Goal: Task Accomplishment & Management: Use online tool/utility

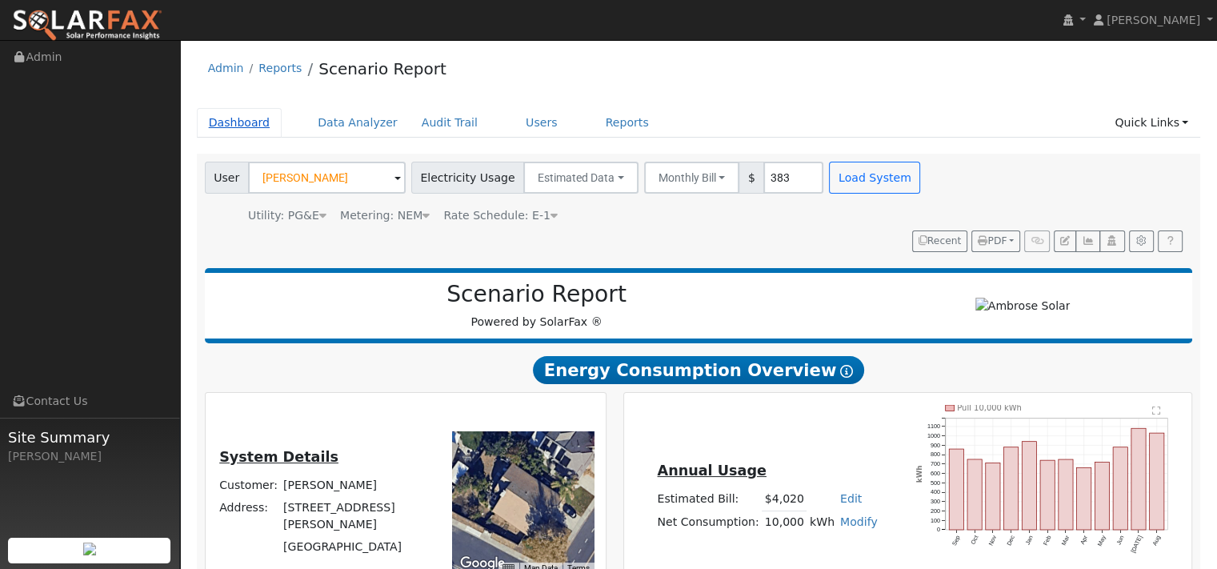
click at [255, 137] on link "Dashboard" at bounding box center [240, 123] width 86 height 30
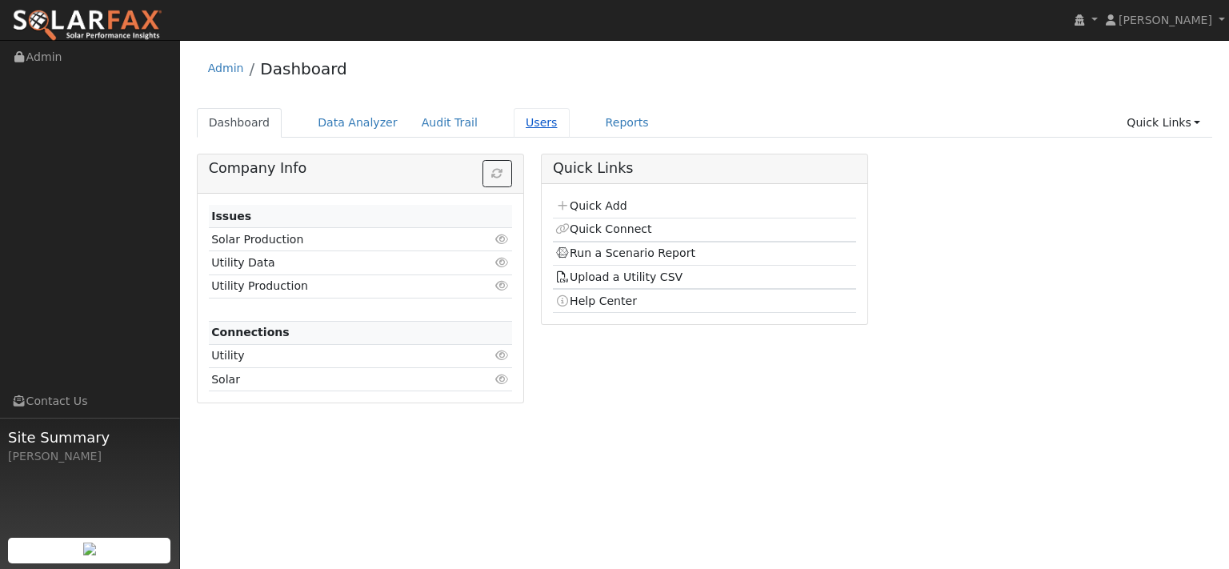
click at [570, 134] on link "Users" at bounding box center [542, 123] width 56 height 30
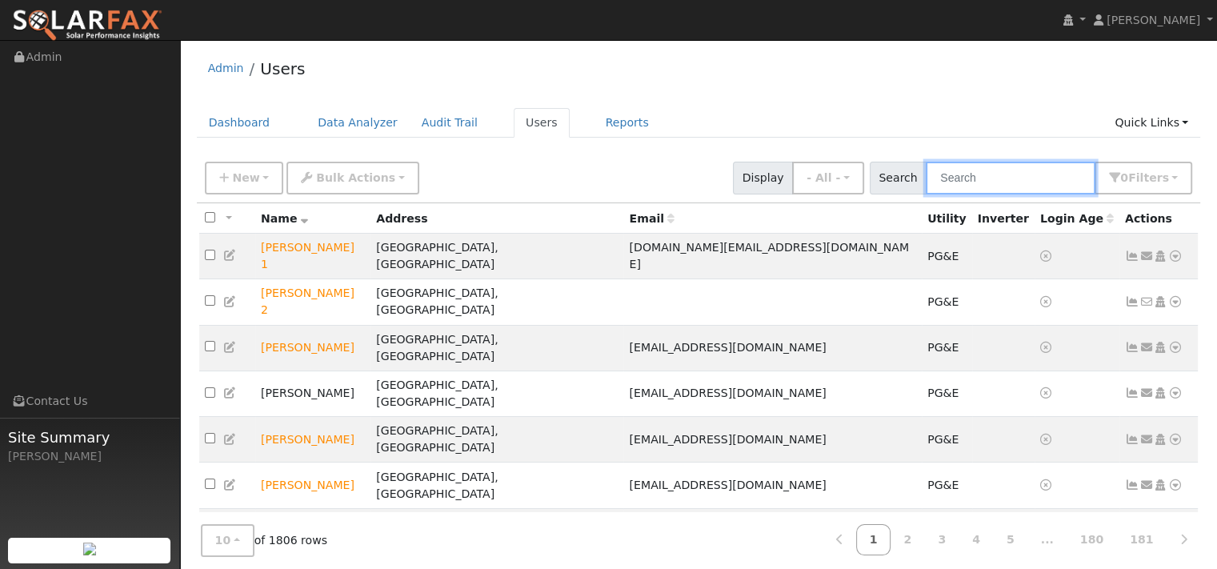
paste input "Kenny Armstrong"
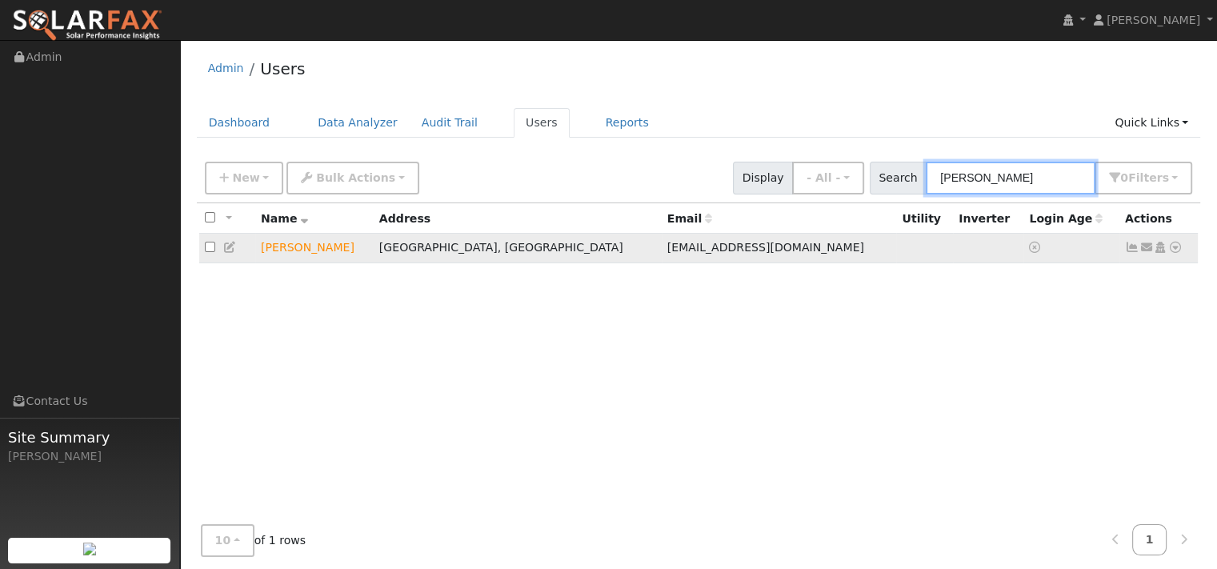
type input "[PERSON_NAME]"
click at [1168, 253] on icon at bounding box center [1175, 247] width 14 height 11
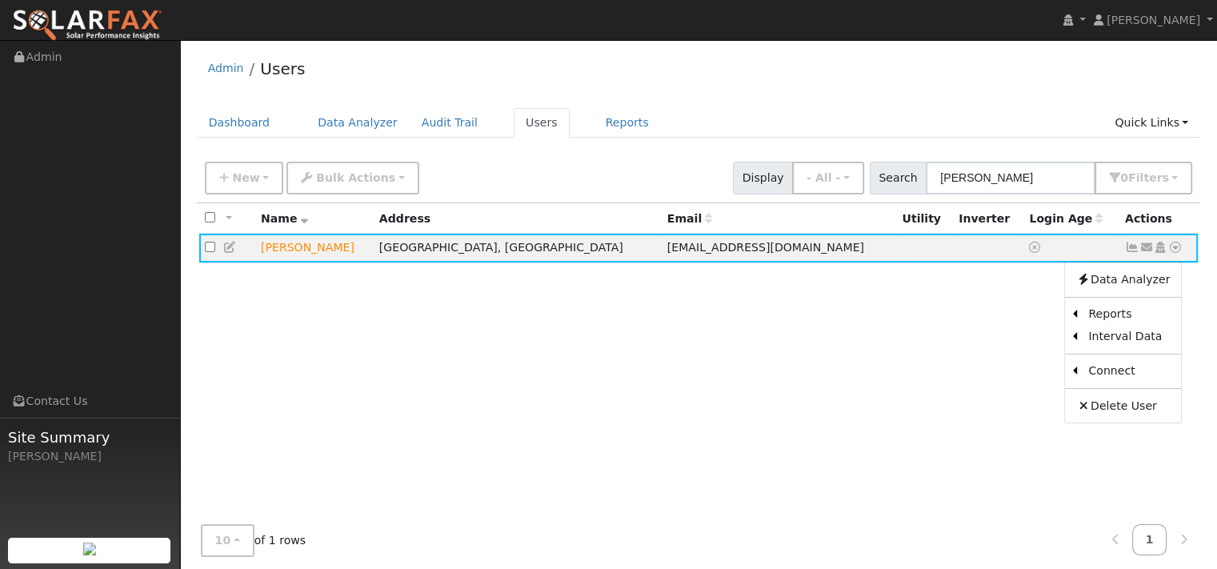
click at [0, 0] on link "Scenario" at bounding box center [0, 0] width 0 height 0
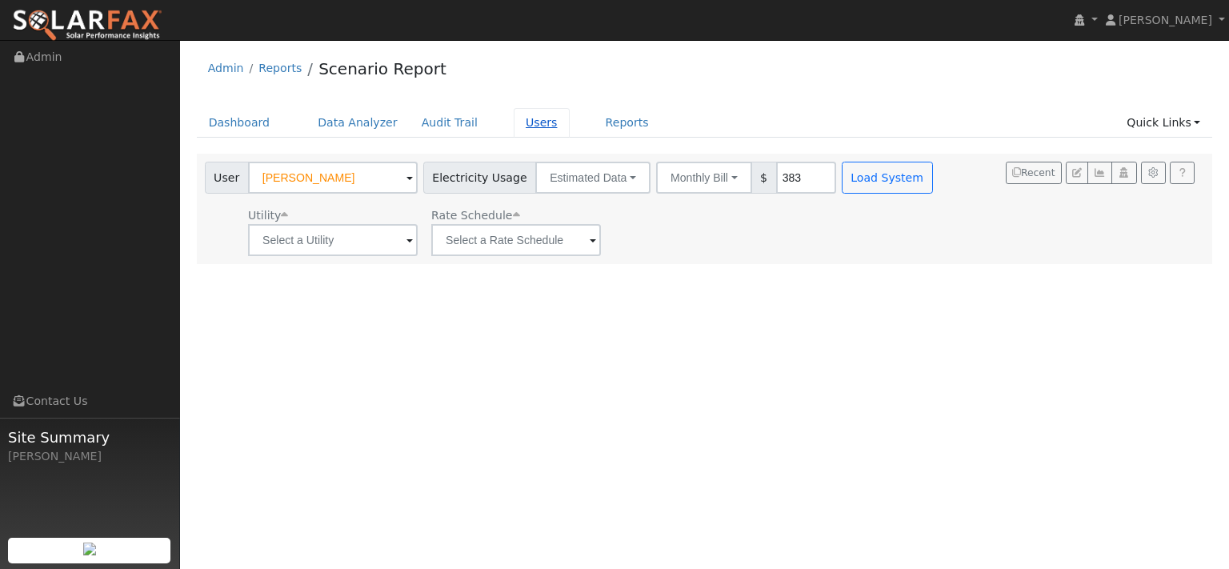
click at [570, 136] on link "Users" at bounding box center [542, 123] width 56 height 30
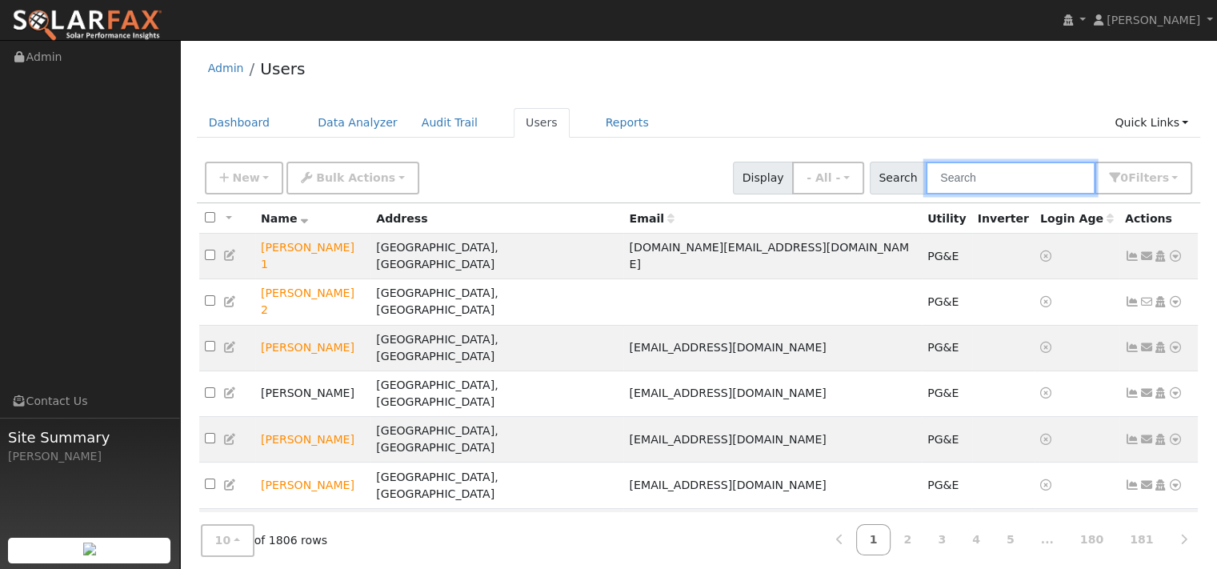
click at [926, 194] on input "text" at bounding box center [1011, 178] width 170 height 33
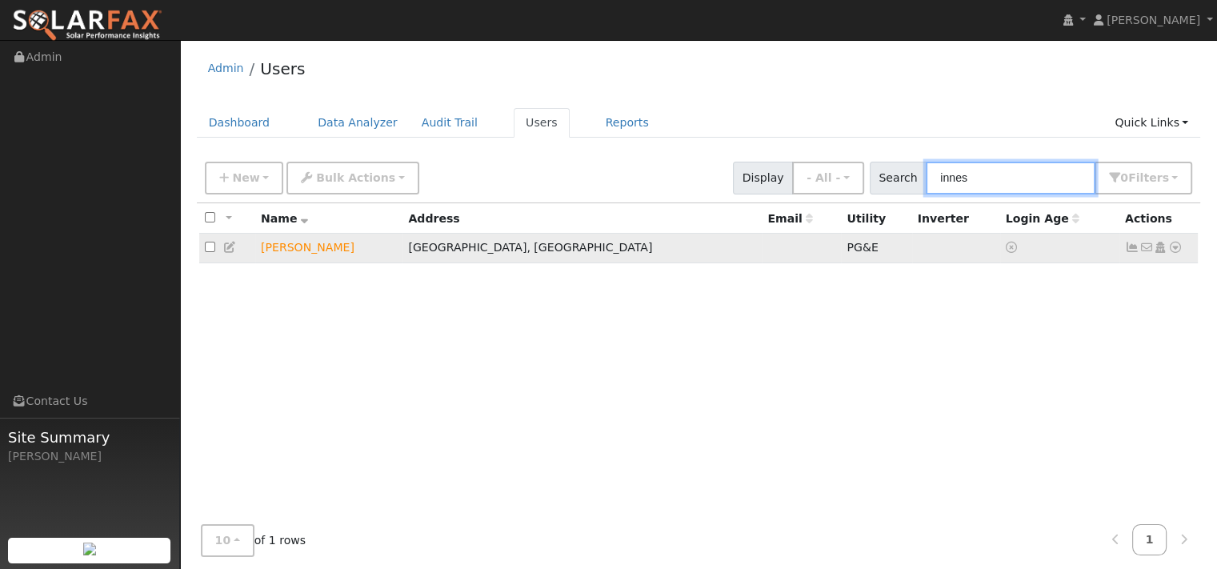
type input "innes"
click at [1169, 253] on icon at bounding box center [1175, 247] width 14 height 11
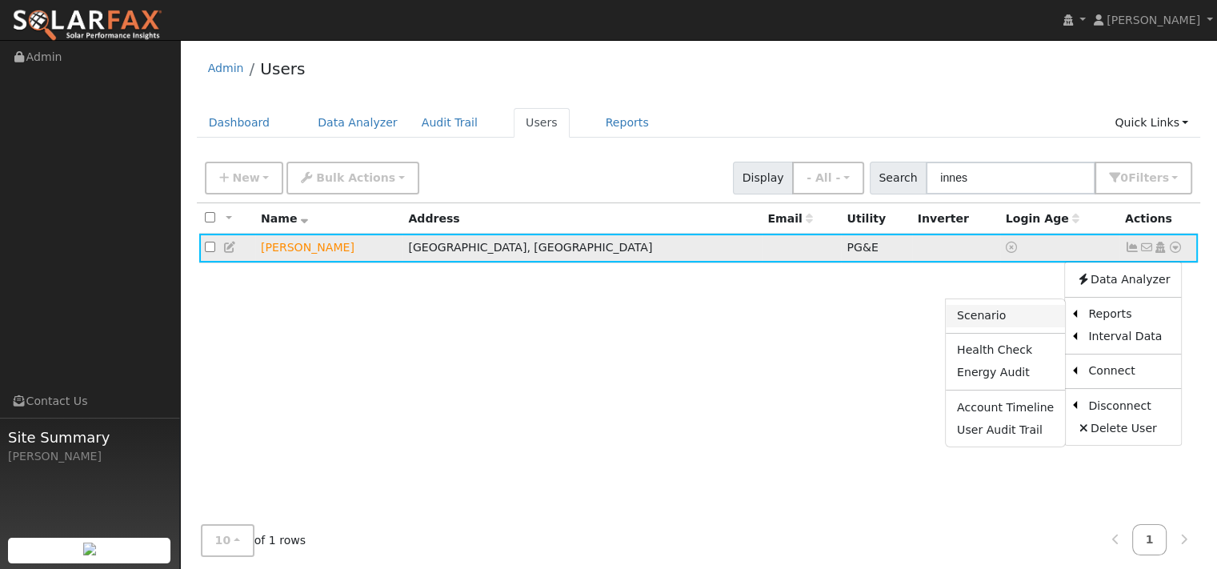
click at [946, 327] on link "Scenario" at bounding box center [1005, 316] width 119 height 22
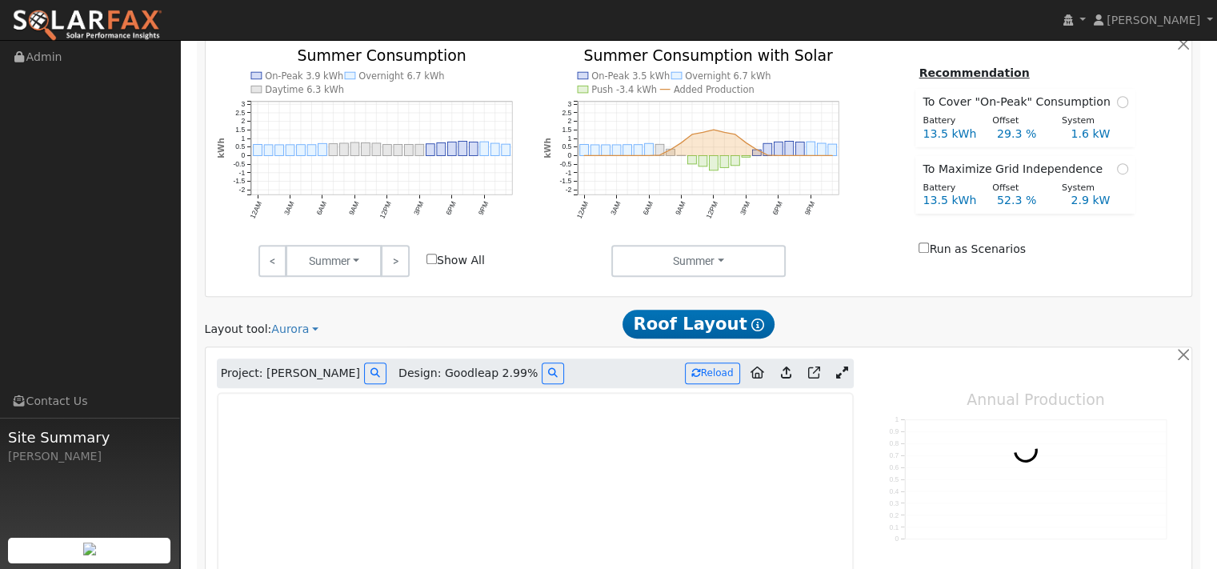
type input "11135"
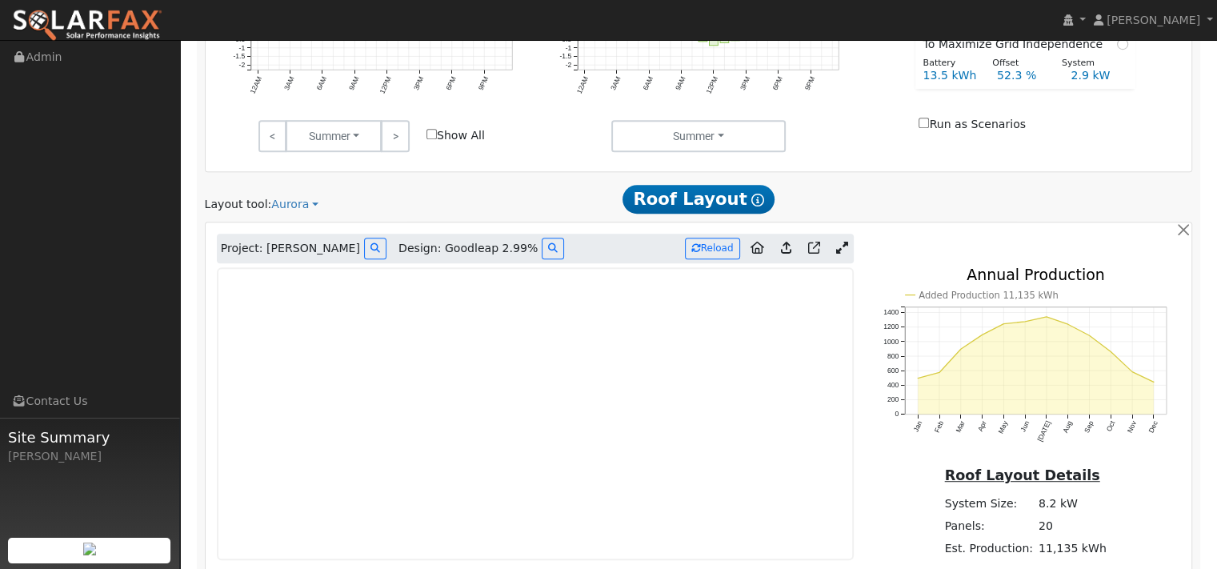
scroll to position [880, 0]
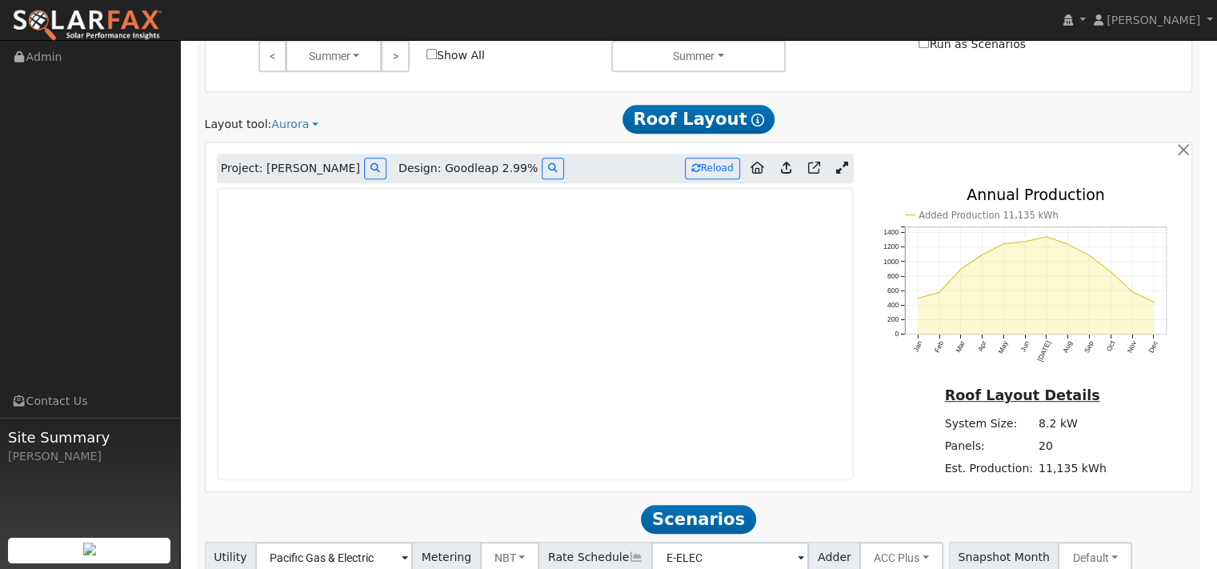
click at [836, 174] on icon at bounding box center [842, 168] width 12 height 12
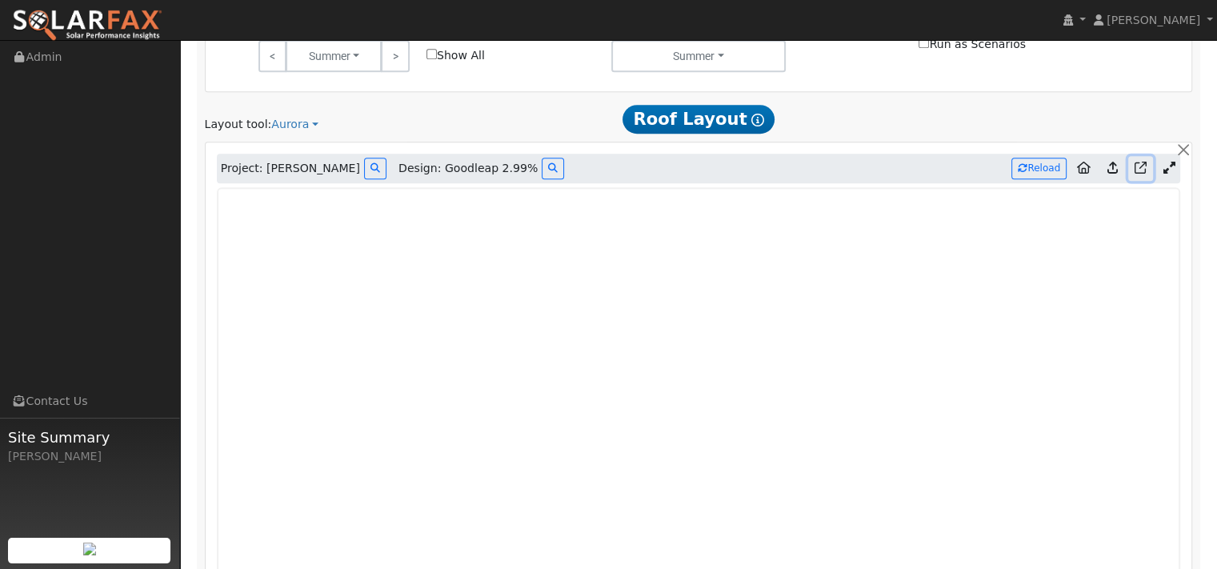
click at [1135, 174] on icon at bounding box center [1140, 168] width 12 height 12
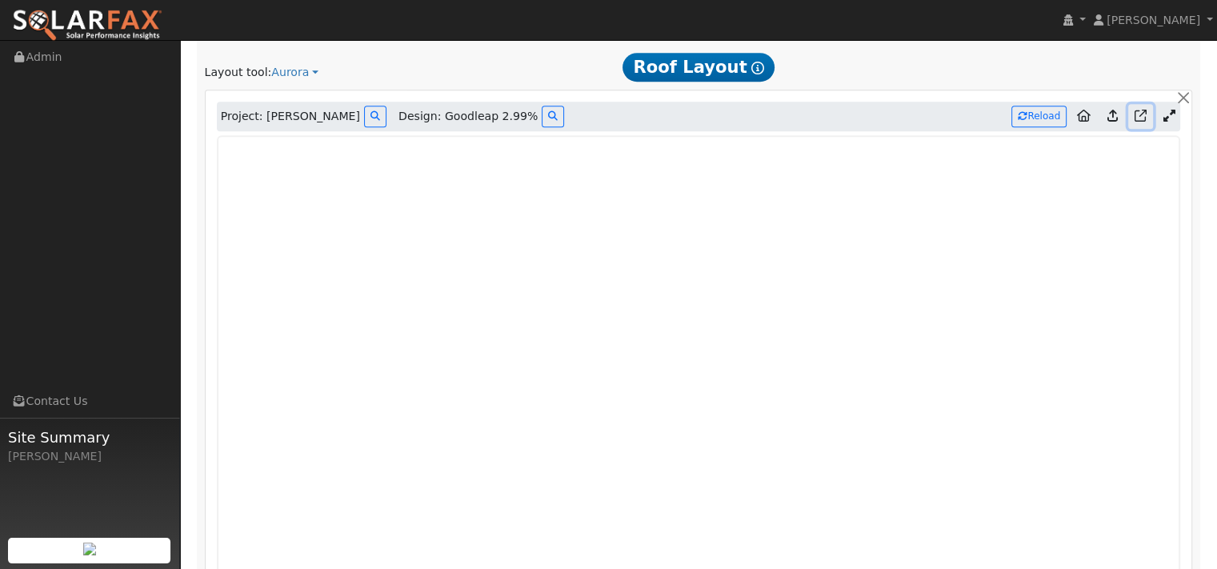
scroll to position [960, 0]
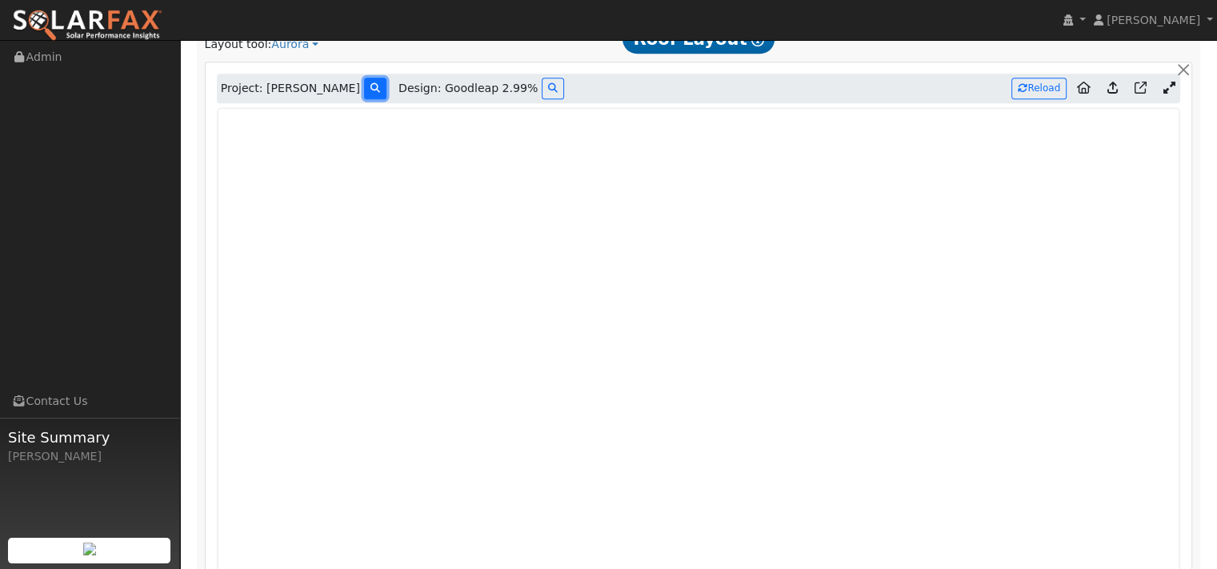
click at [370, 93] on icon at bounding box center [375, 88] width 10 height 10
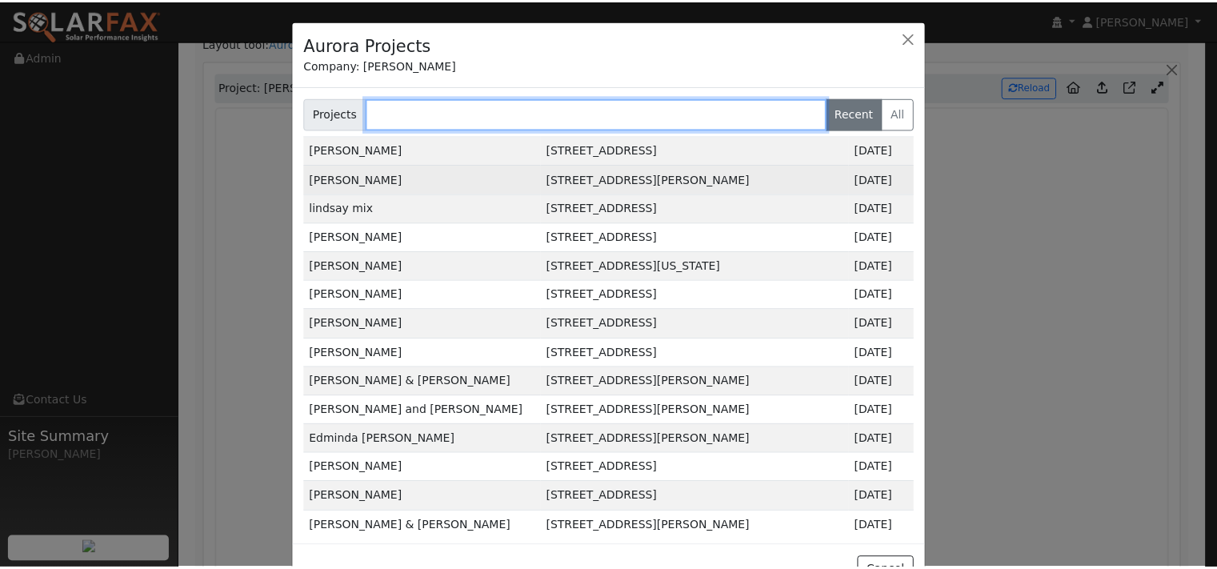
scroll to position [0, 0]
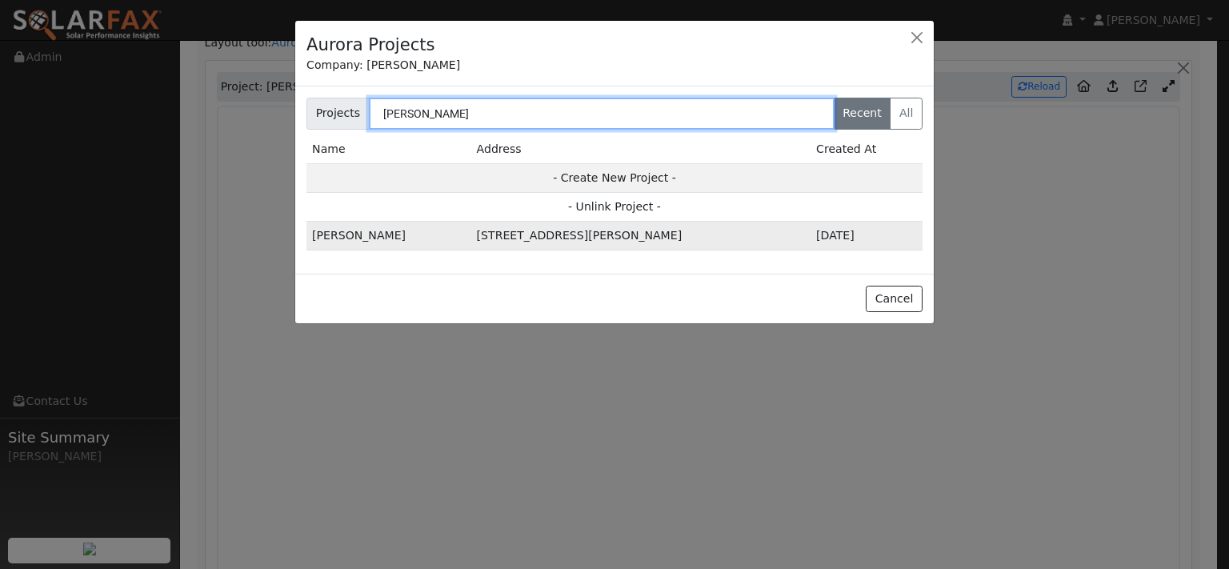
type input "graves"
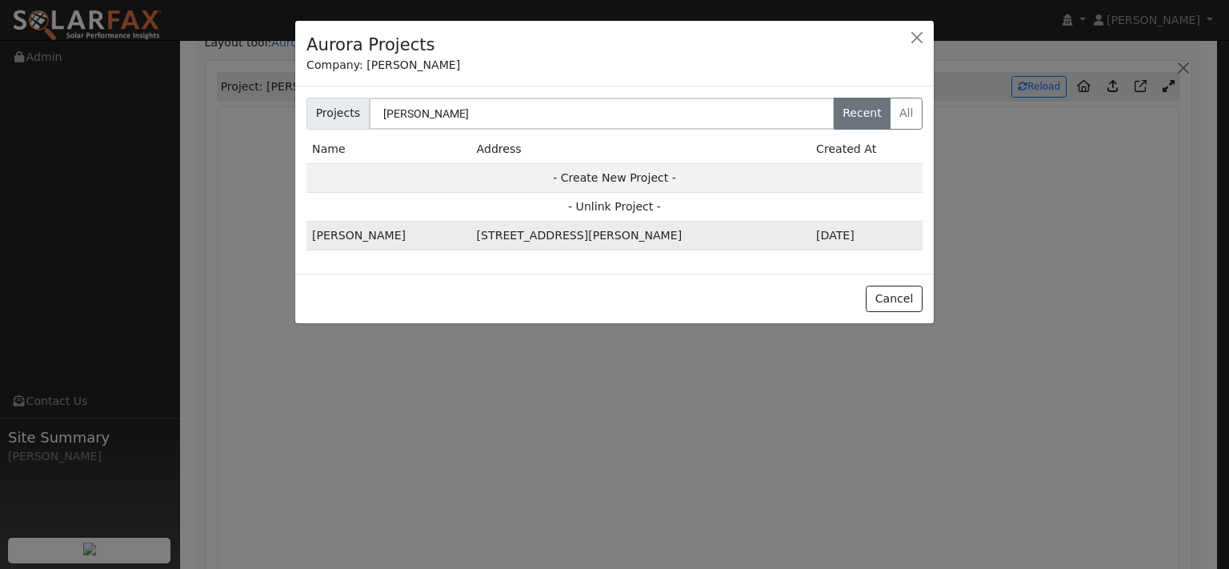
click at [506, 250] on td "868 Christine Drive, Vacaville, CA 95687" at bounding box center [640, 236] width 339 height 29
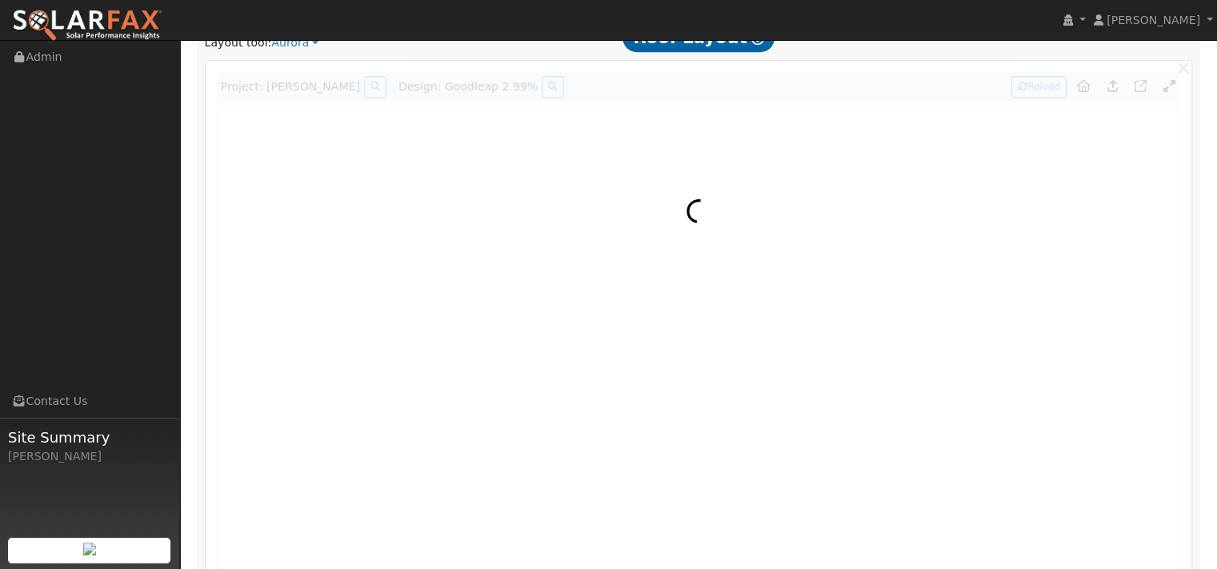
scroll to position [963, 0]
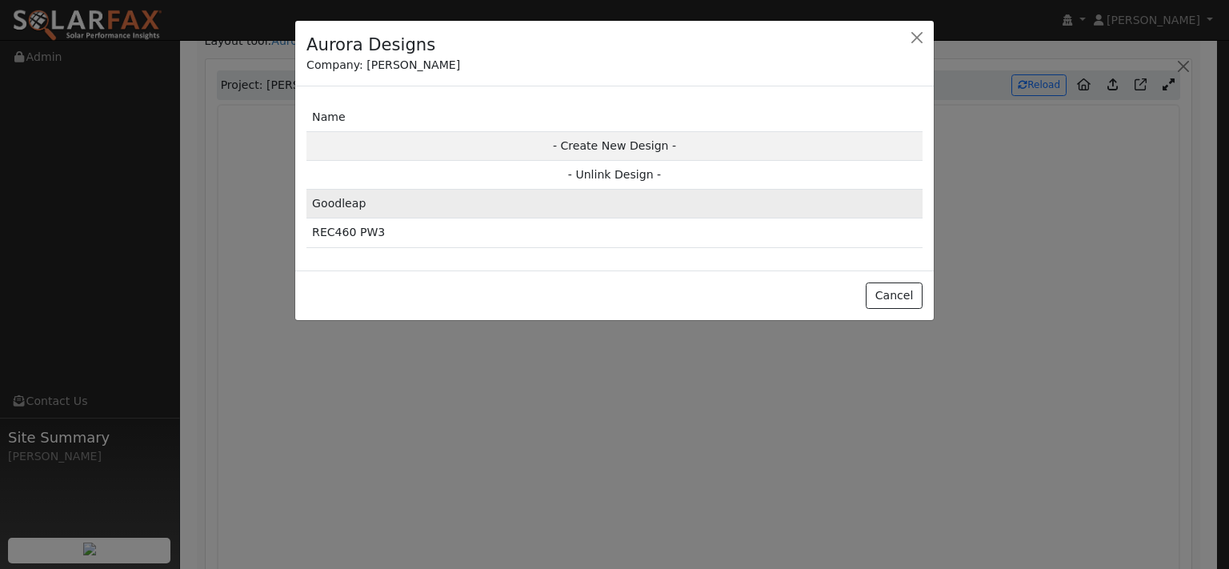
click at [366, 218] on td "Goodleap" at bounding box center [614, 204] width 616 height 29
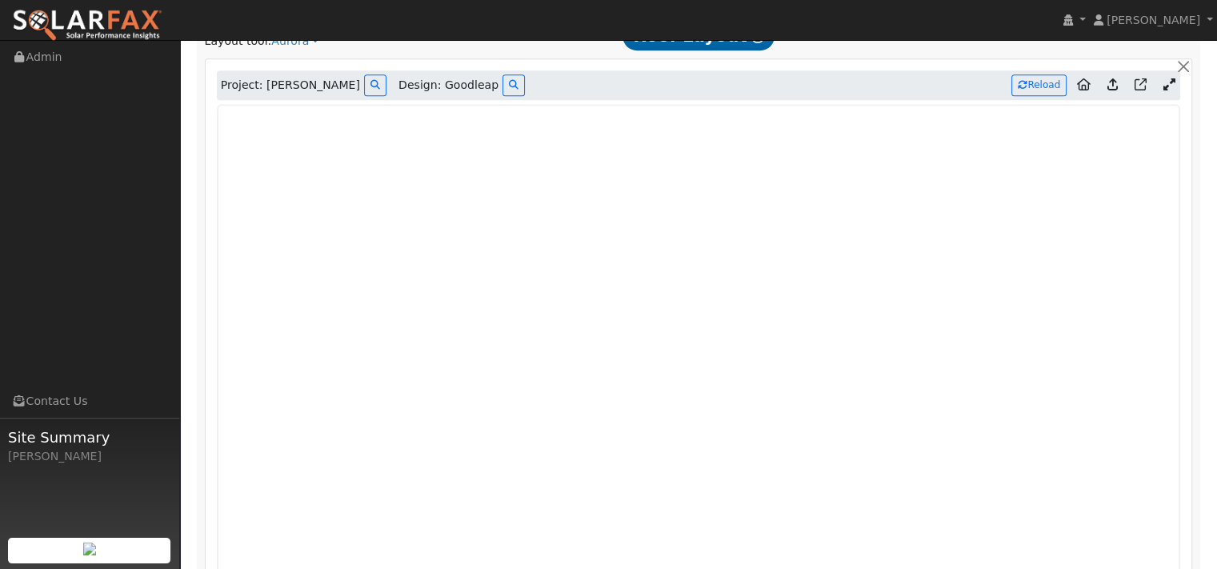
type input "15053"
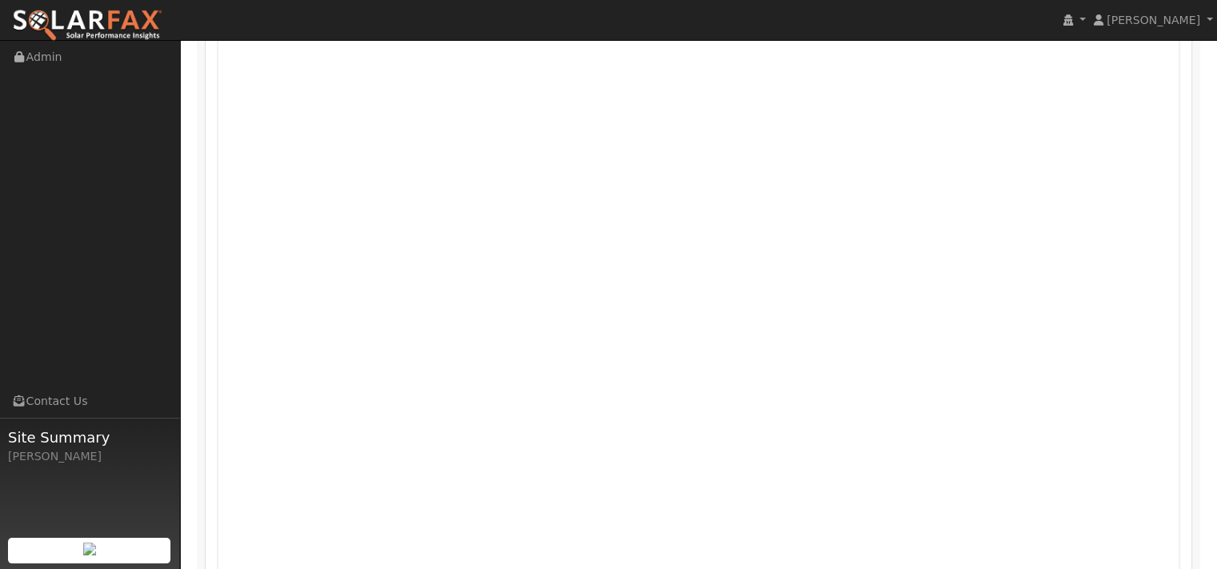
scroll to position [1040, 0]
click at [1162, 14] on icon at bounding box center [1168, 8] width 12 height 12
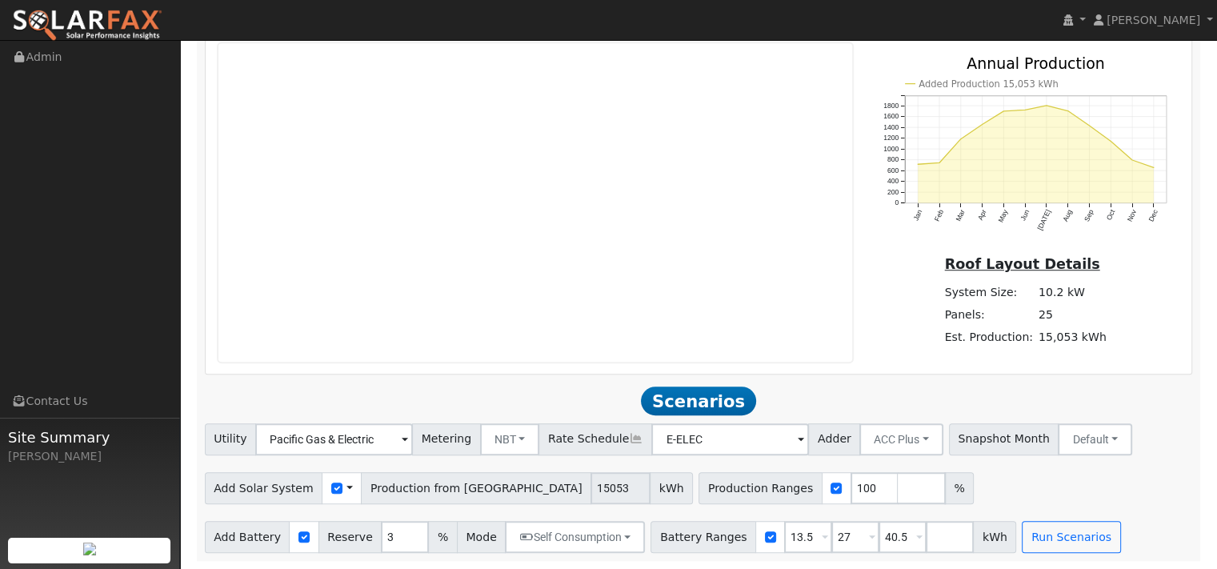
click at [375, 34] on button at bounding box center [375, 23] width 22 height 22
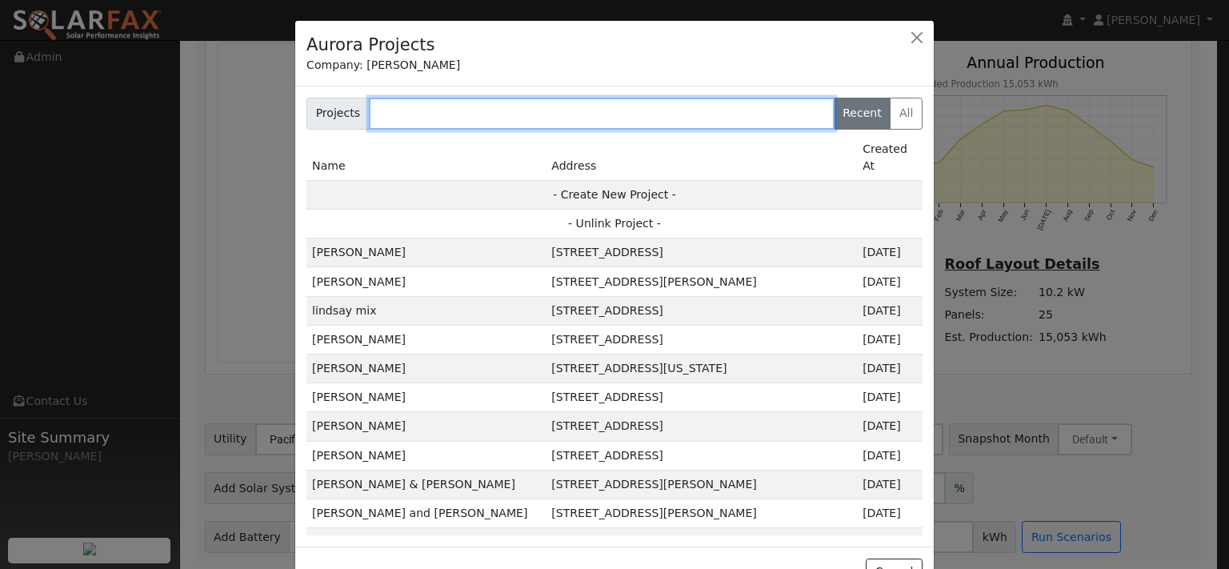
paste input "Kenny Armstrong"
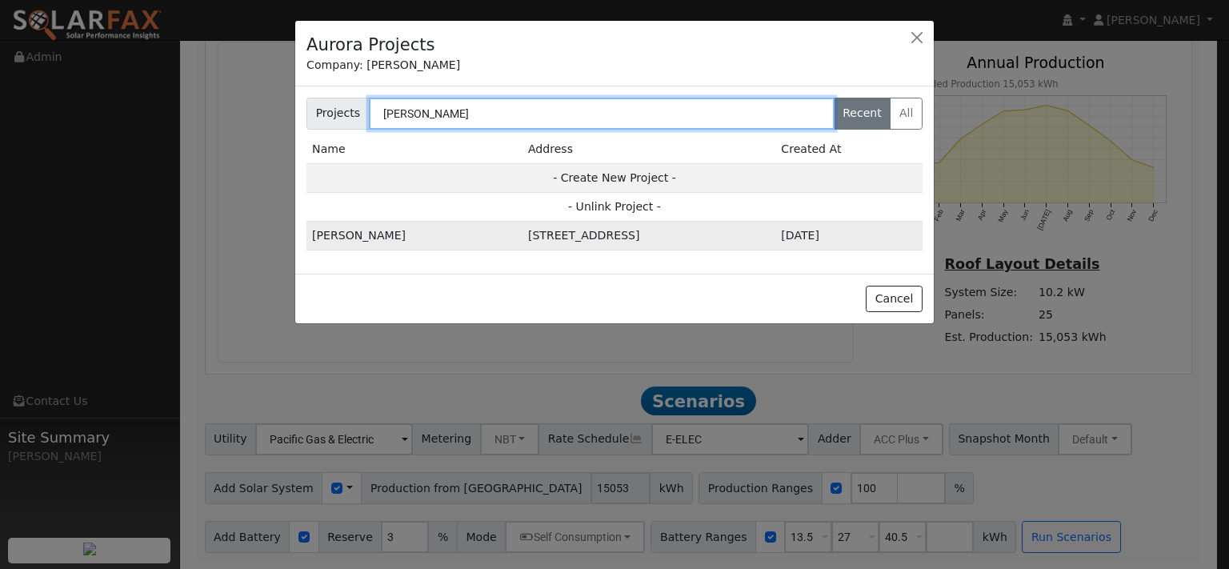
type input "Kenny Armstrong"
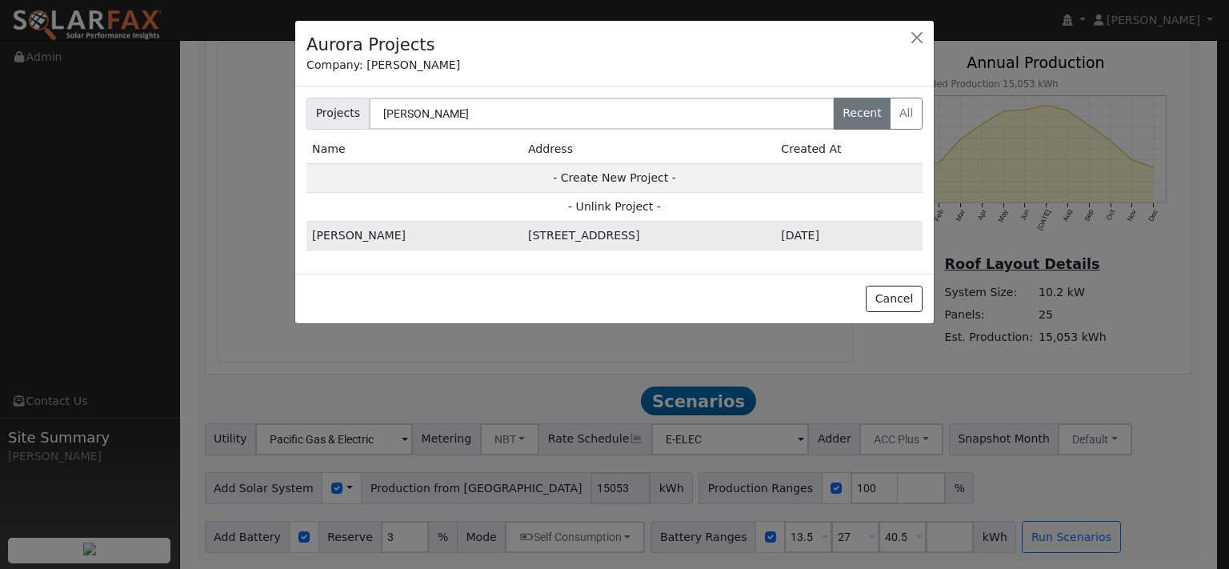
click at [422, 250] on td "Kenny Armstrong" at bounding box center [414, 236] width 216 height 29
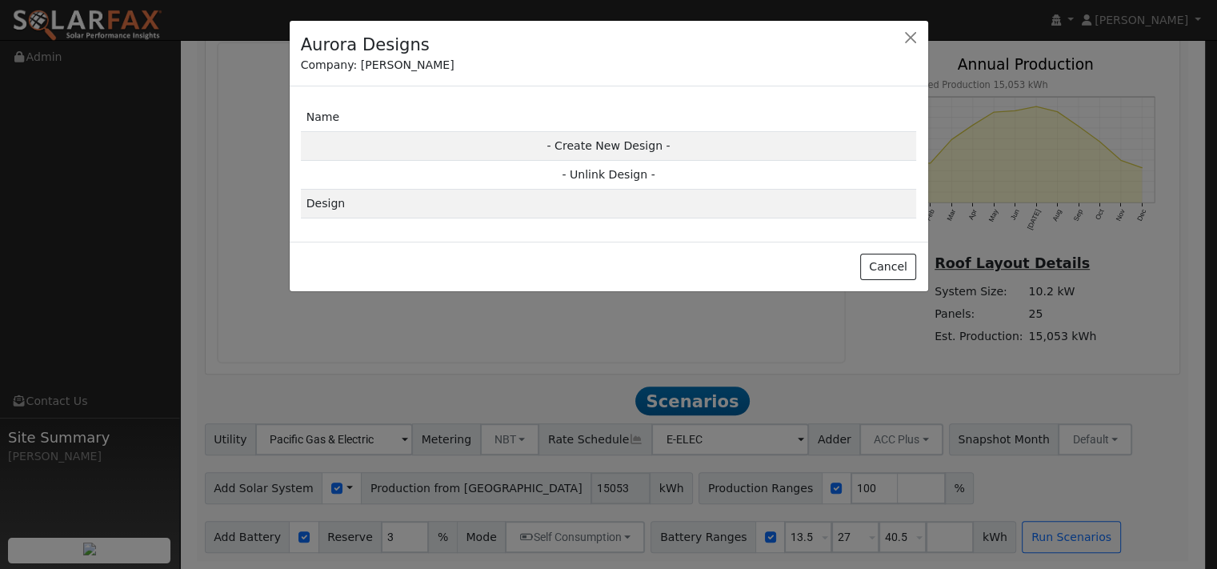
scroll to position [1043, 0]
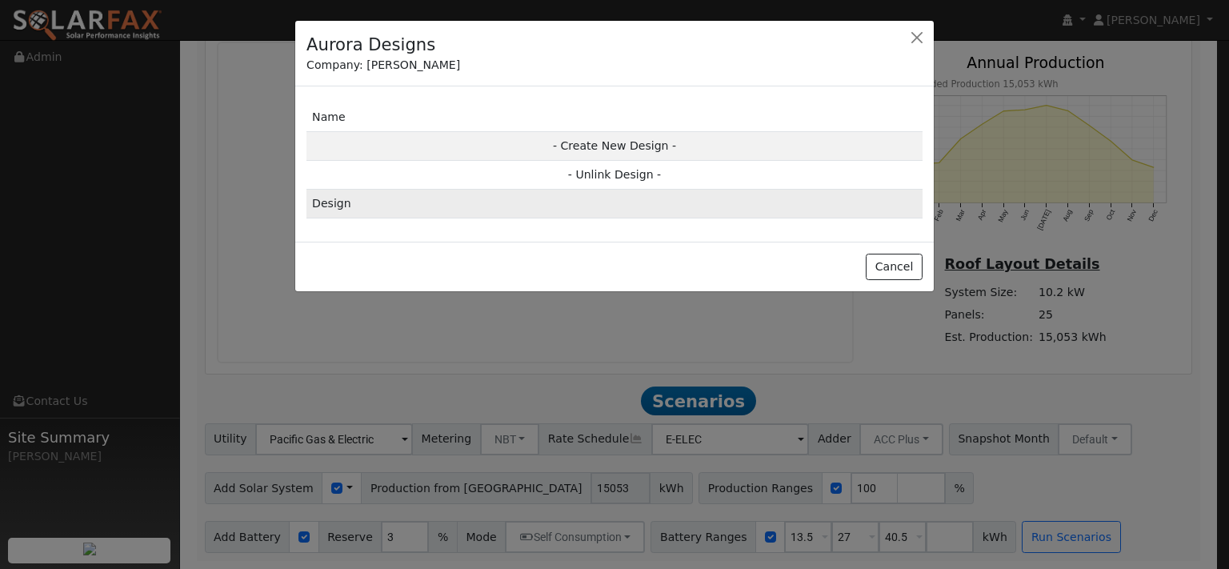
click at [342, 218] on td "Design" at bounding box center [614, 204] width 616 height 29
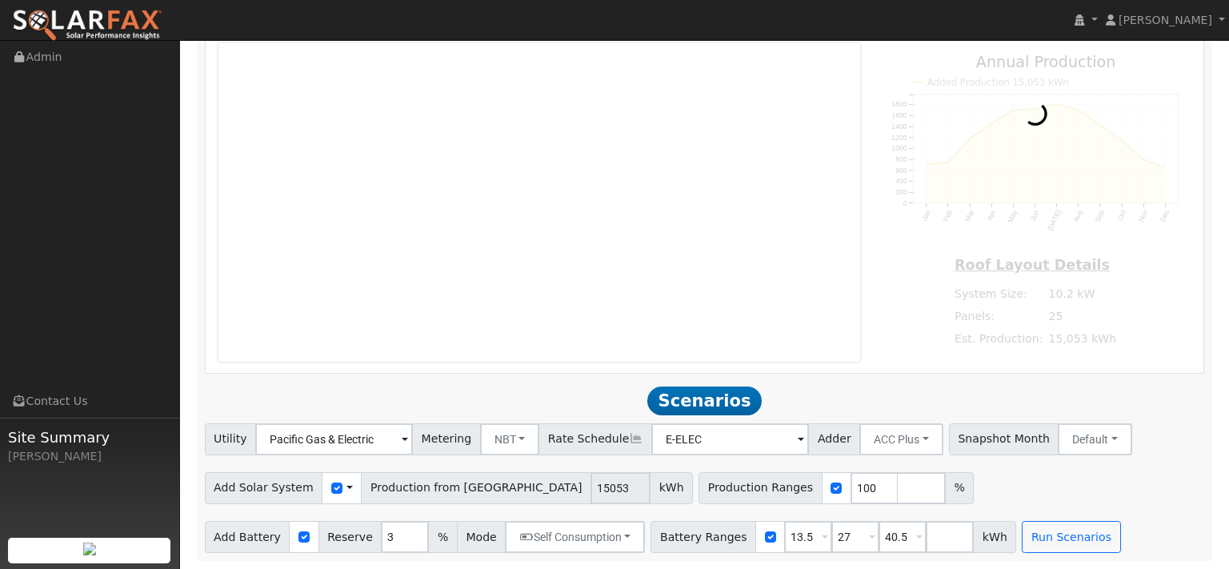
type input "0"
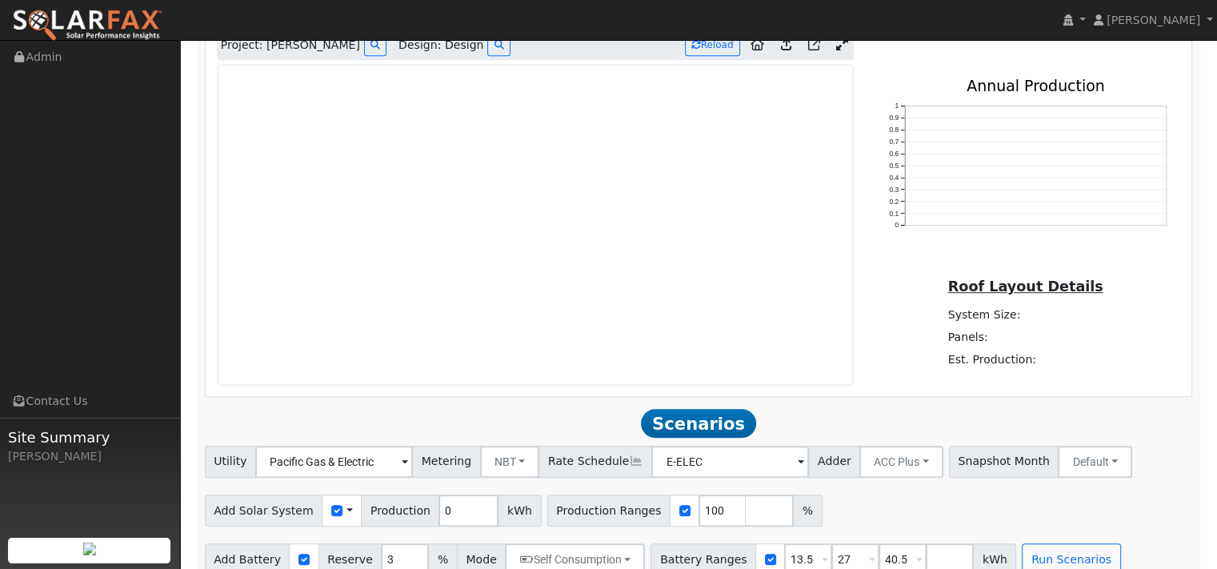
scroll to position [960, 0]
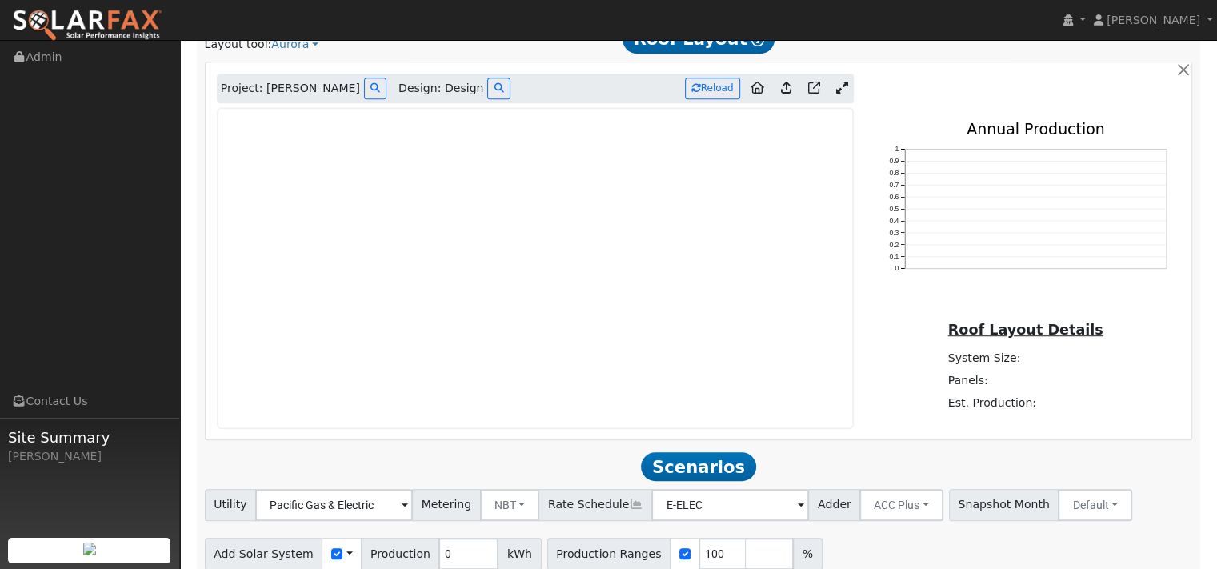
click at [836, 94] on icon at bounding box center [842, 88] width 12 height 12
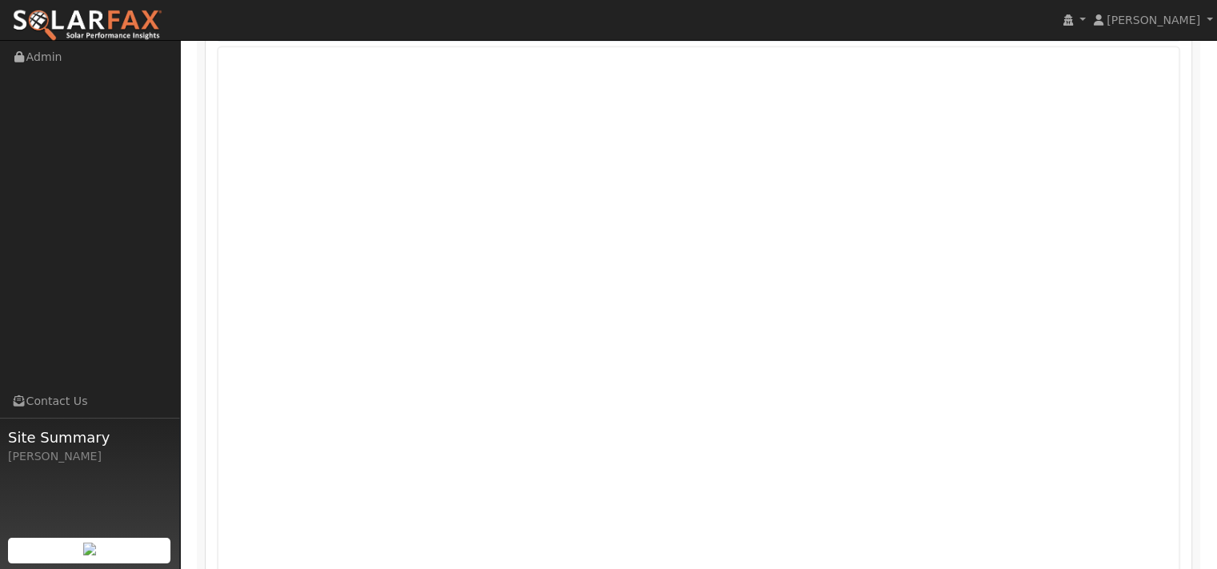
scroll to position [1040, 0]
click at [503, 13] on icon at bounding box center [499, 8] width 10 height 10
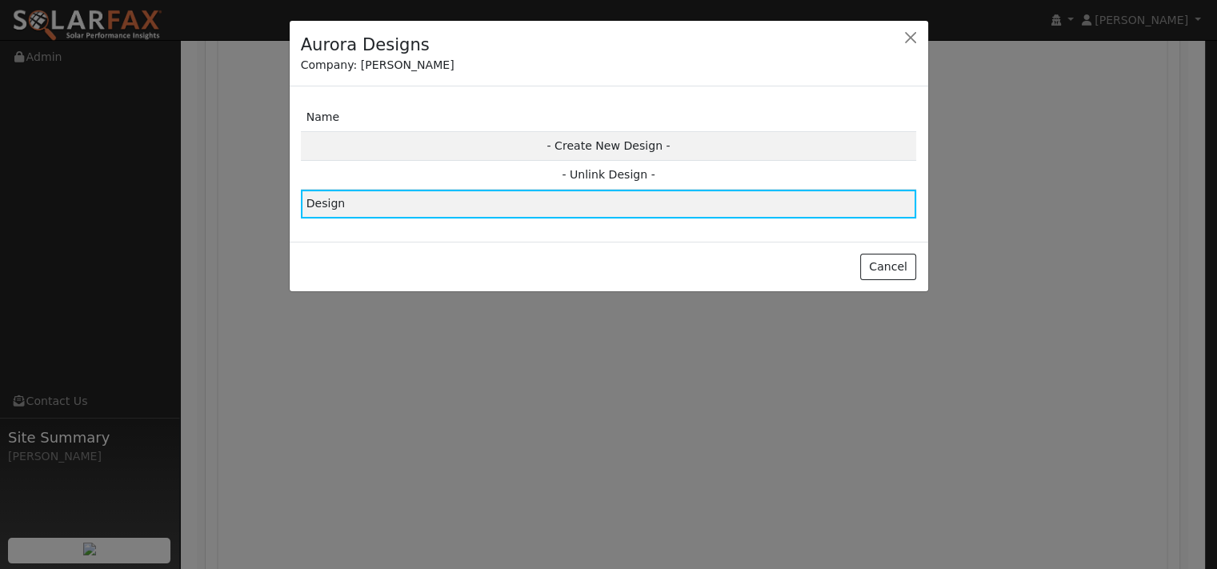
scroll to position [1042, 0]
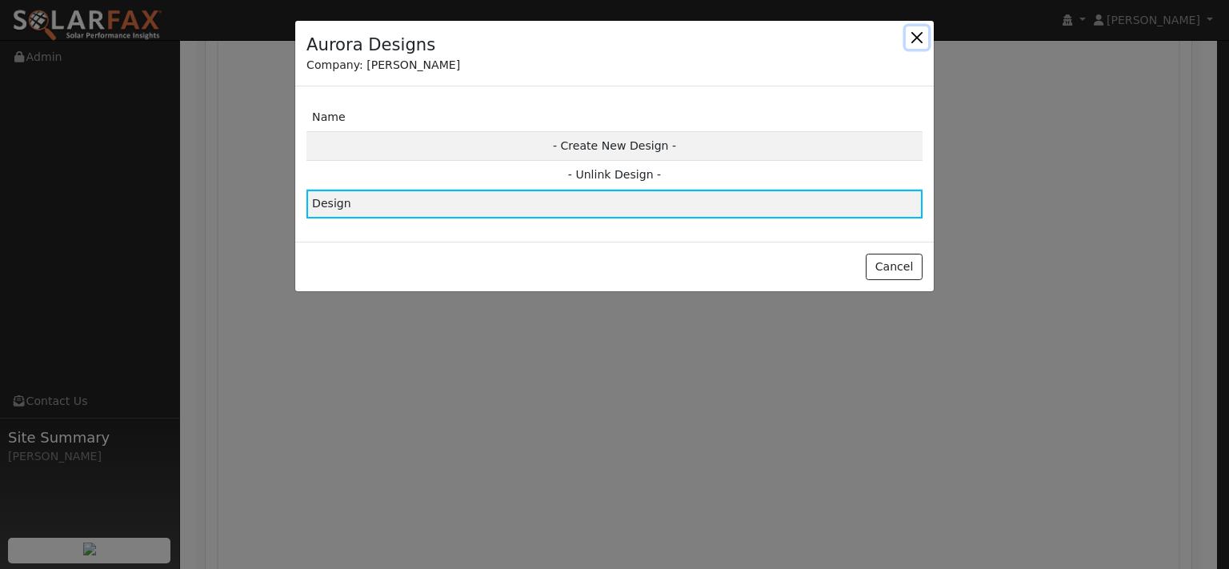
click at [909, 43] on button "button" at bounding box center [917, 37] width 22 height 22
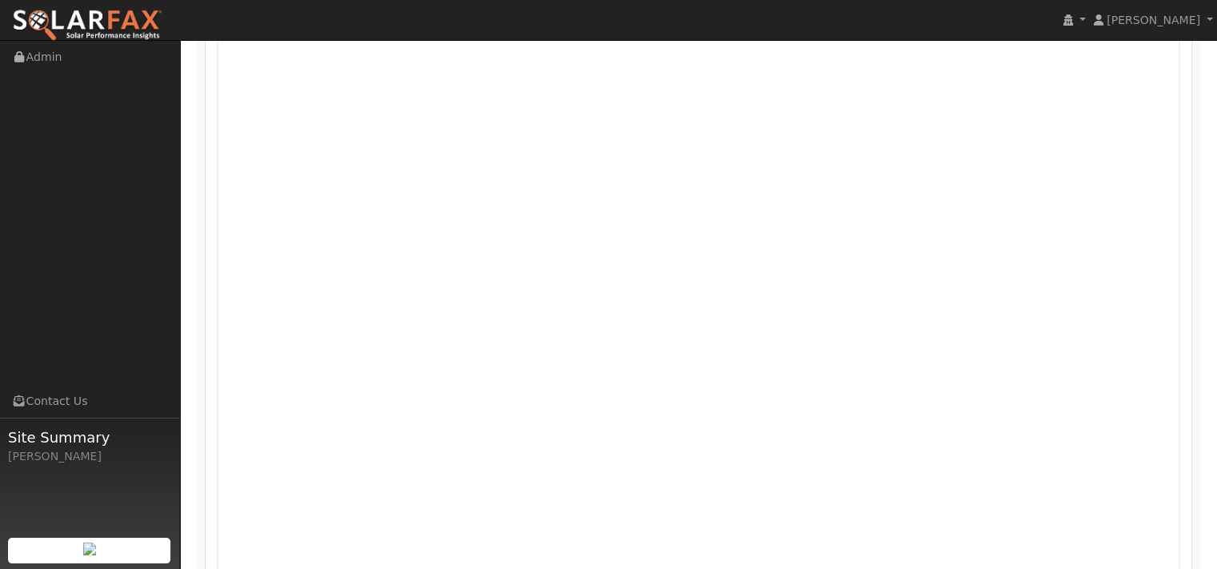
click at [1134, 12] on icon at bounding box center [1140, 6] width 12 height 12
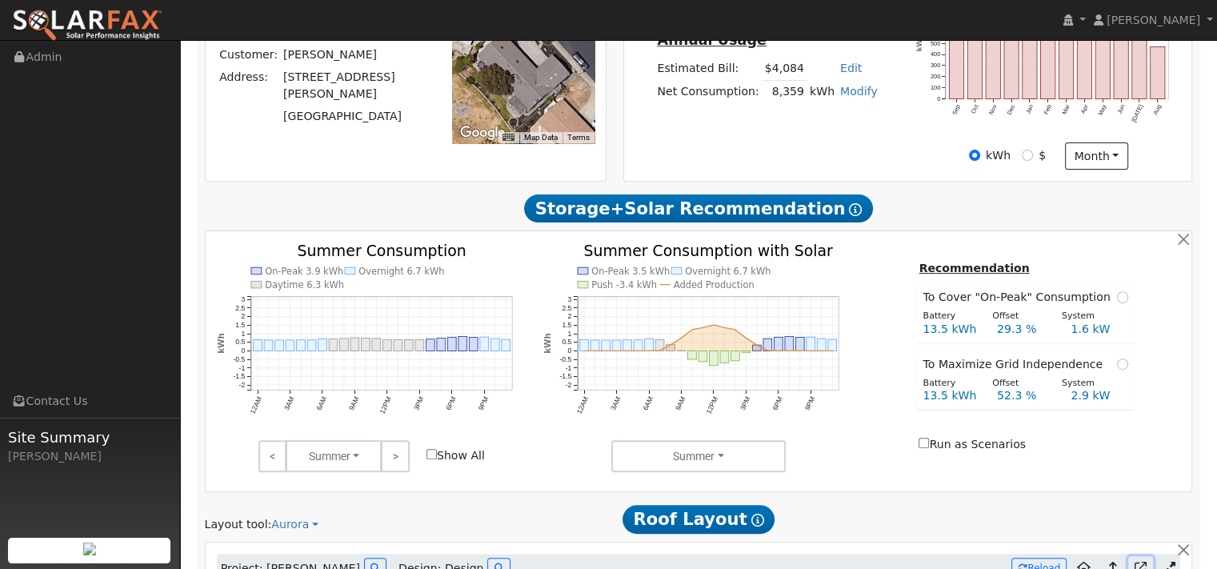
scroll to position [0, 0]
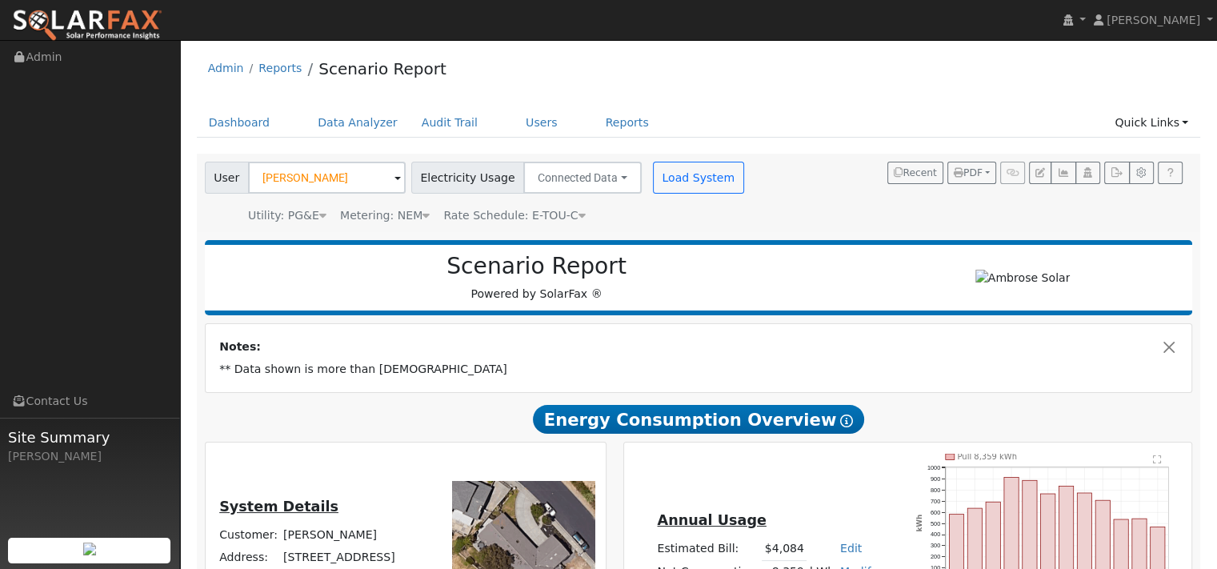
click at [304, 224] on div "Utility: PG&E" at bounding box center [287, 215] width 78 height 17
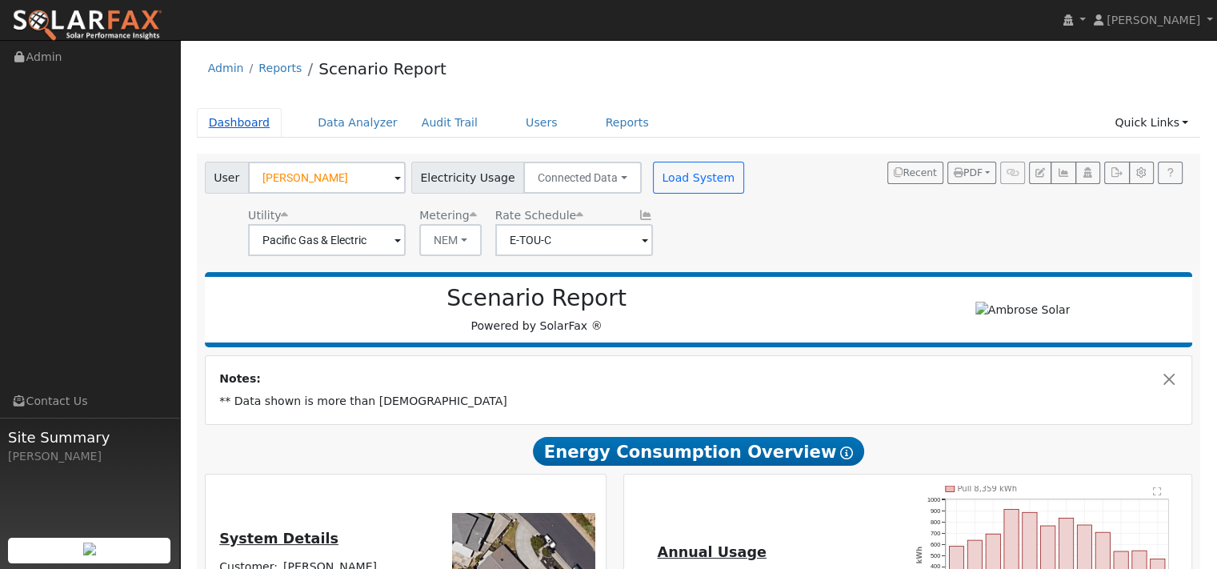
click at [270, 137] on link "Dashboard" at bounding box center [240, 123] width 86 height 30
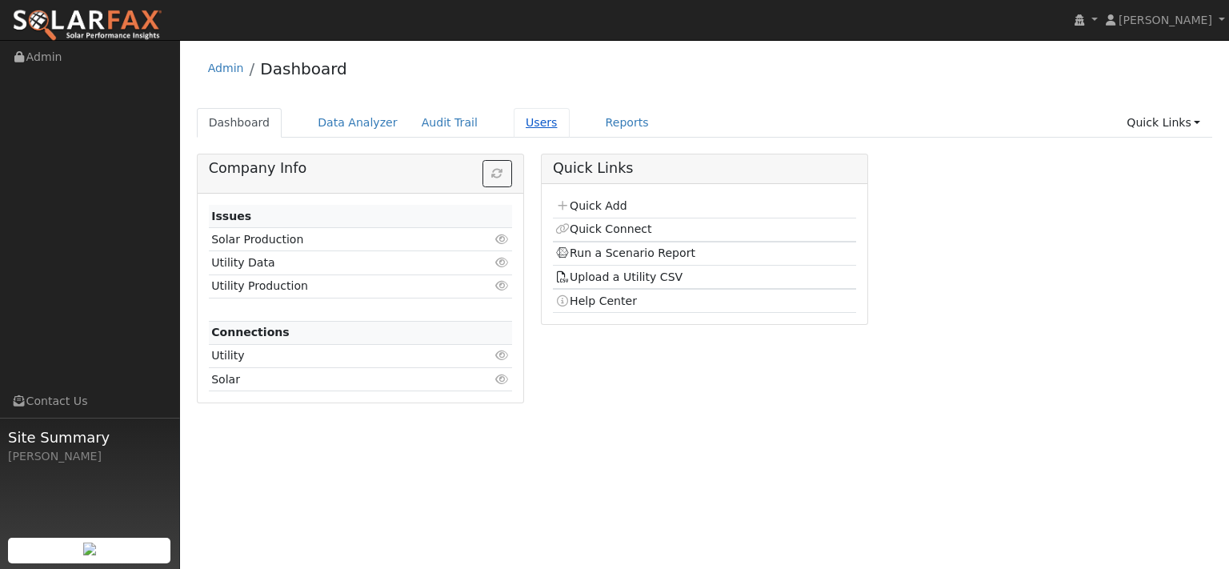
click at [570, 134] on link "Users" at bounding box center [542, 123] width 56 height 30
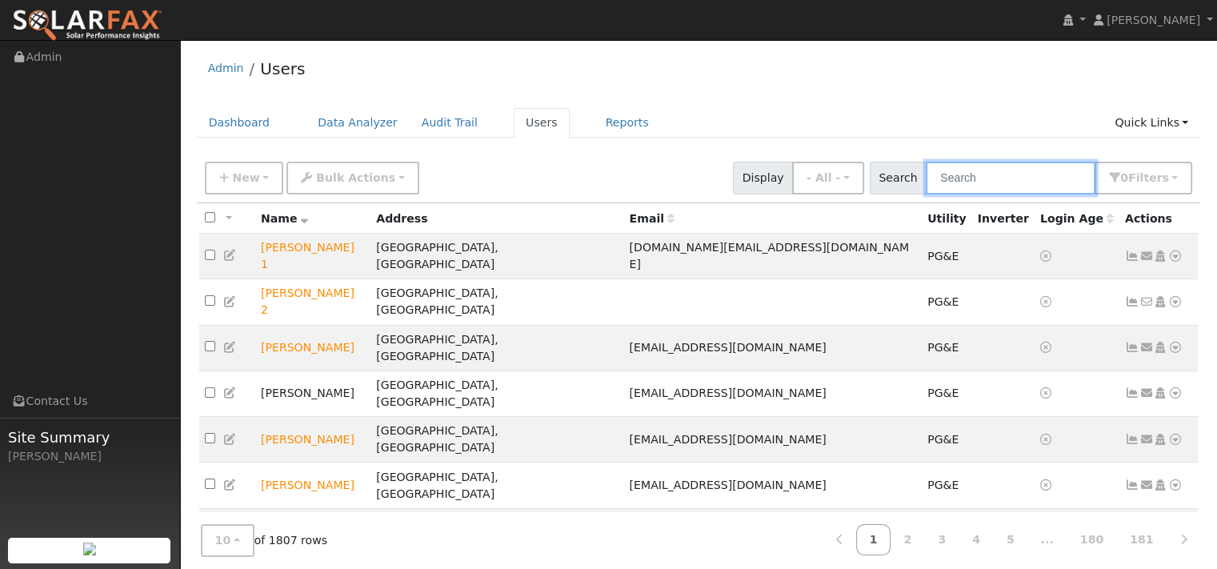
click at [945, 194] on input "text" at bounding box center [1011, 178] width 170 height 33
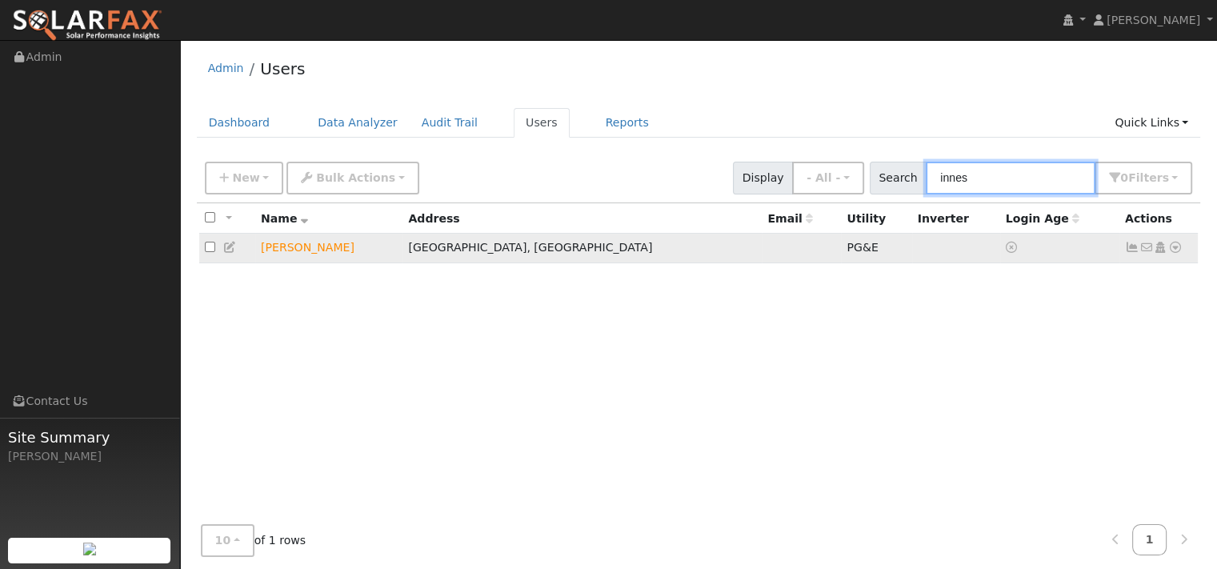
type input "innes"
click at [1168, 253] on icon at bounding box center [1175, 247] width 14 height 11
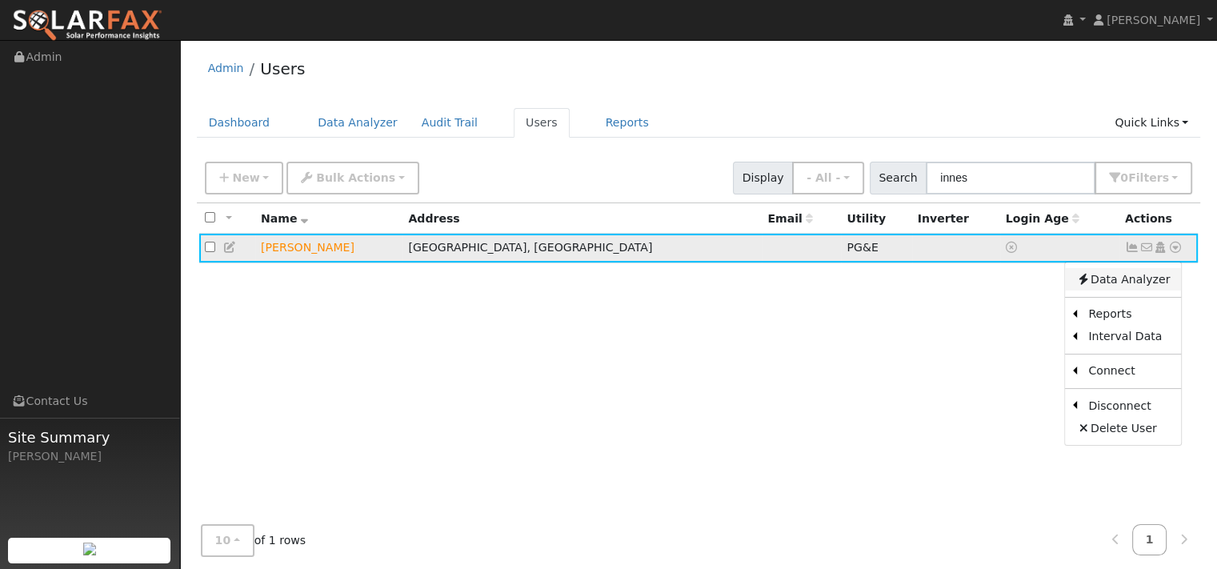
click at [1122, 290] on link "Data Analyzer" at bounding box center [1123, 279] width 116 height 22
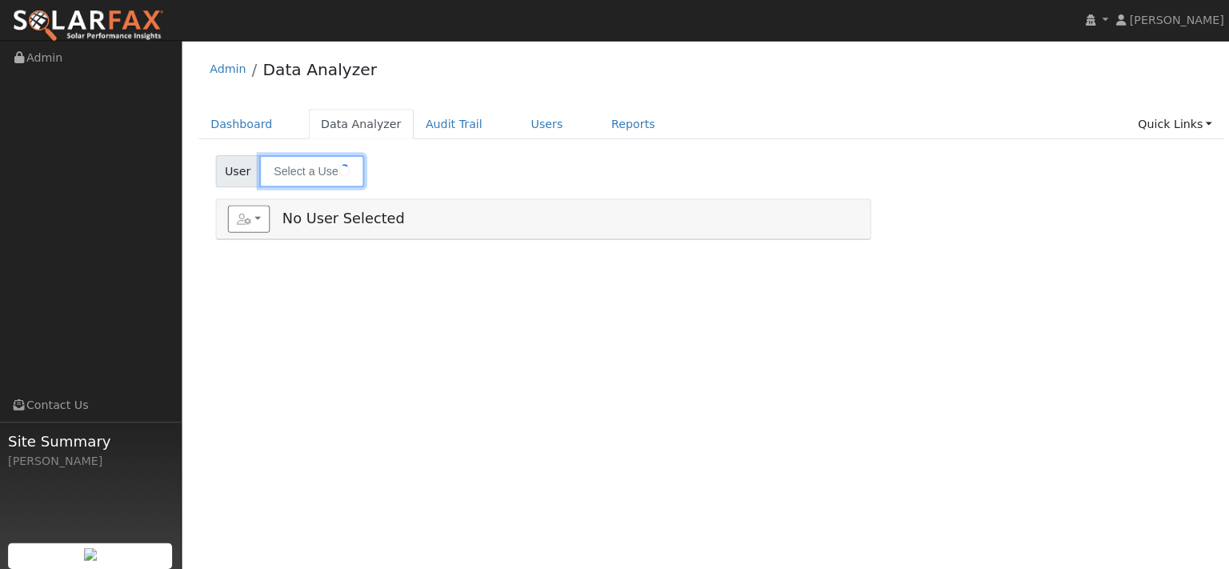
type input "[PERSON_NAME]"
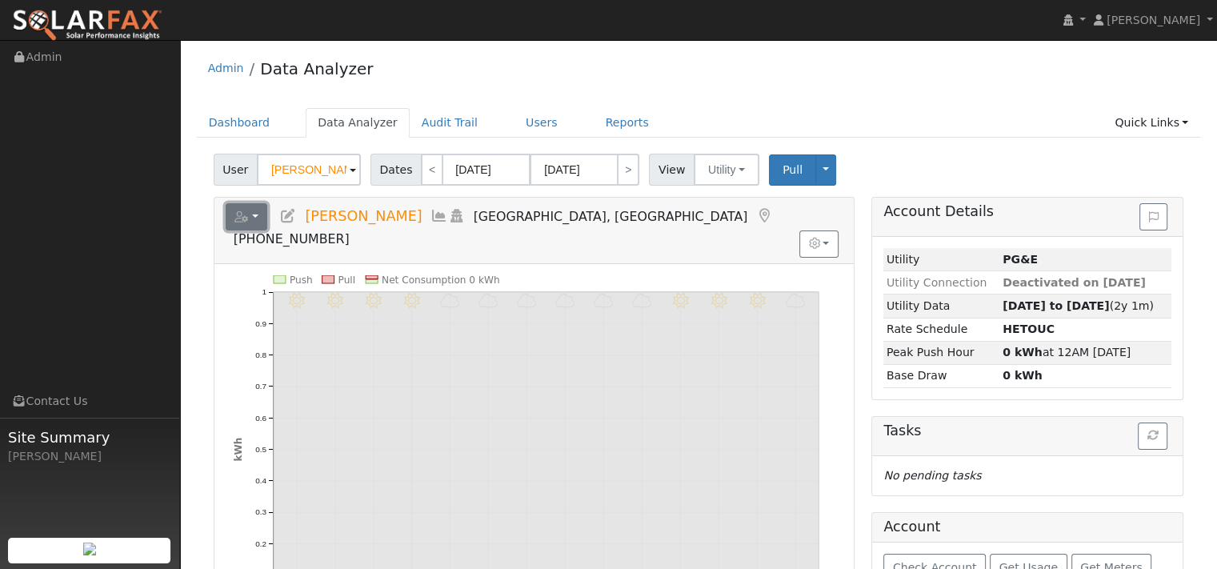
click at [249, 222] on icon "button" at bounding box center [241, 216] width 14 height 11
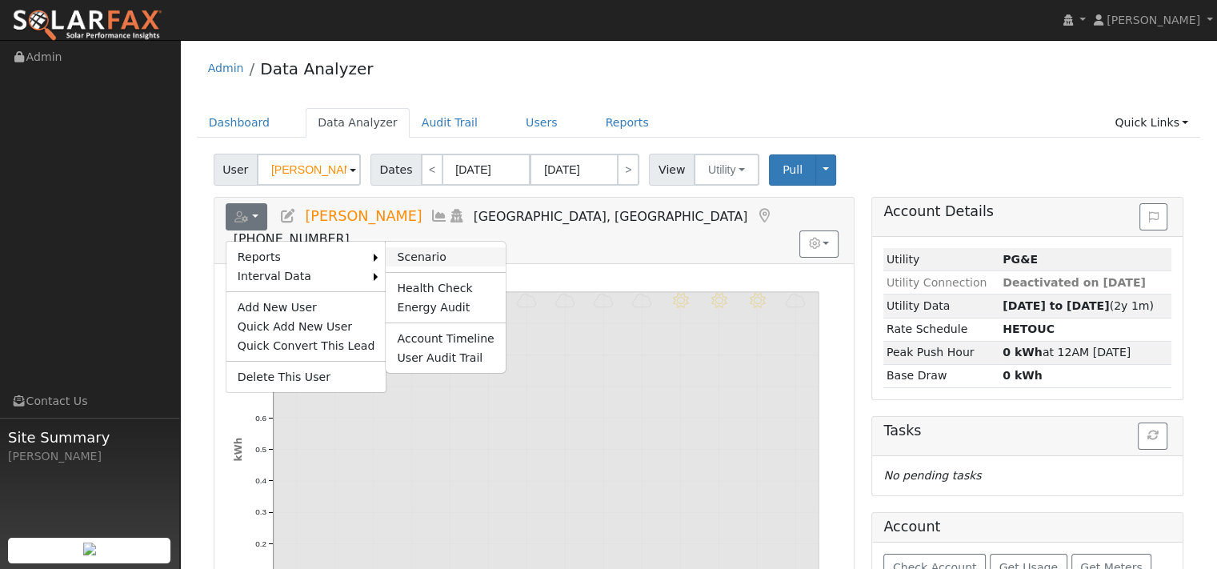
click at [454, 266] on link "Scenario" at bounding box center [445, 256] width 119 height 19
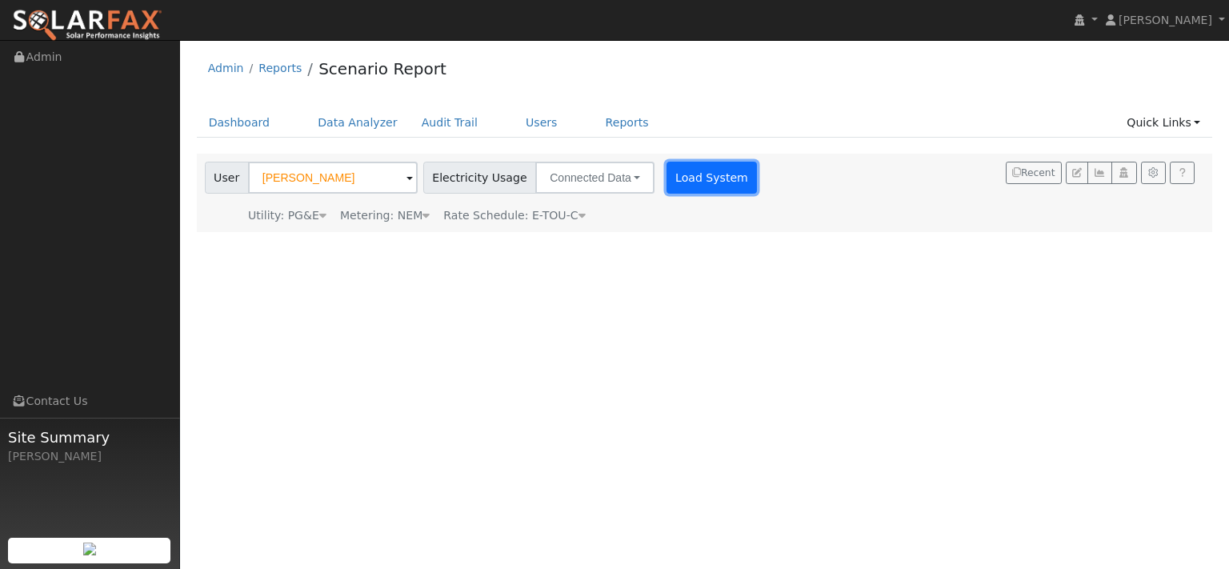
click at [758, 193] on button "Load System" at bounding box center [711, 178] width 91 height 32
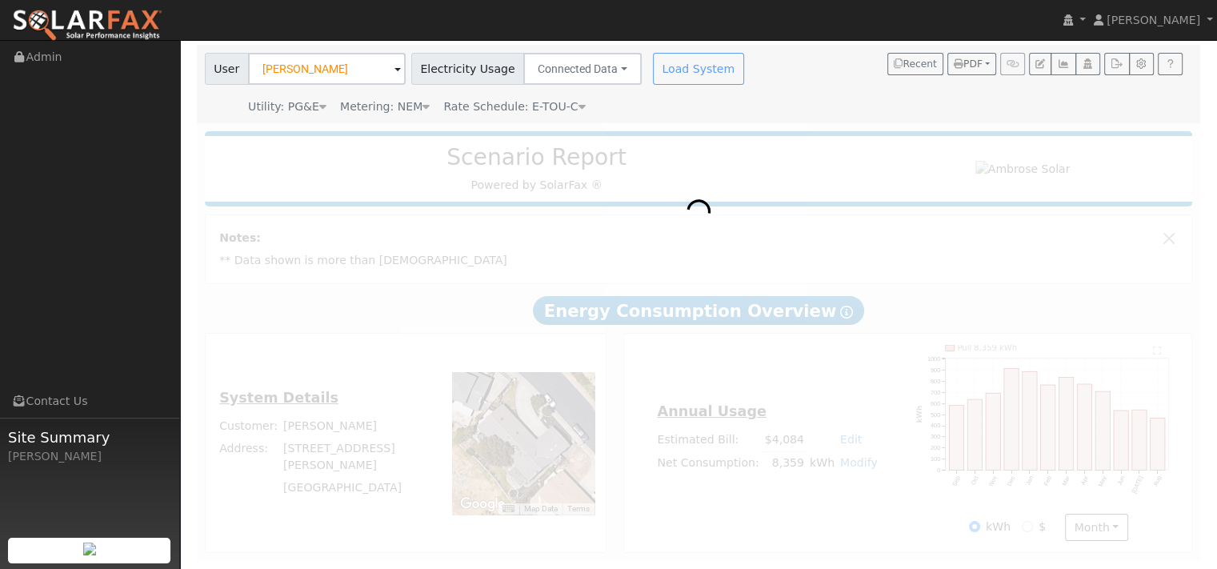
scroll to position [206, 0]
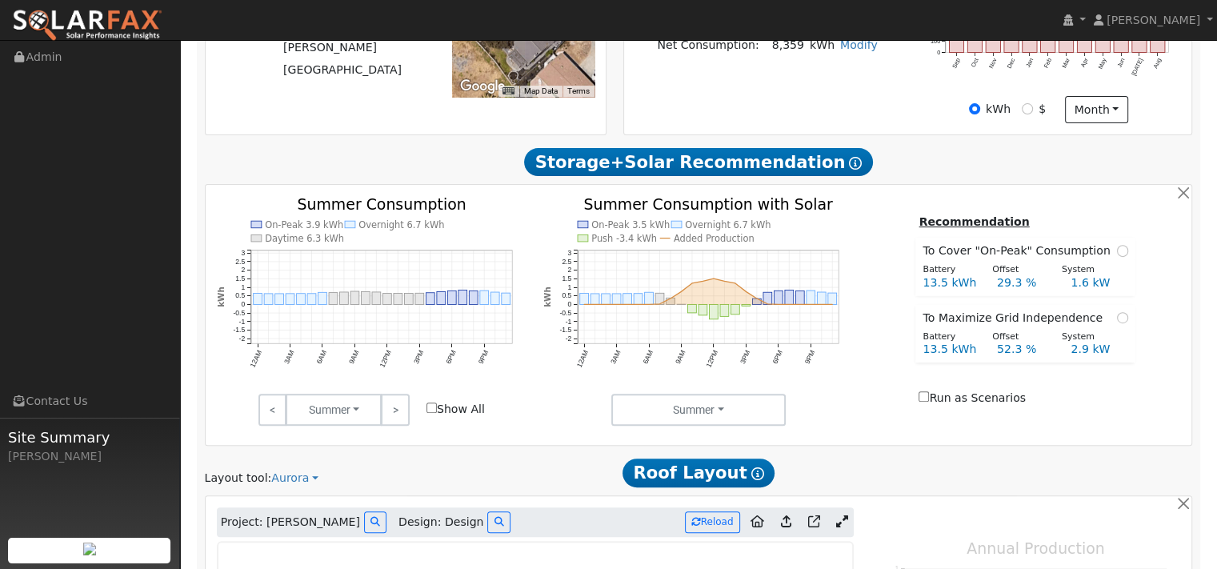
type input "0"
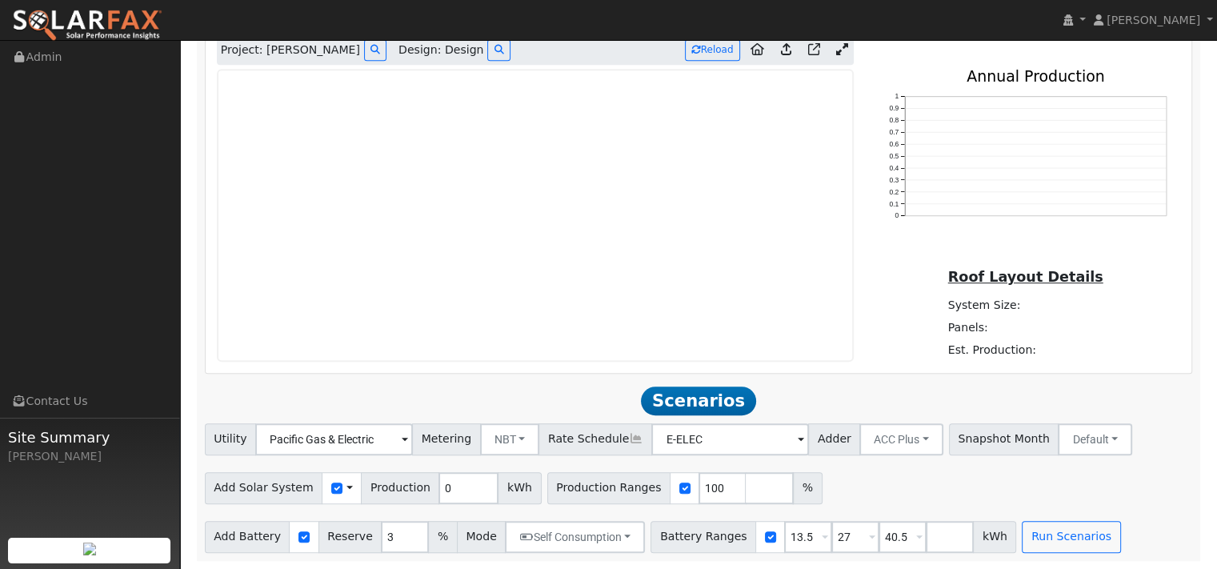
scroll to position [1006, 0]
click at [380, 54] on icon at bounding box center [375, 50] width 10 height 10
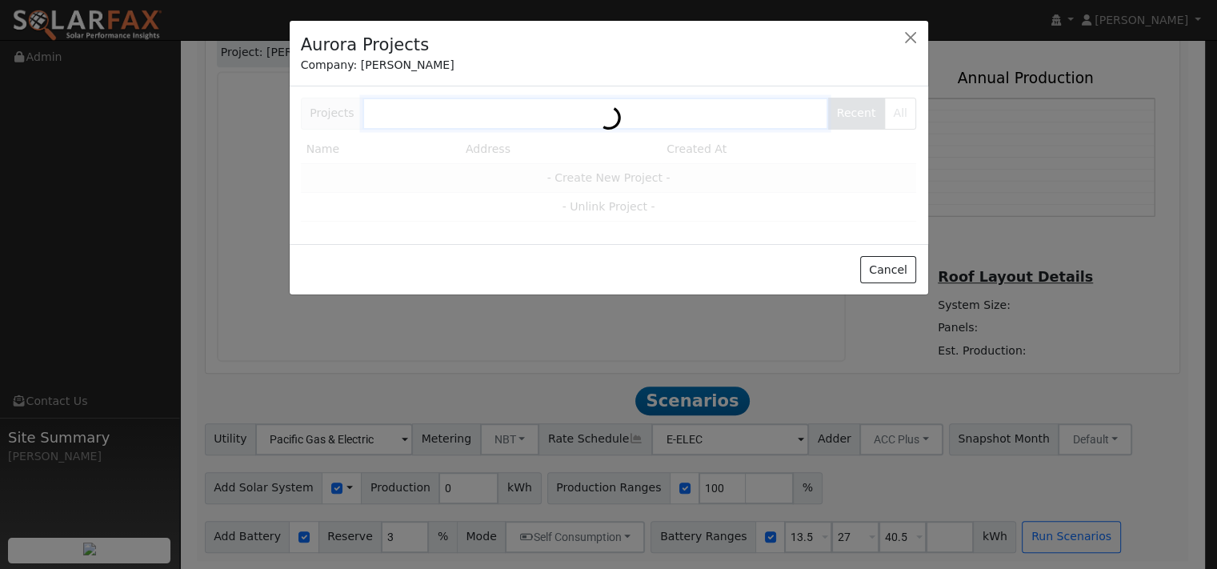
scroll to position [1008, 0]
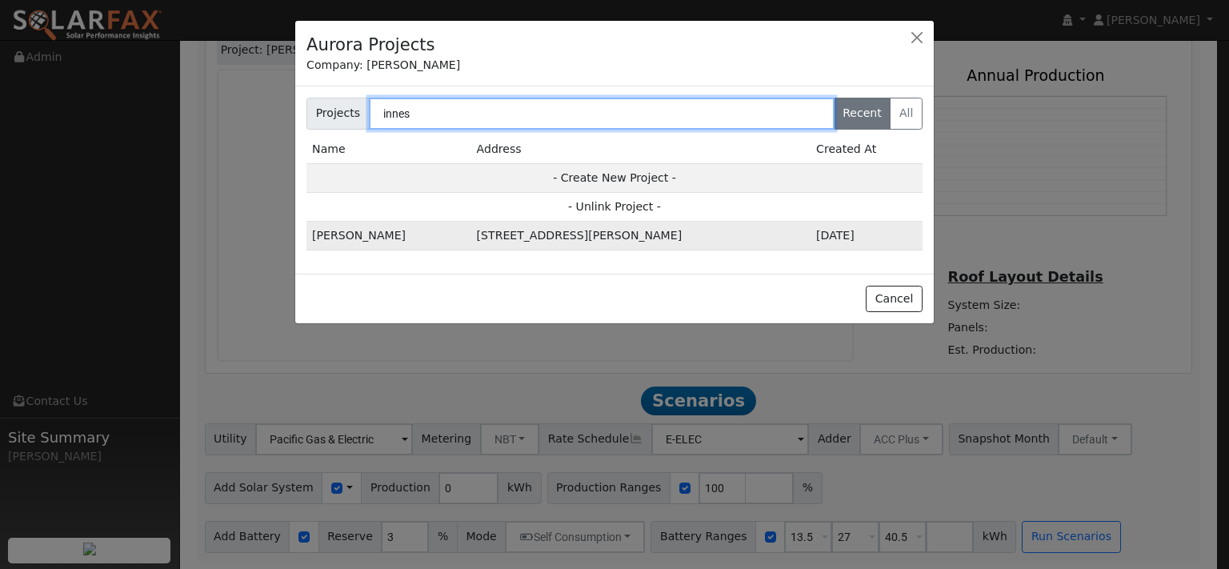
type input "innes"
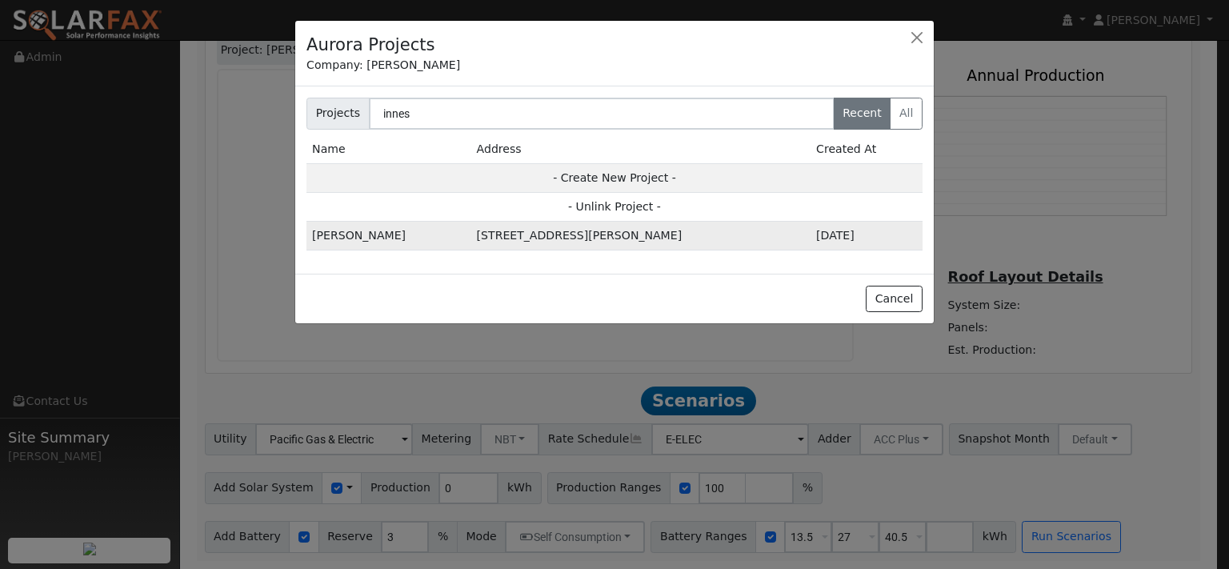
click at [486, 250] on td "204 Chadwick Way, Benicia, CA 94510, USA" at bounding box center [640, 236] width 339 height 29
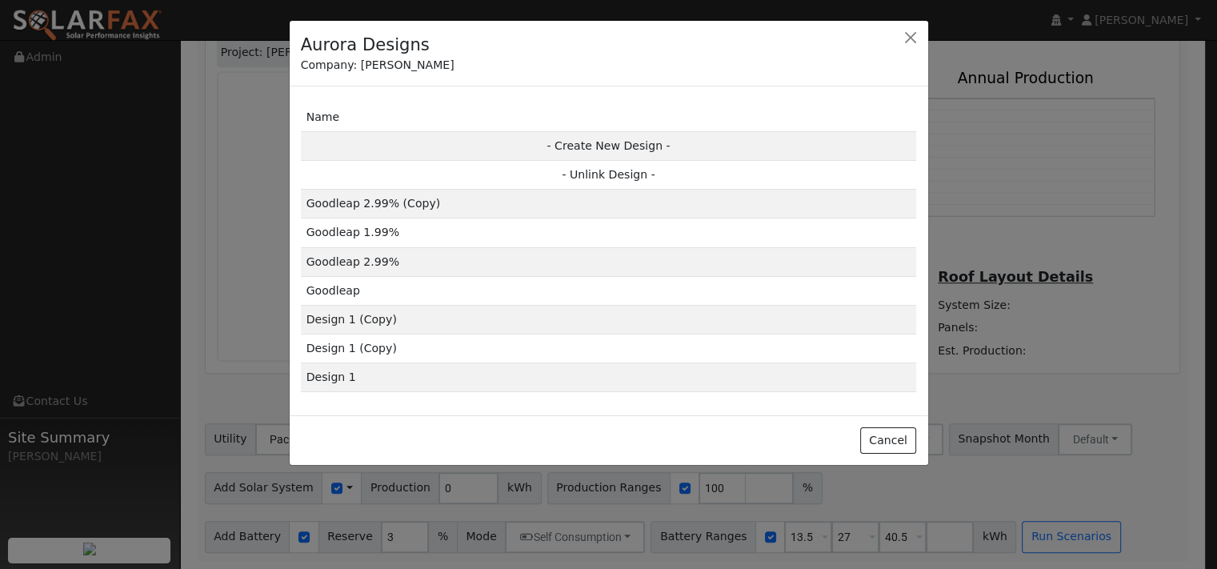
scroll to position [1010, 0]
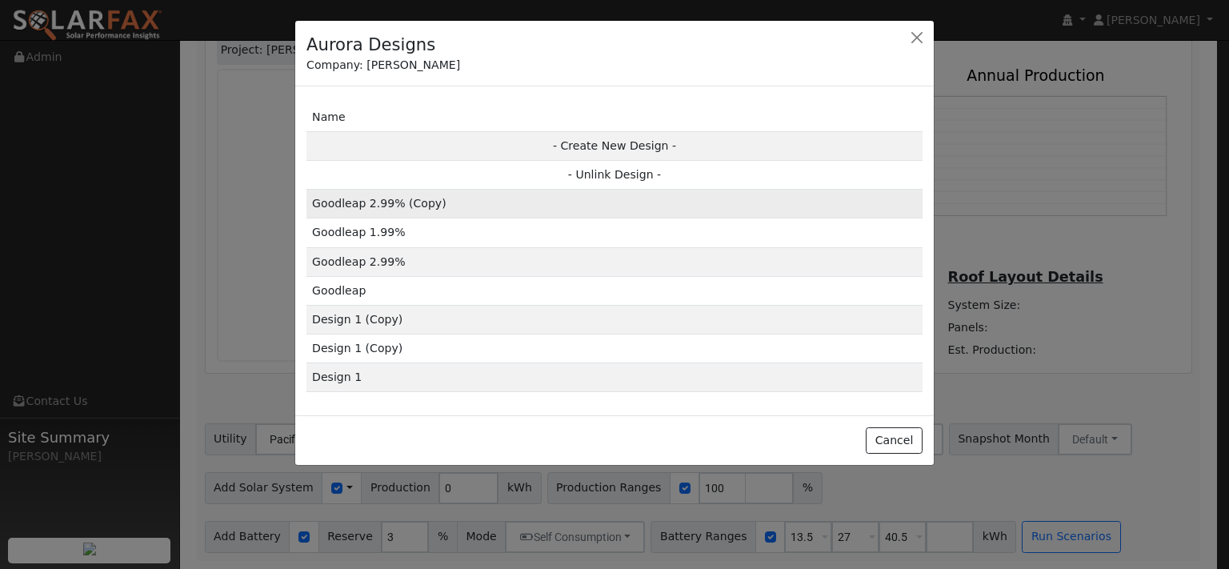
click at [404, 218] on td "Goodleap 2.99% (Copy)" at bounding box center [614, 204] width 616 height 29
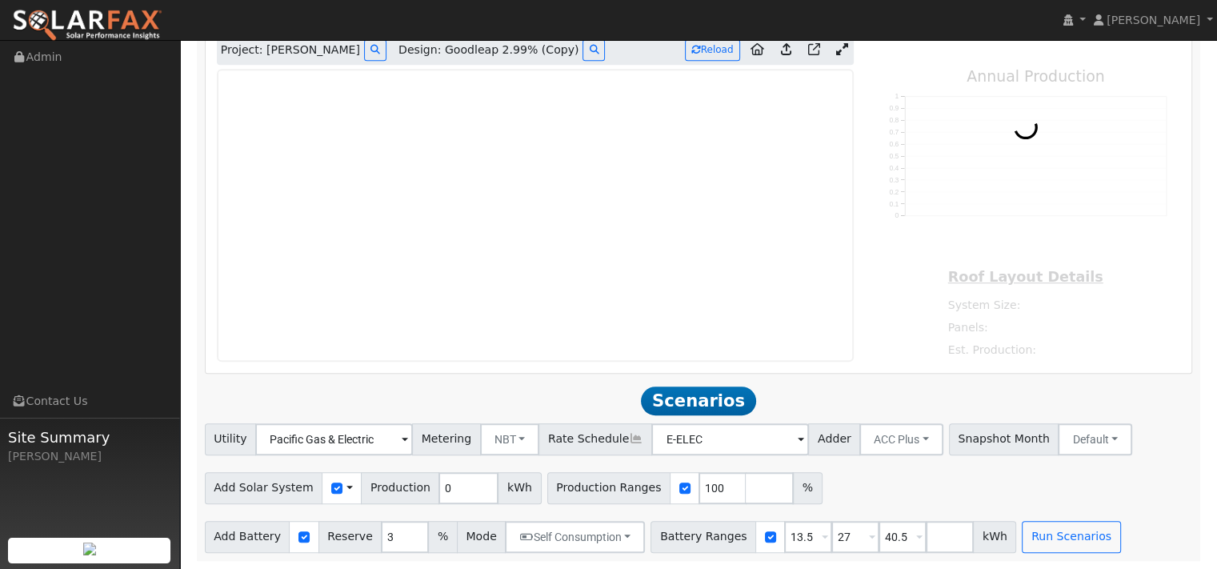
type input "11734"
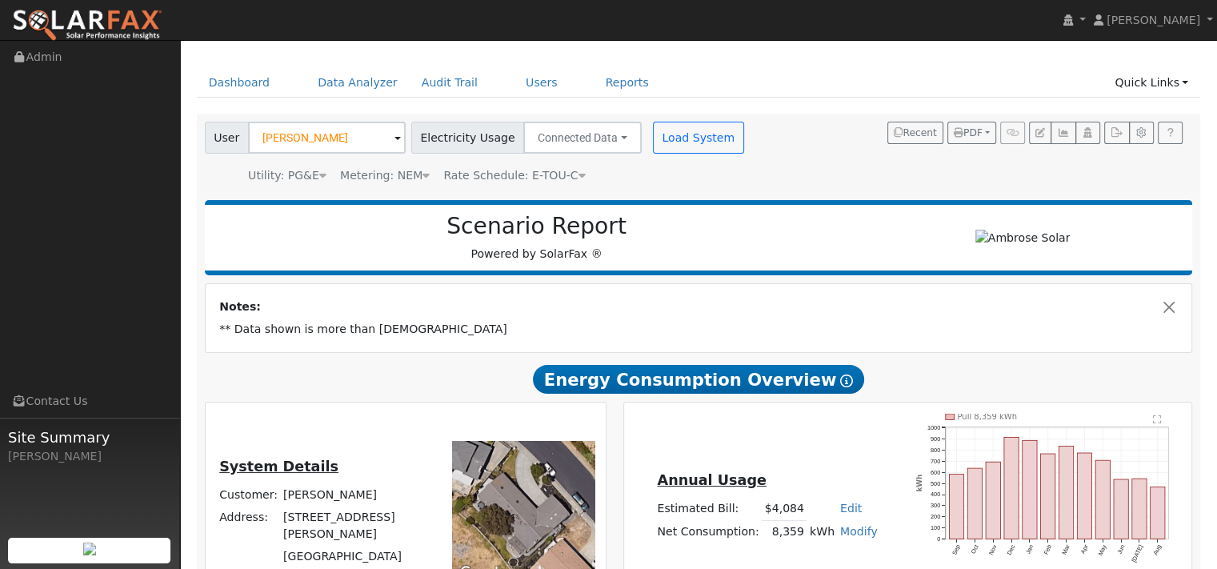
scroll to position [0, 0]
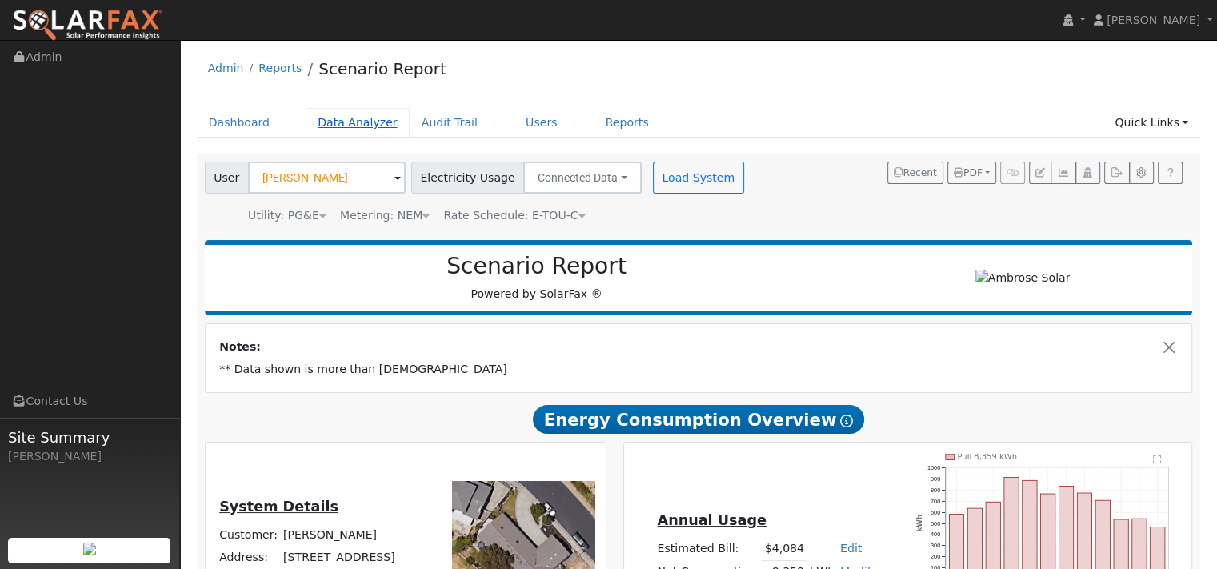
click at [366, 134] on link "Data Analyzer" at bounding box center [358, 123] width 104 height 30
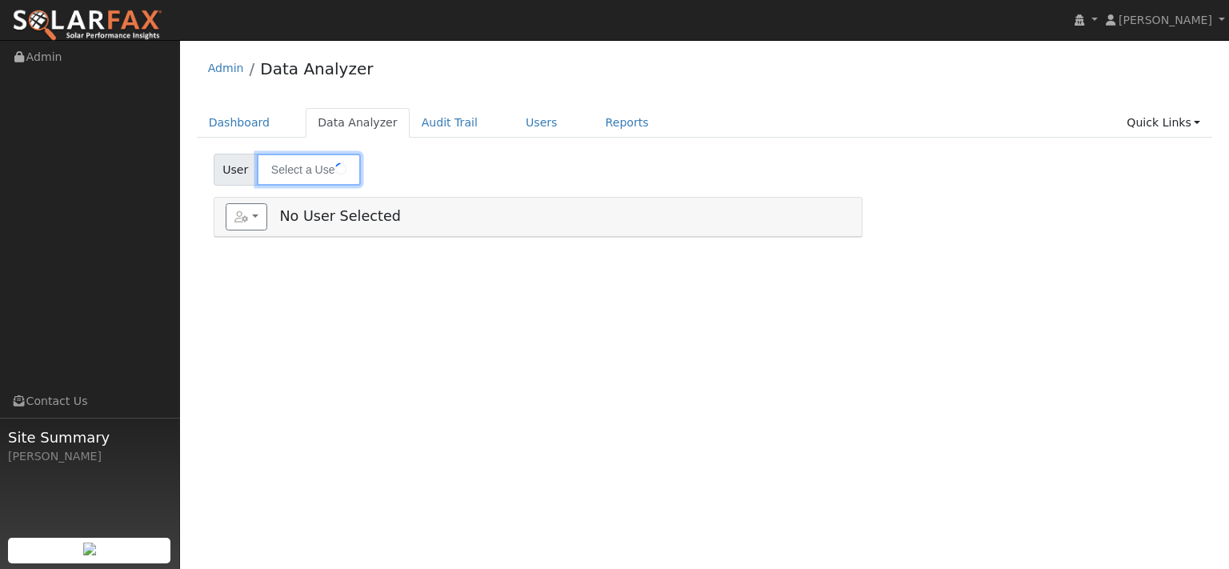
type input "[PERSON_NAME]"
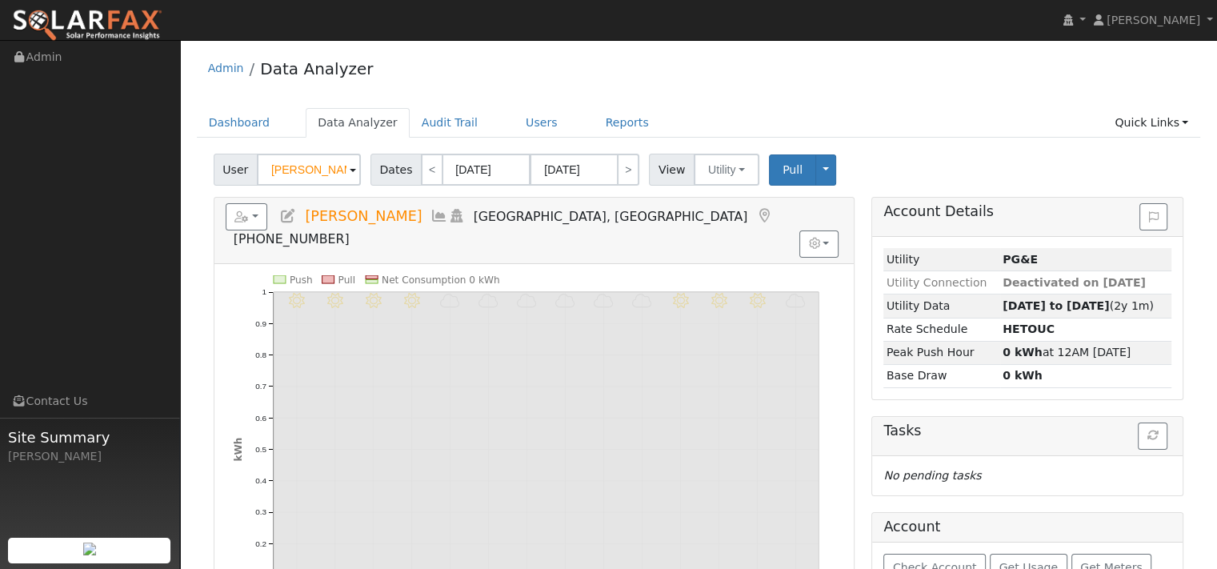
click at [297, 223] on icon at bounding box center [288, 216] width 18 height 14
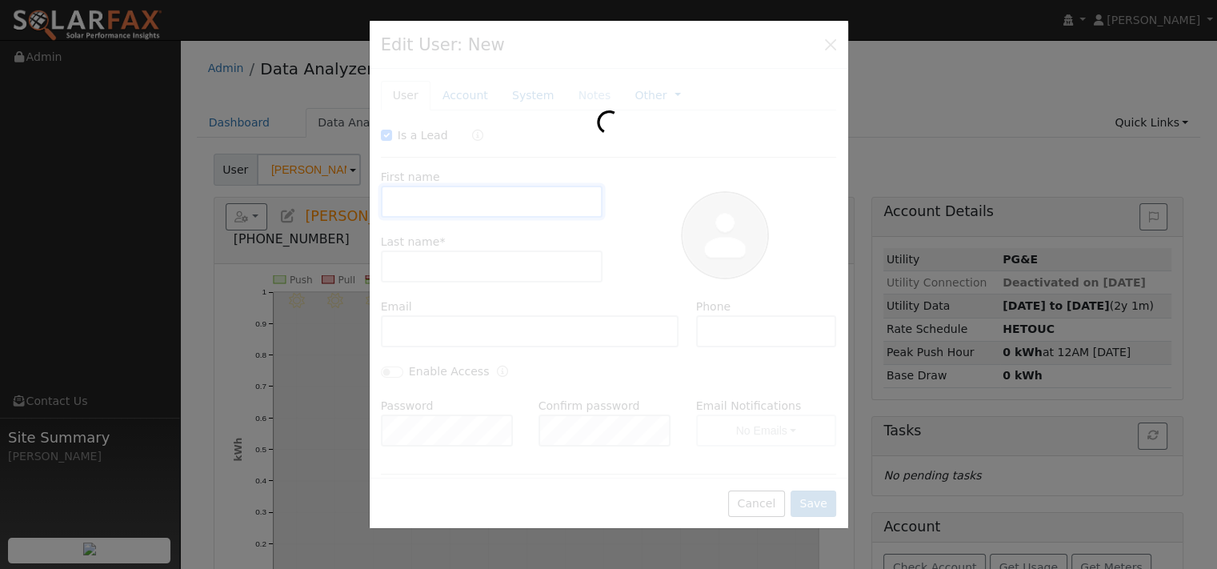
checkbox input "true"
type input "Joy"
type input "Innes"
type input "[PHONE_NUMBER]"
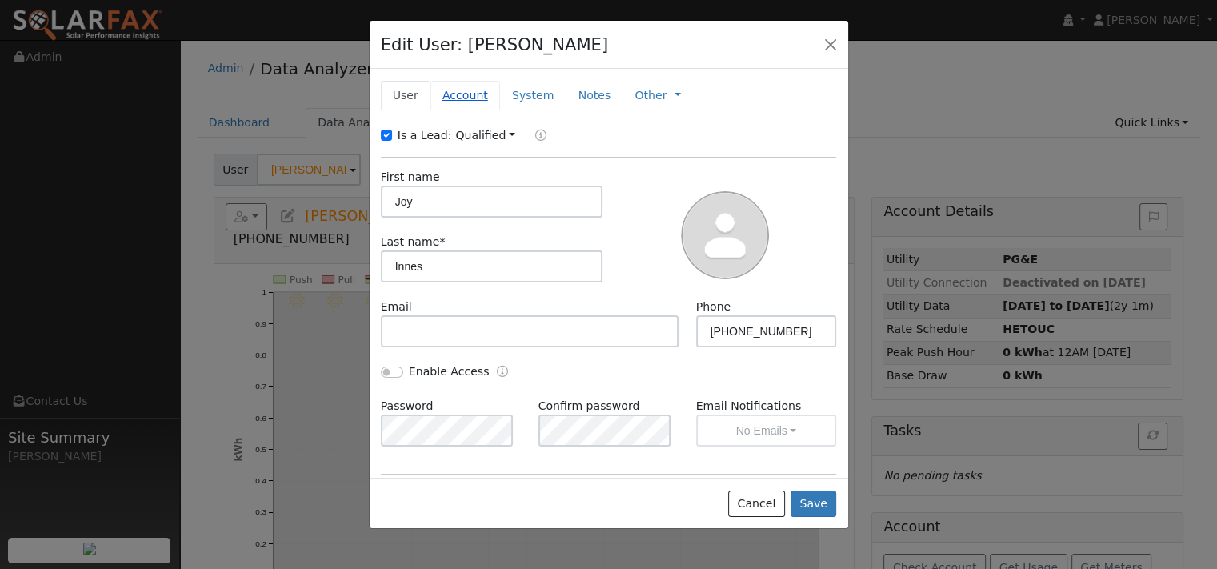
click at [486, 107] on link "Account" at bounding box center [465, 96] width 70 height 30
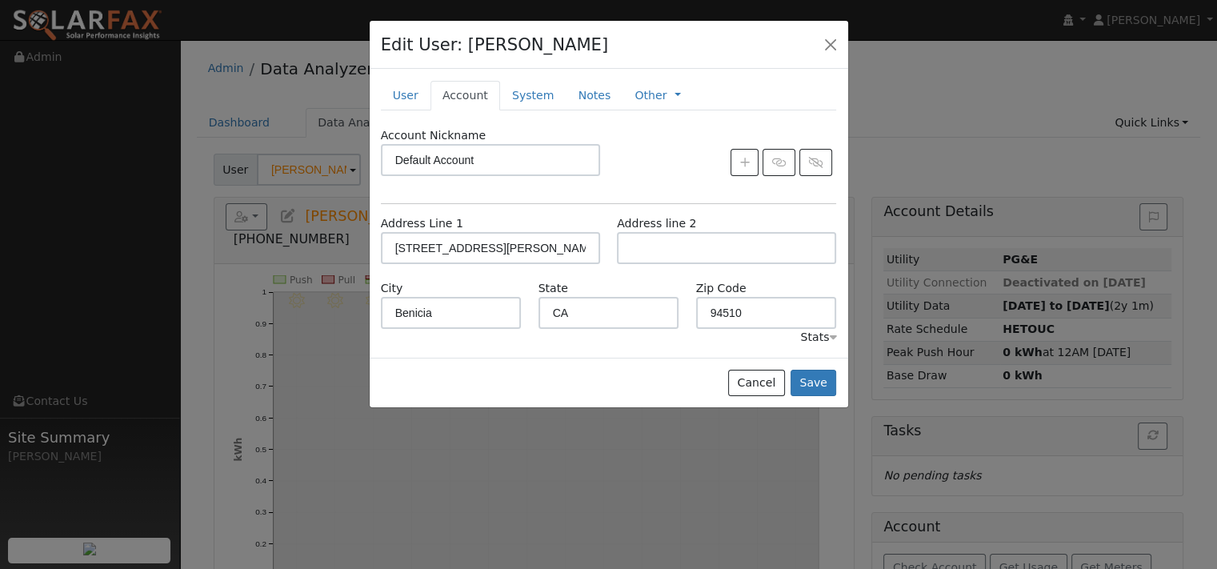
click at [668, 192] on div "Account Nickname Default Account" at bounding box center [608, 159] width 473 height 65
click at [566, 110] on link "System" at bounding box center [533, 96] width 66 height 30
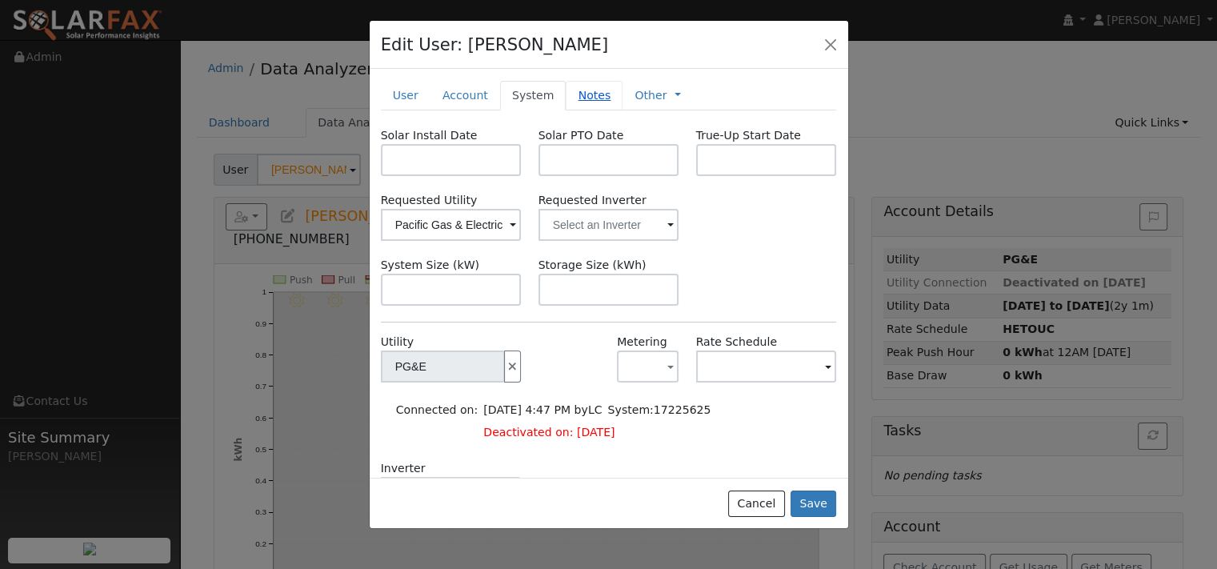
click at [612, 110] on link "Notes" at bounding box center [594, 96] width 57 height 30
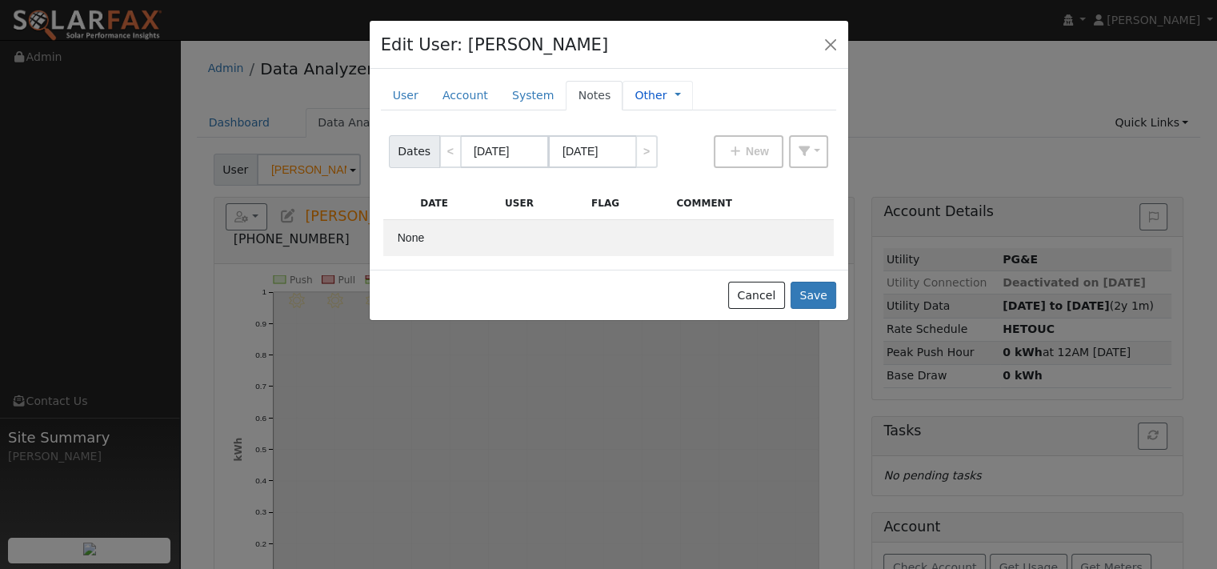
click at [666, 104] on link "Other" at bounding box center [650, 95] width 32 height 17
click at [740, 309] on button "Cancel" at bounding box center [756, 295] width 57 height 27
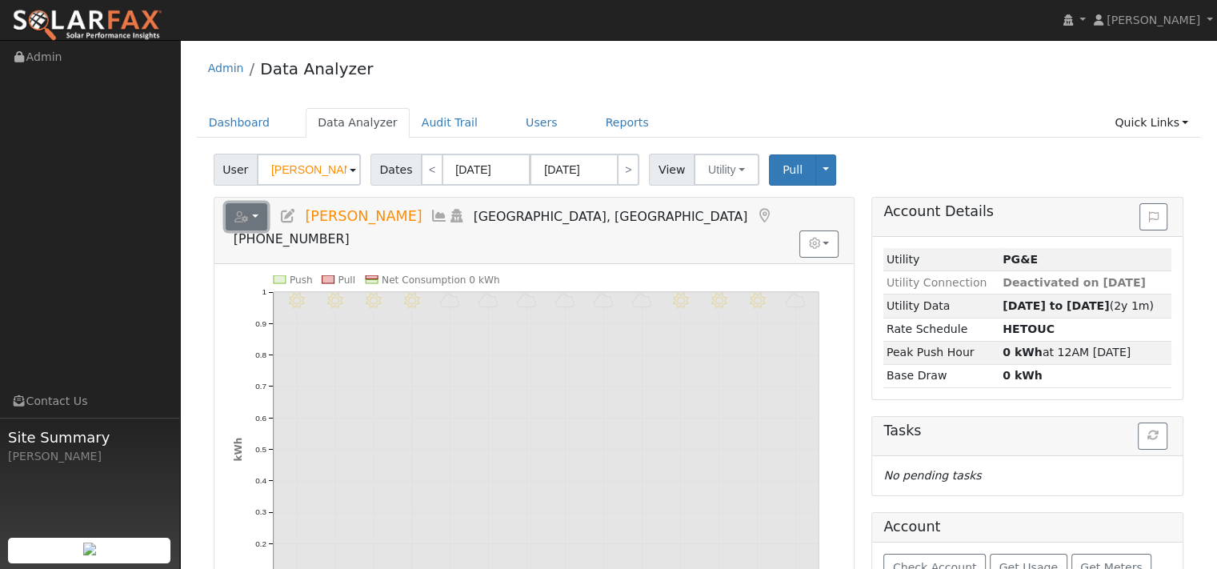
click at [246, 222] on icon "button" at bounding box center [241, 216] width 14 height 11
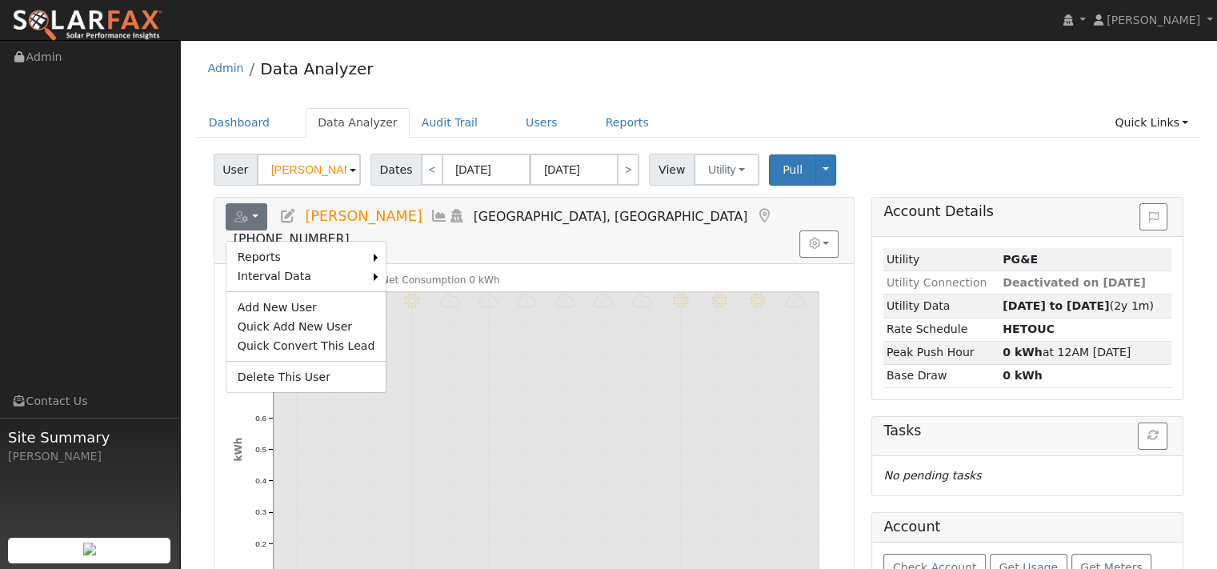
click at [498, 92] on div "Admin Data Analyzer" at bounding box center [699, 72] width 1004 height 49
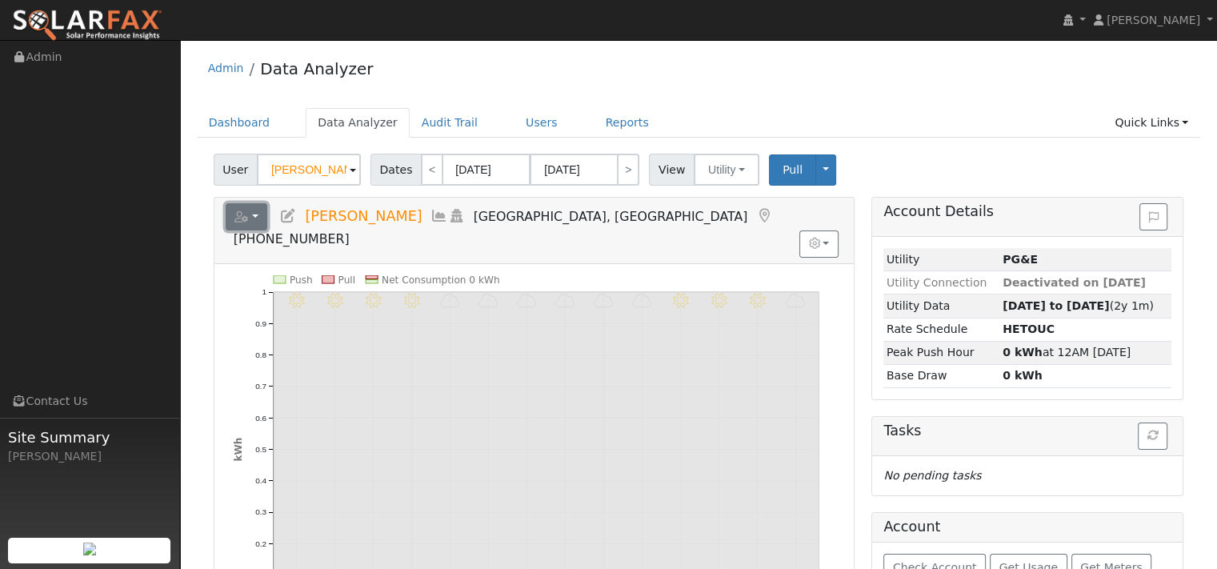
click at [249, 222] on icon "button" at bounding box center [241, 216] width 14 height 11
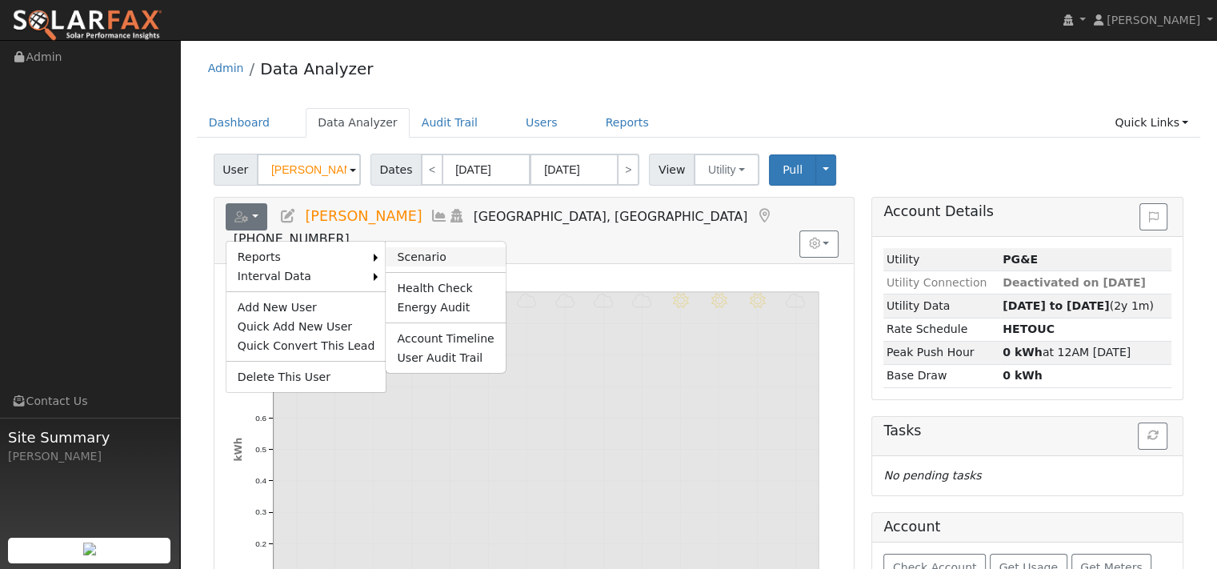
click at [435, 266] on link "Scenario" at bounding box center [445, 256] width 119 height 19
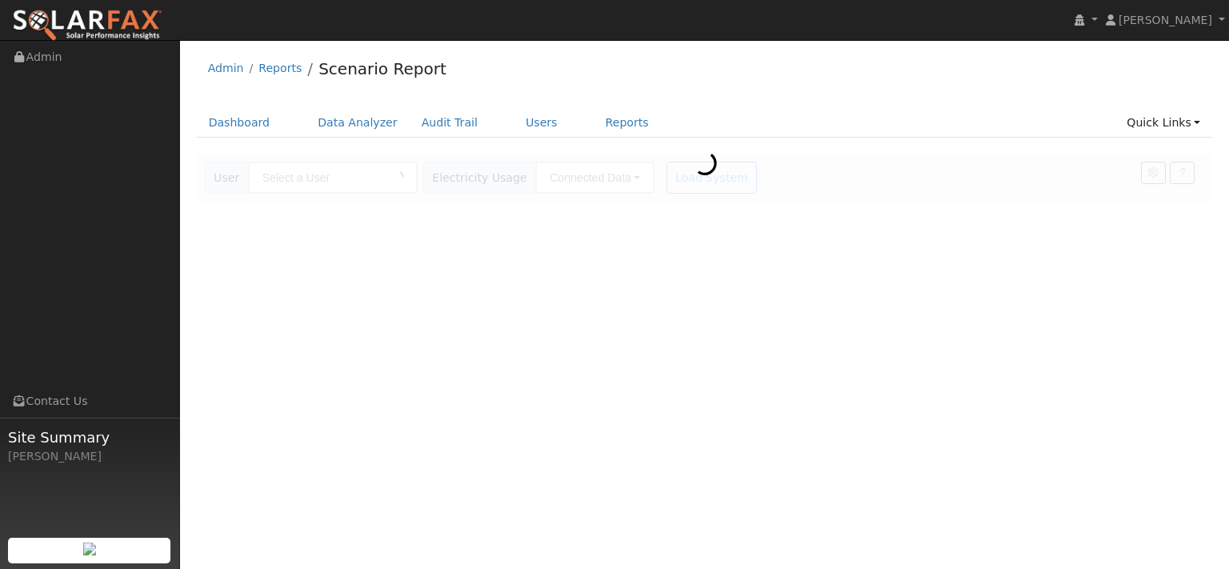
type input "[PERSON_NAME]"
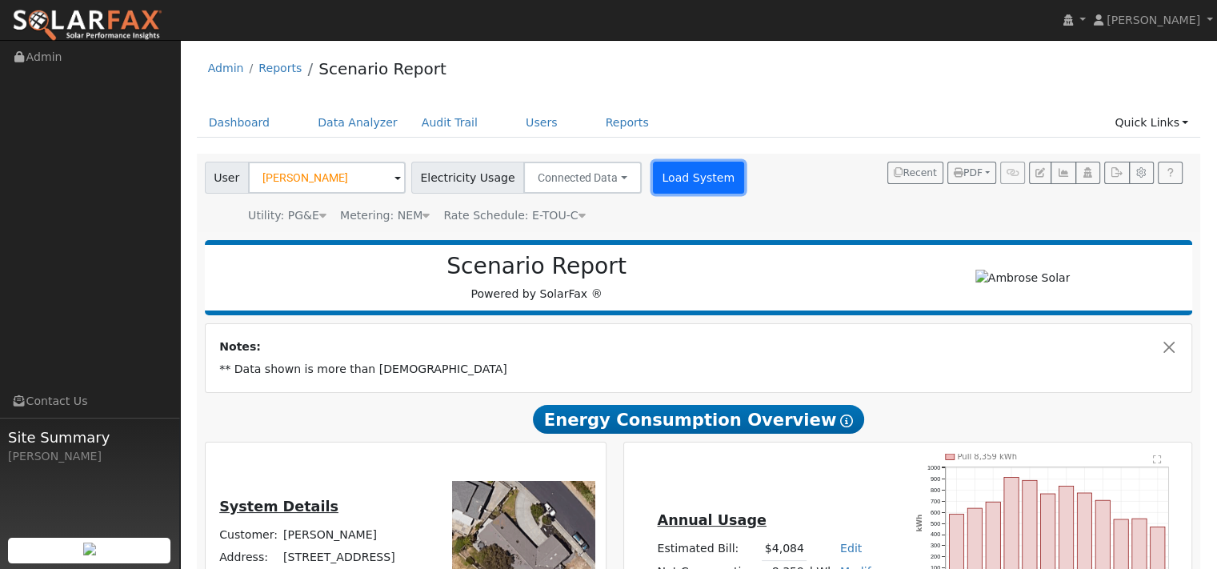
click at [744, 194] on button "Load System" at bounding box center [698, 178] width 91 height 32
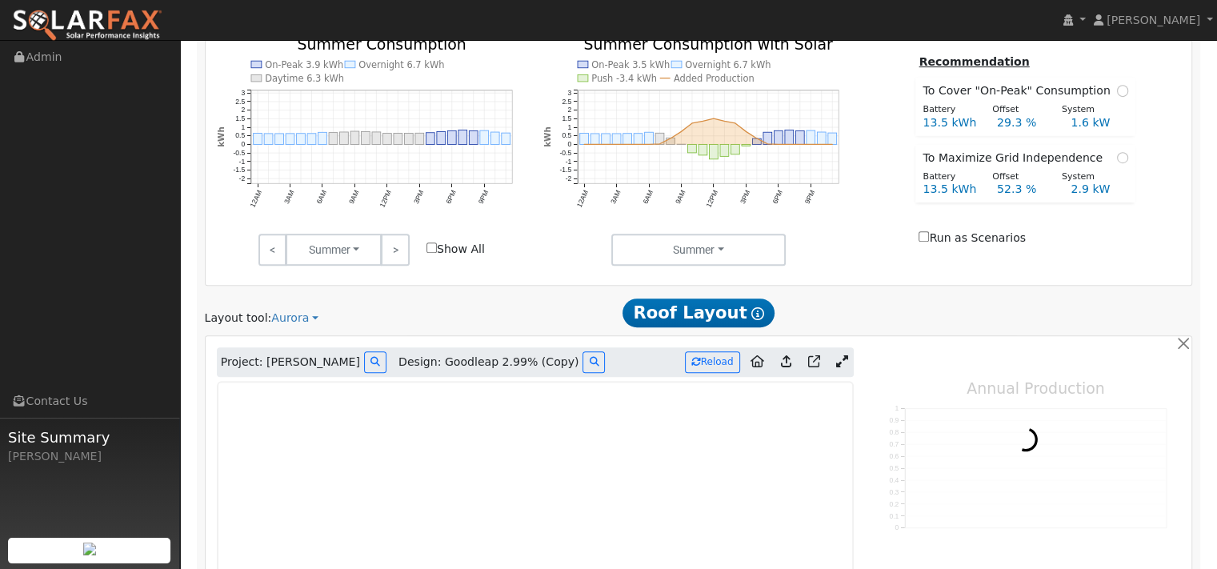
scroll to position [926, 0]
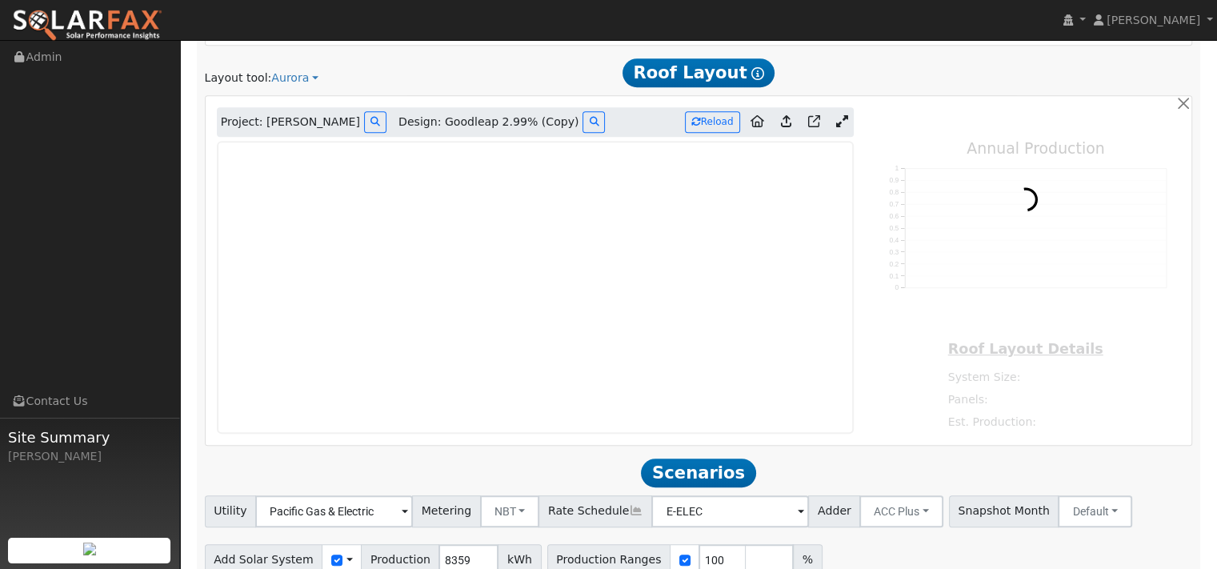
type input "11734"
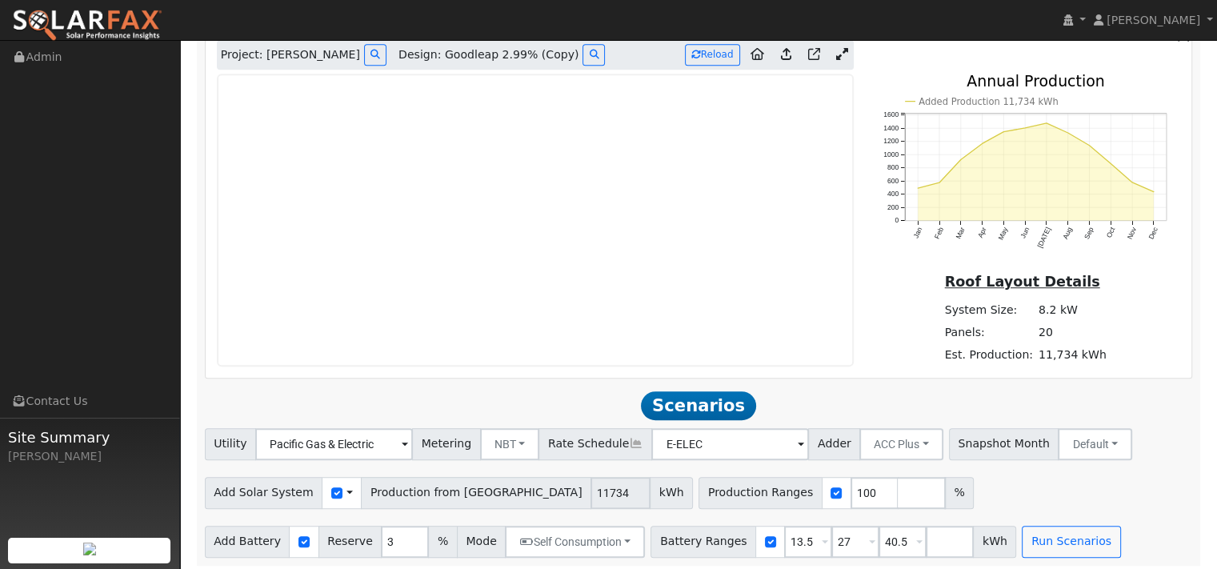
scroll to position [1086, 0]
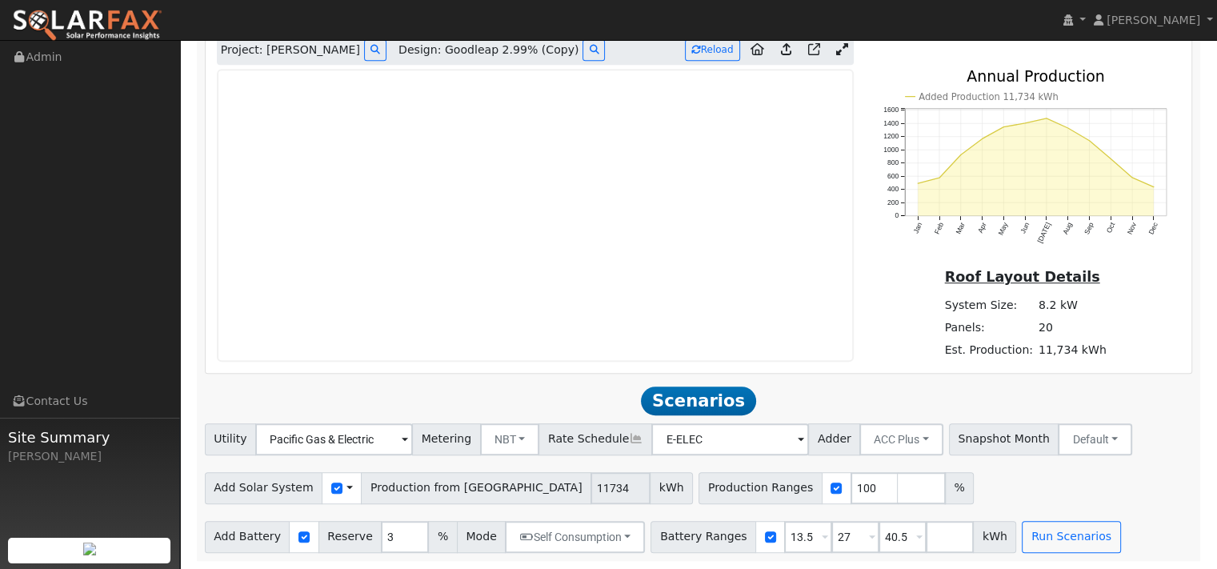
click at [836, 55] on icon at bounding box center [842, 49] width 12 height 12
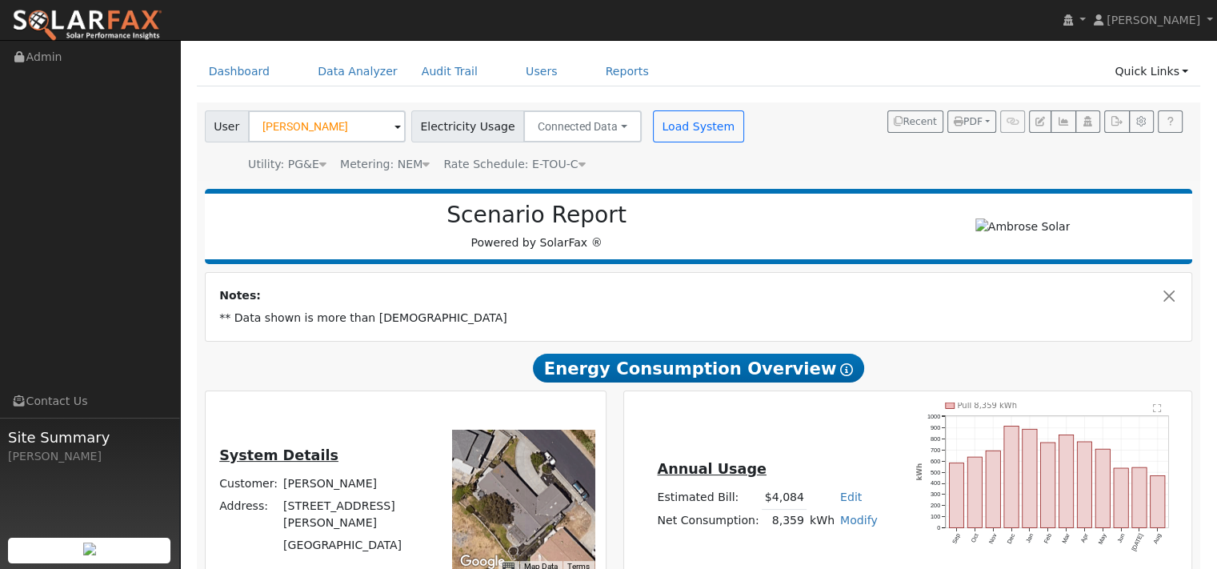
scroll to position [0, 0]
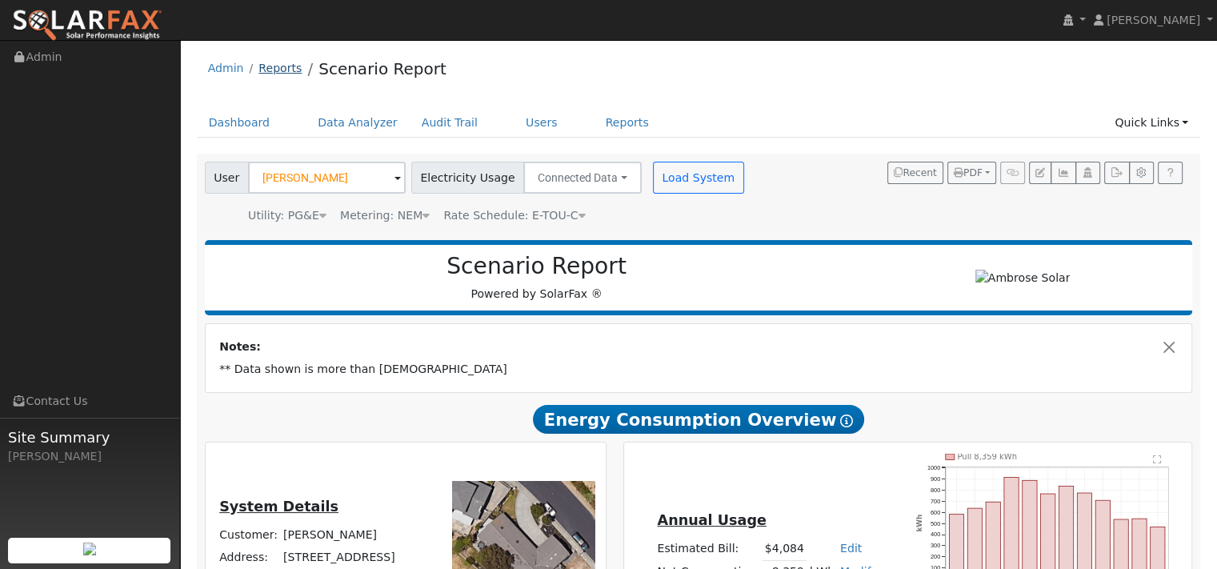
click at [298, 71] on link "Reports" at bounding box center [279, 68] width 43 height 13
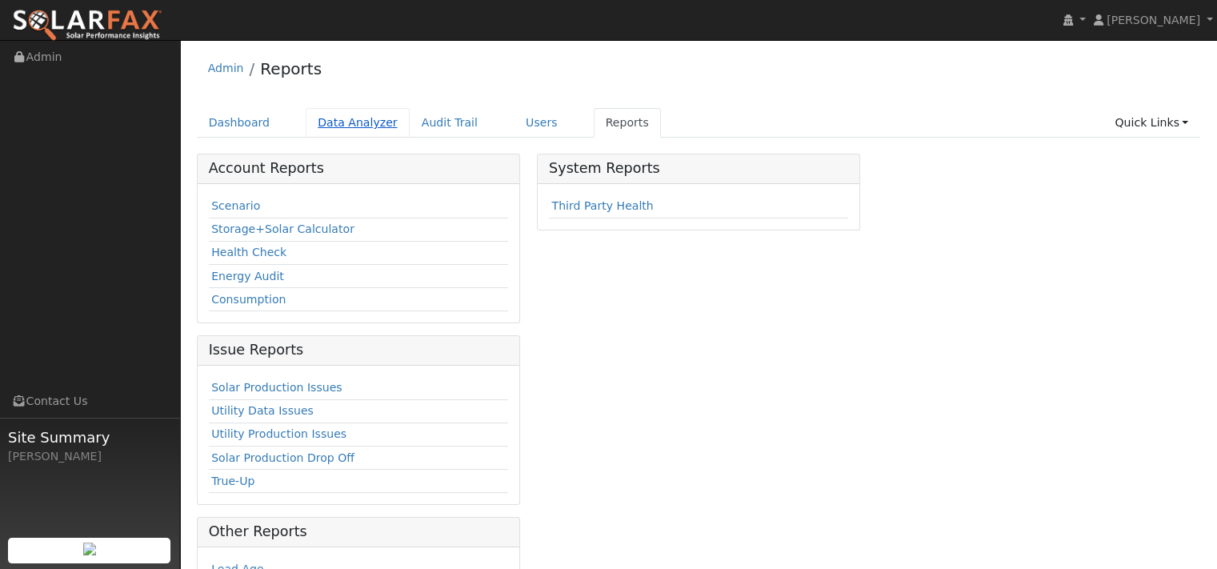
click at [359, 138] on link "Data Analyzer" at bounding box center [358, 123] width 104 height 30
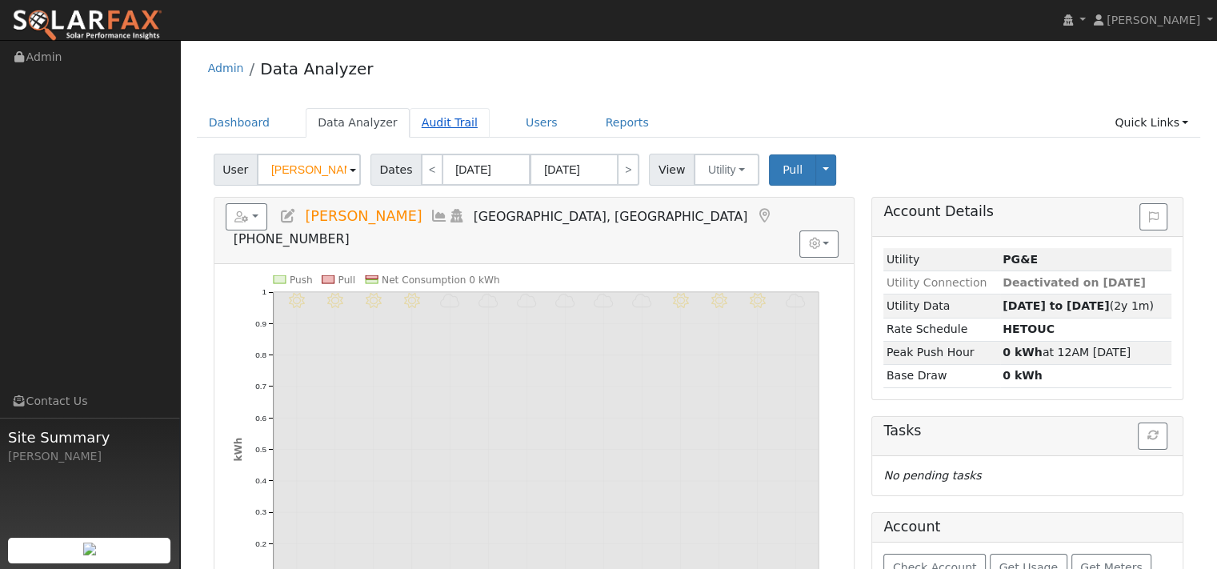
click at [486, 136] on link "Audit Trail" at bounding box center [450, 123] width 80 height 30
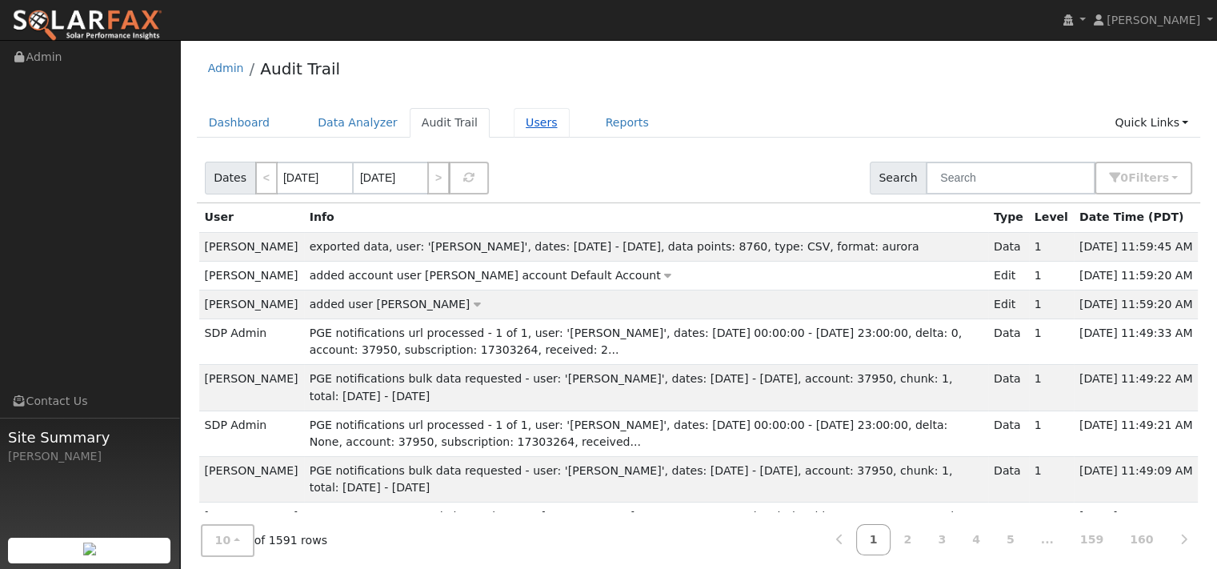
click at [570, 134] on link "Users" at bounding box center [542, 123] width 56 height 30
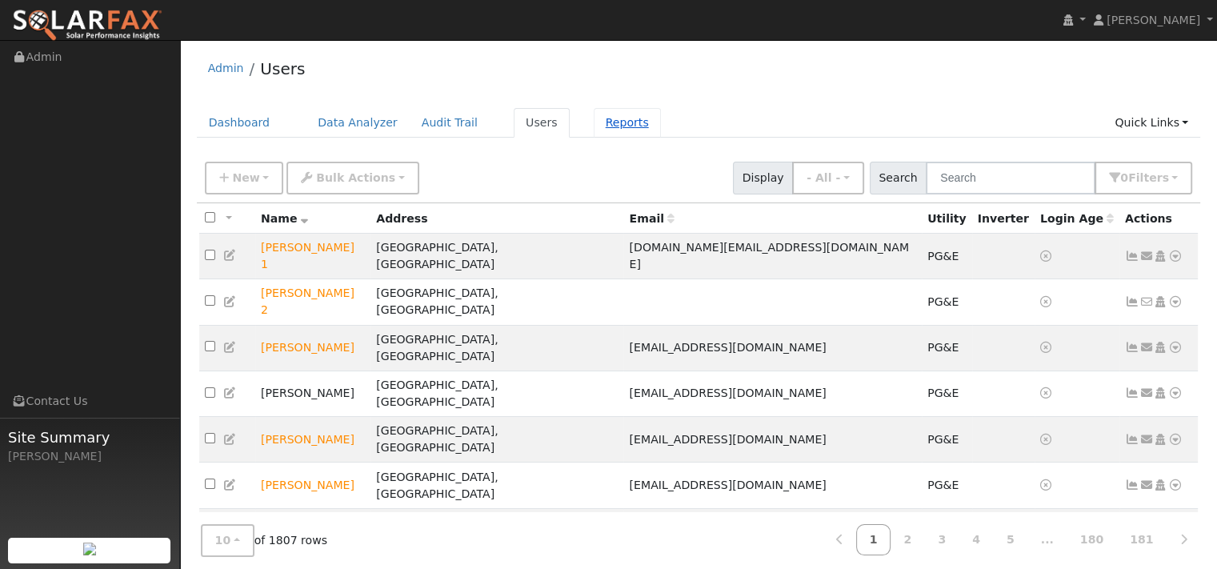
click at [661, 138] on link "Reports" at bounding box center [627, 123] width 67 height 30
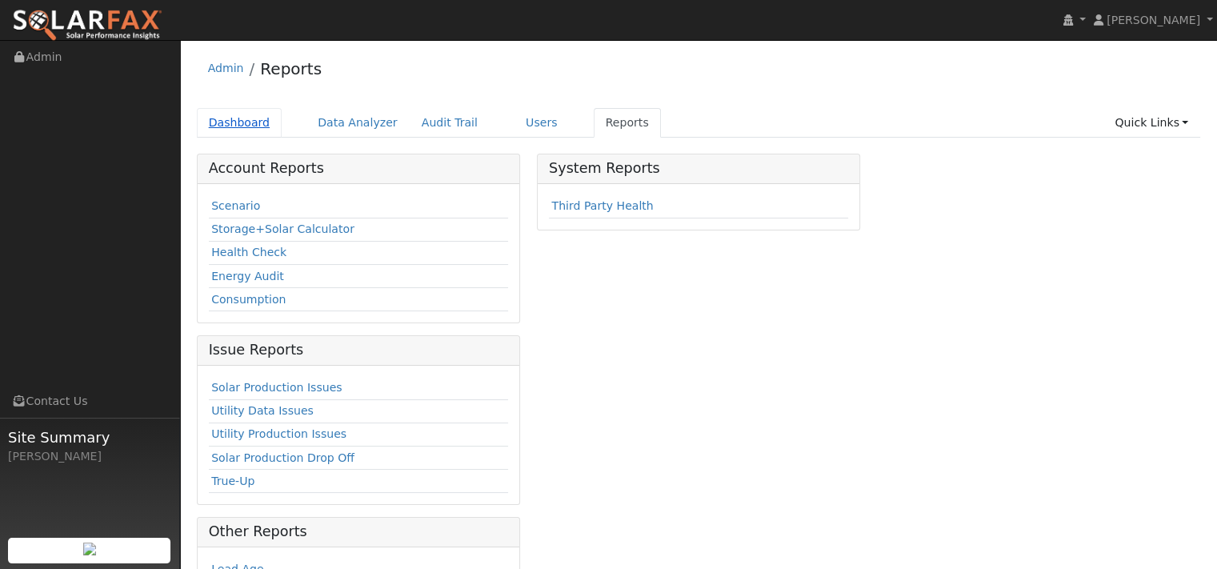
click at [262, 135] on link "Dashboard" at bounding box center [240, 123] width 86 height 30
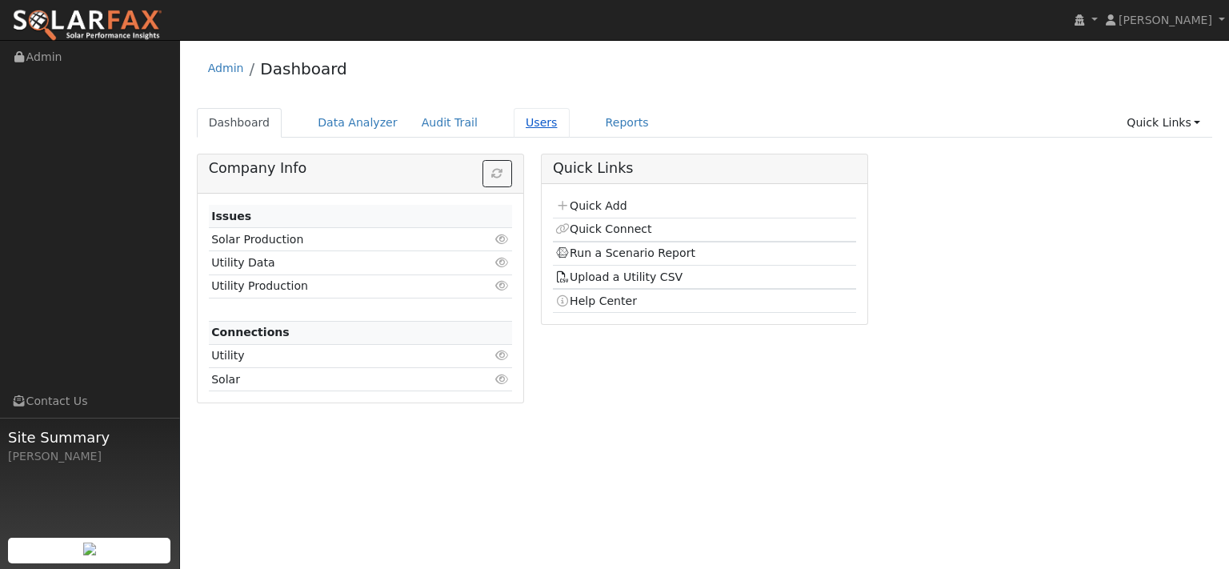
click at [570, 138] on link "Users" at bounding box center [542, 123] width 56 height 30
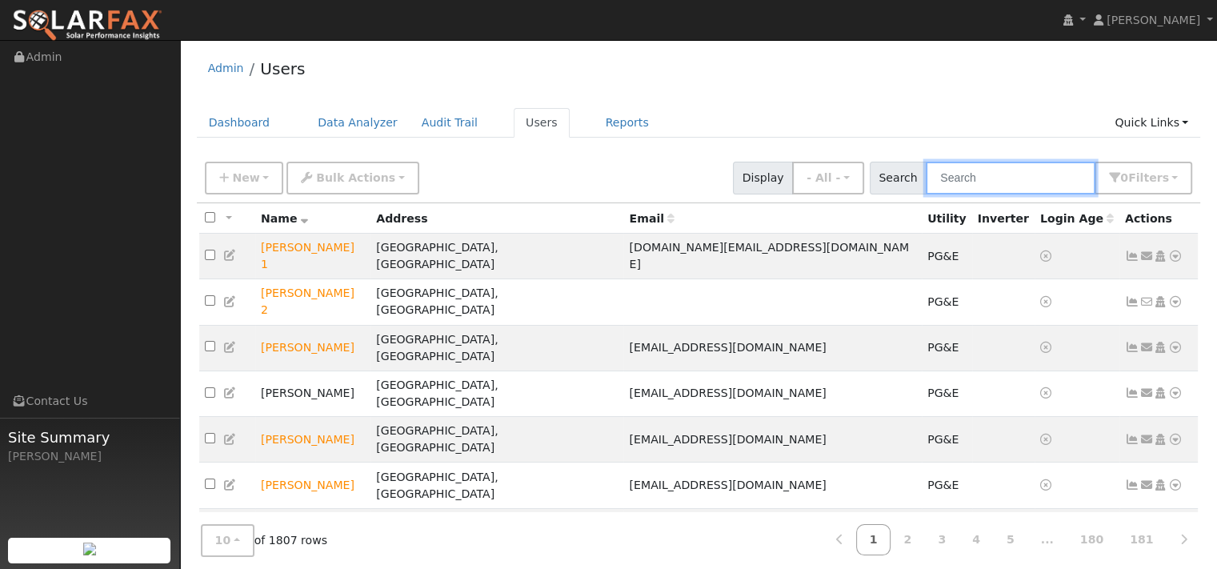
click at [954, 194] on input "text" at bounding box center [1011, 178] width 170 height 33
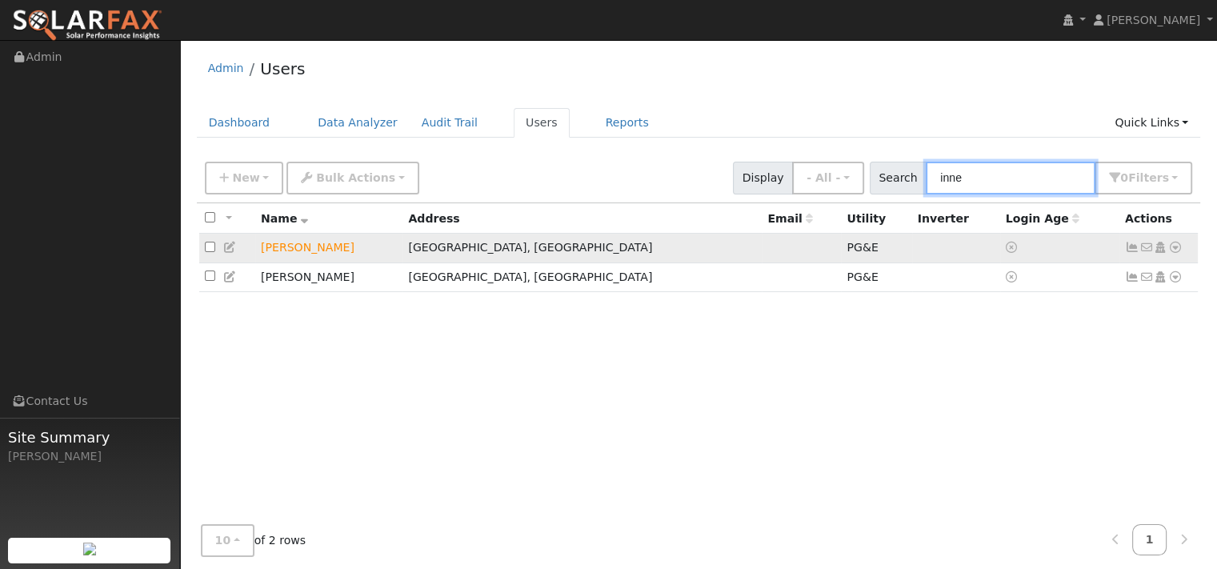
type input "inne"
click at [1169, 253] on icon at bounding box center [1175, 247] width 14 height 11
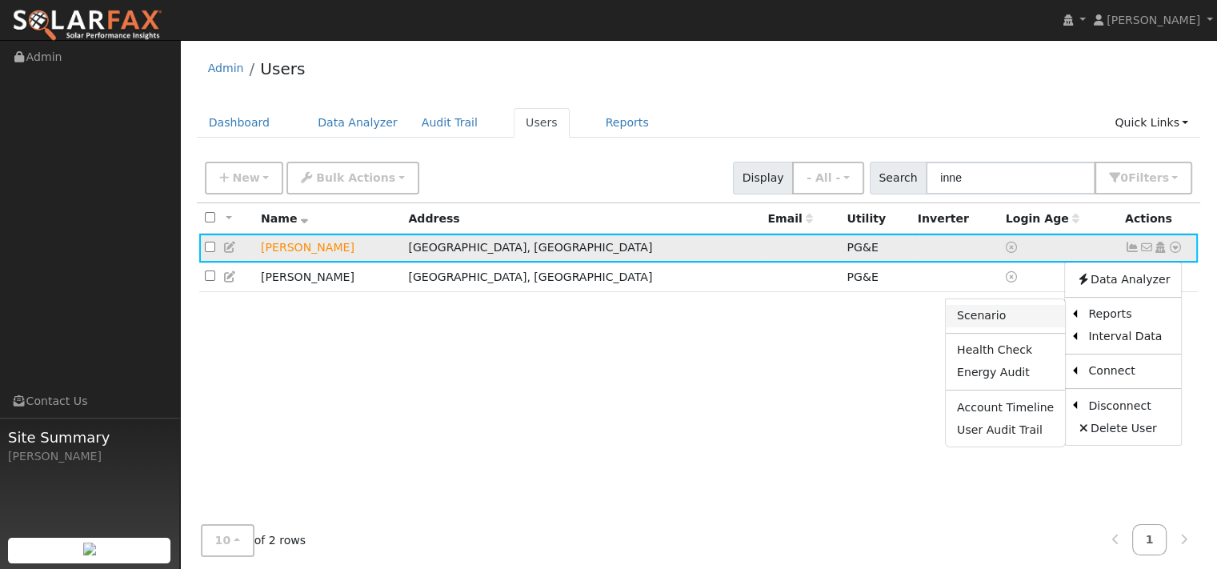
click at [946, 327] on link "Scenario" at bounding box center [1005, 316] width 119 height 22
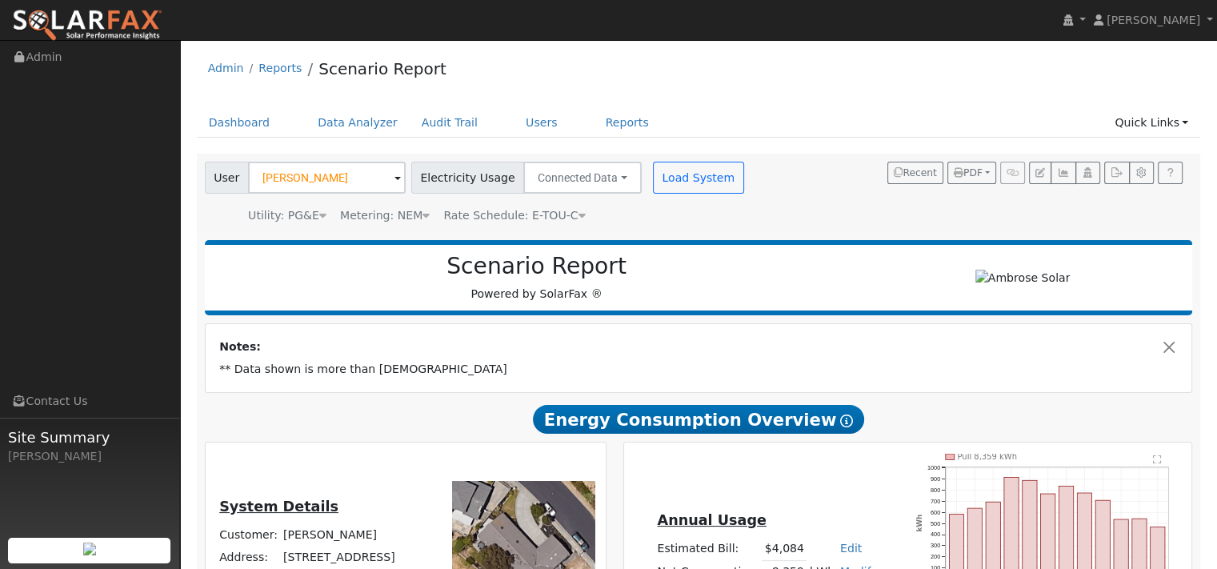
type input "11734"
click at [308, 224] on div "Utility: PG&E" at bounding box center [287, 215] width 78 height 17
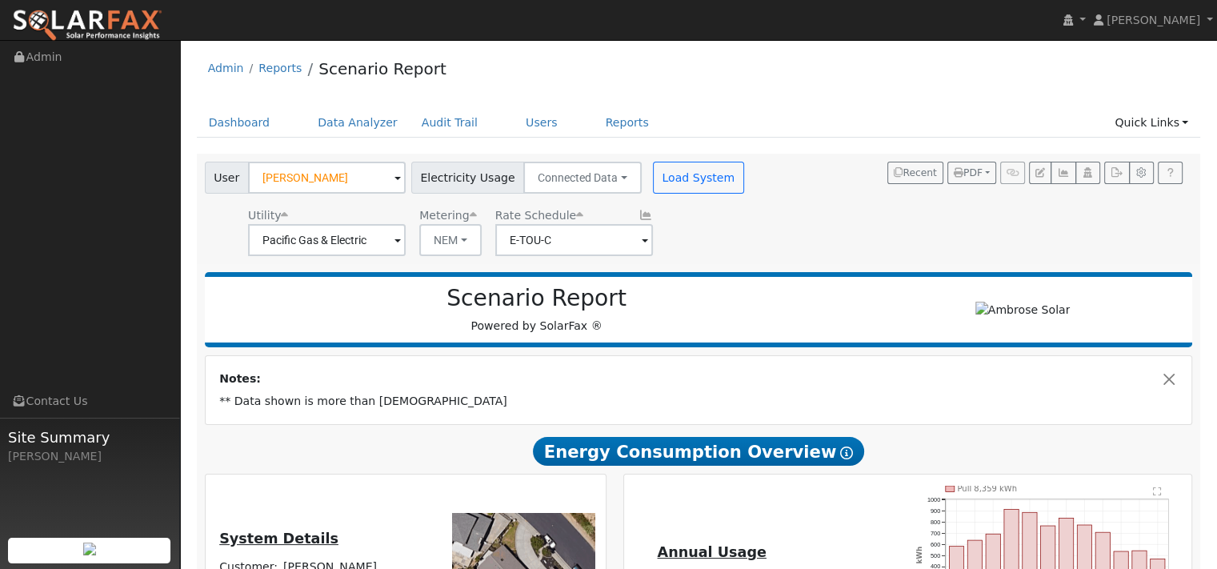
click at [653, 221] on icon at bounding box center [645, 215] width 14 height 11
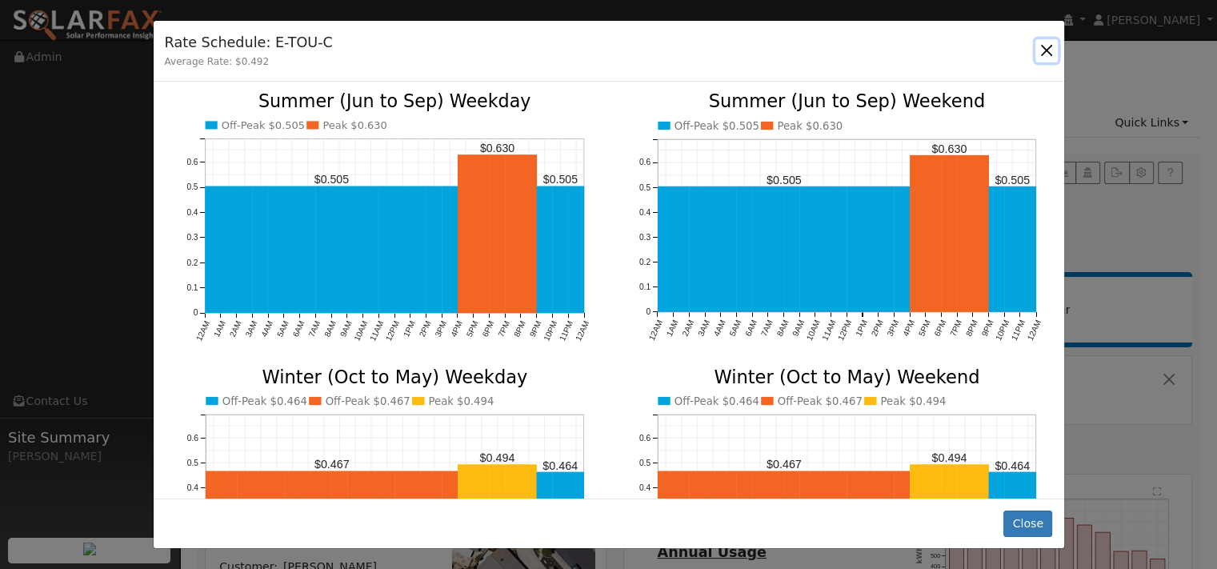
click at [1037, 62] on button "button" at bounding box center [1046, 50] width 22 height 22
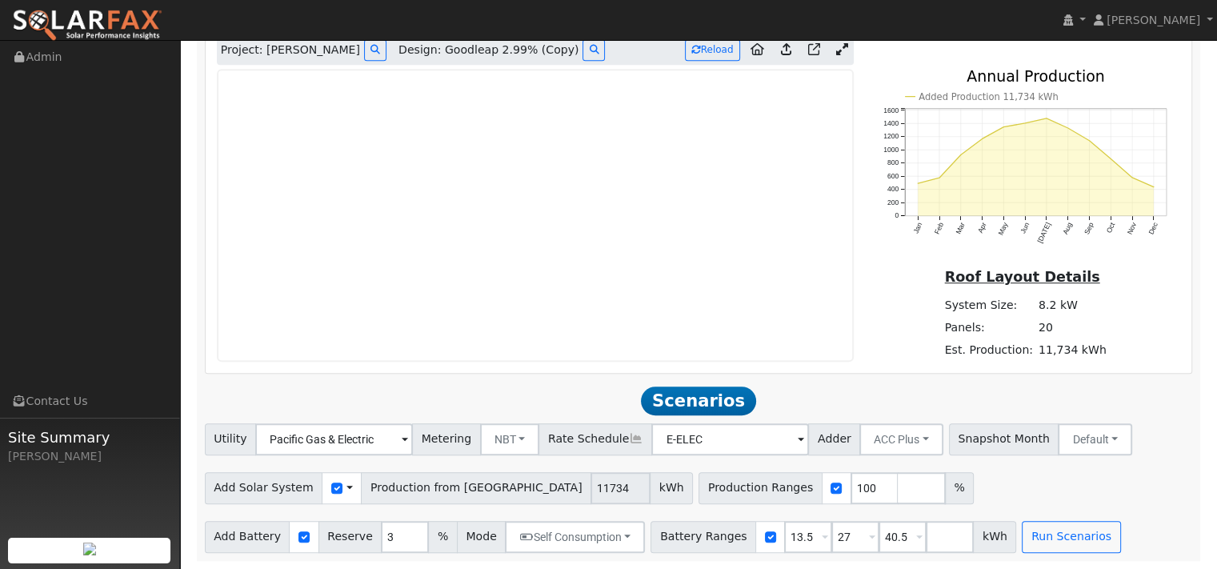
scroll to position [1040, 0]
click at [836, 55] on icon at bounding box center [842, 49] width 12 height 12
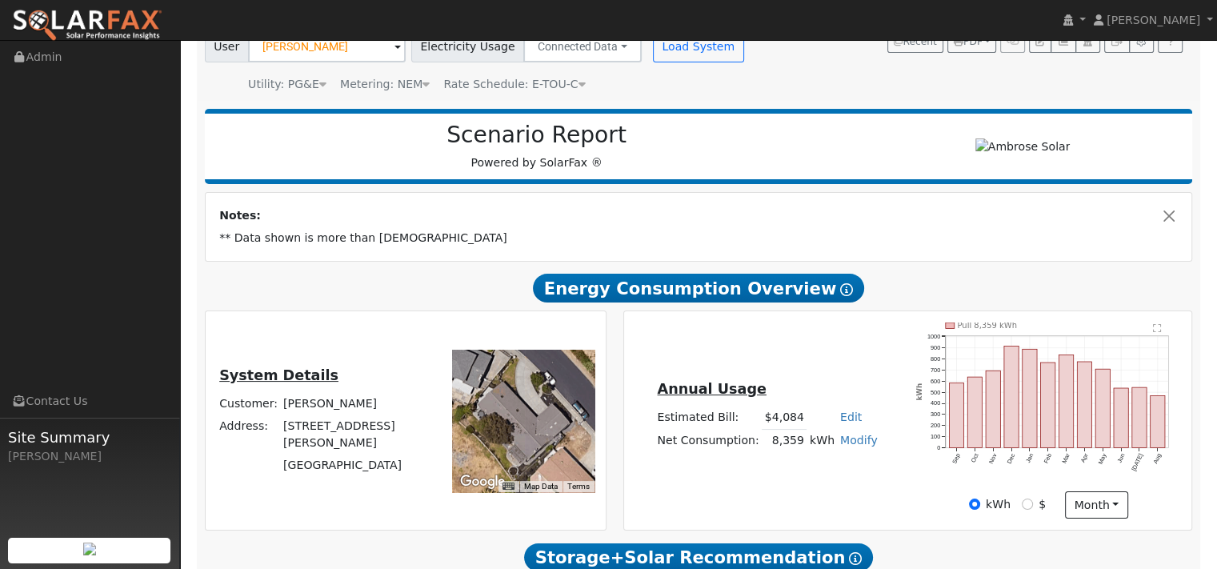
type input "11734"
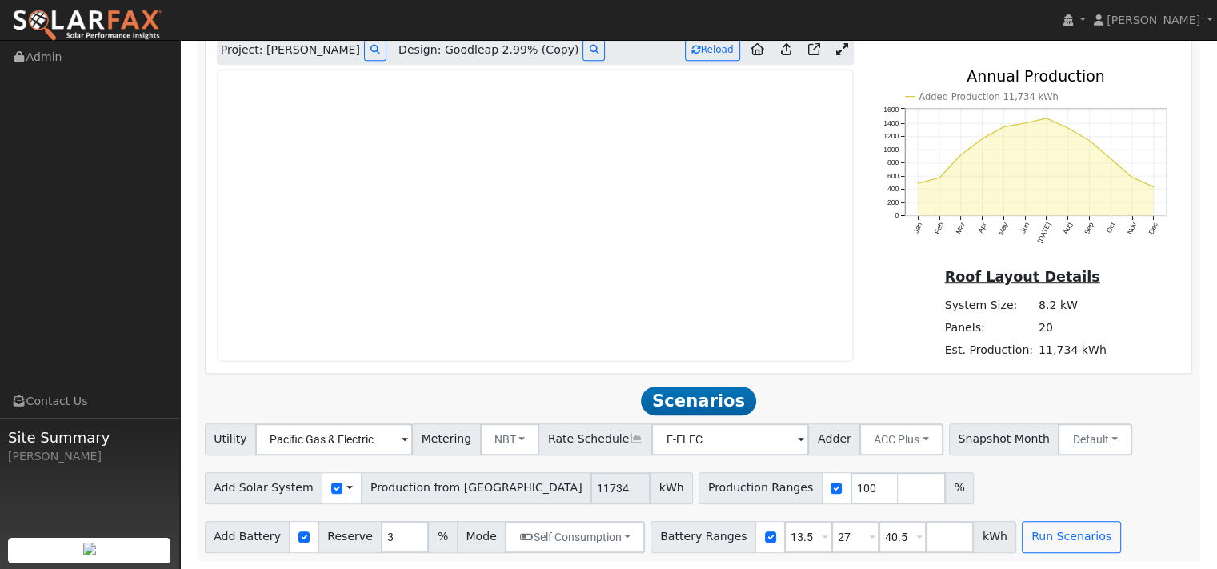
scroll to position [1040, 0]
click at [836, 55] on icon at bounding box center [842, 49] width 12 height 12
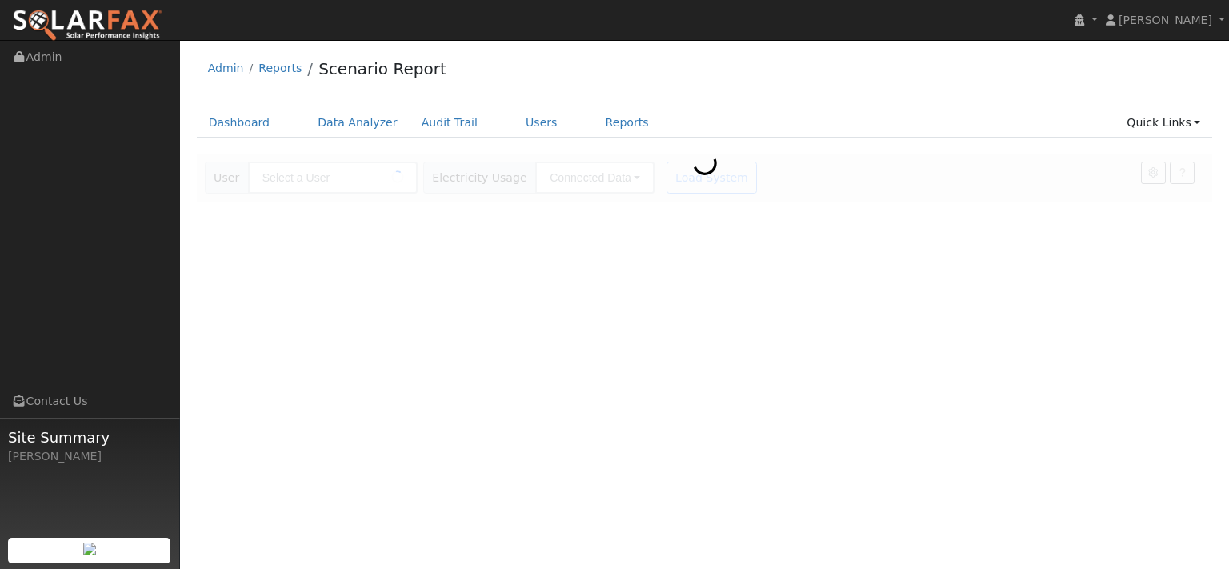
type input "[PERSON_NAME]"
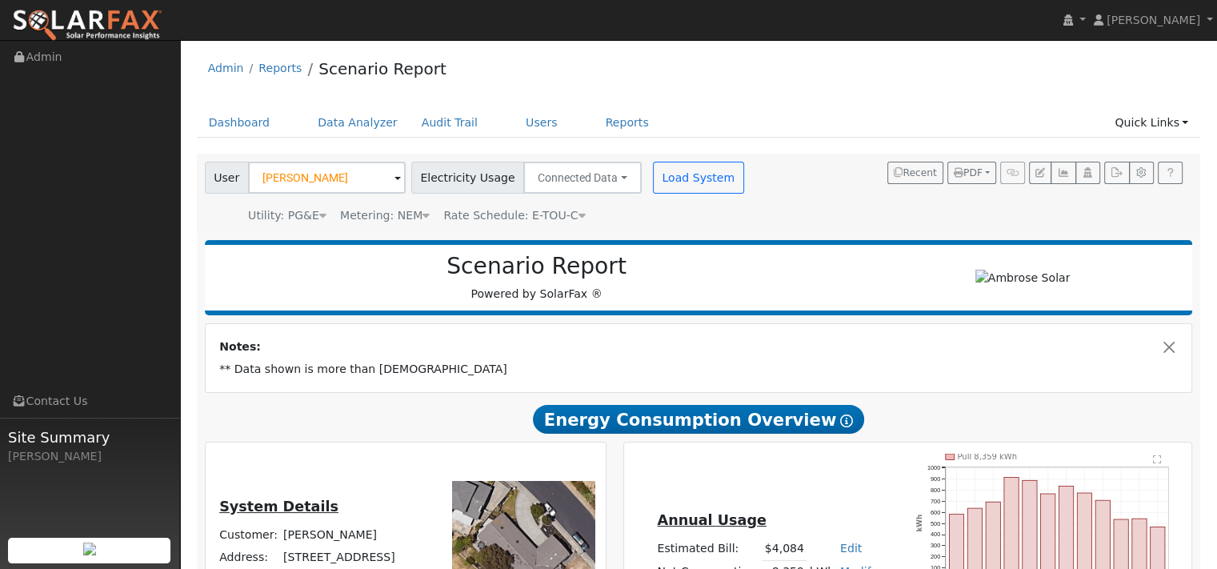
type input "11734"
click at [263, 133] on link "Dashboard" at bounding box center [240, 123] width 86 height 30
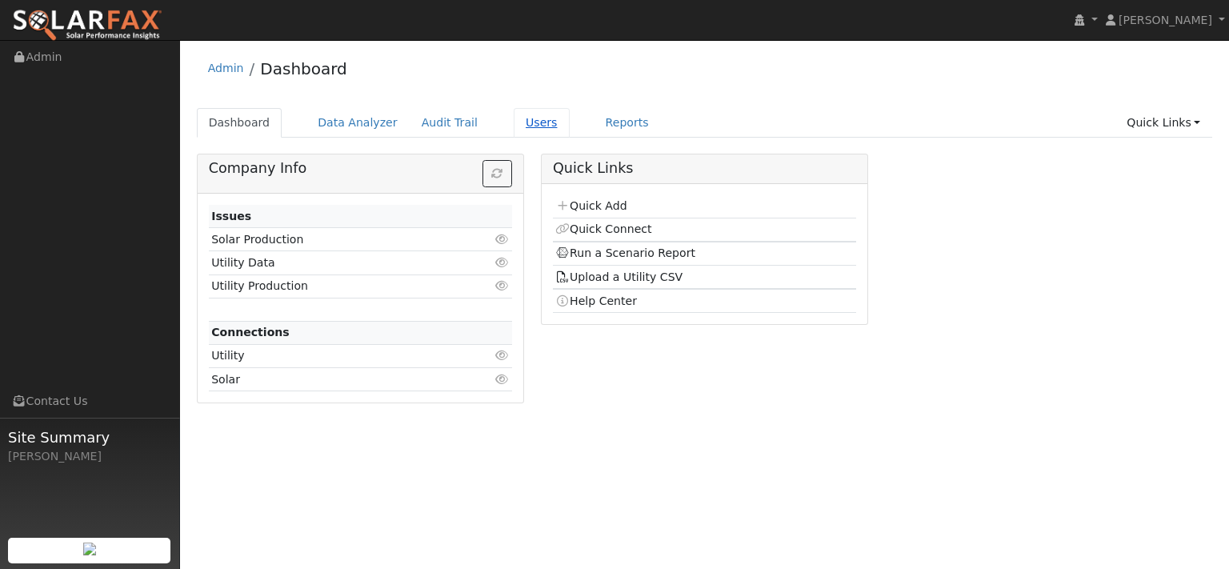
click at [570, 137] on link "Users" at bounding box center [542, 123] width 56 height 30
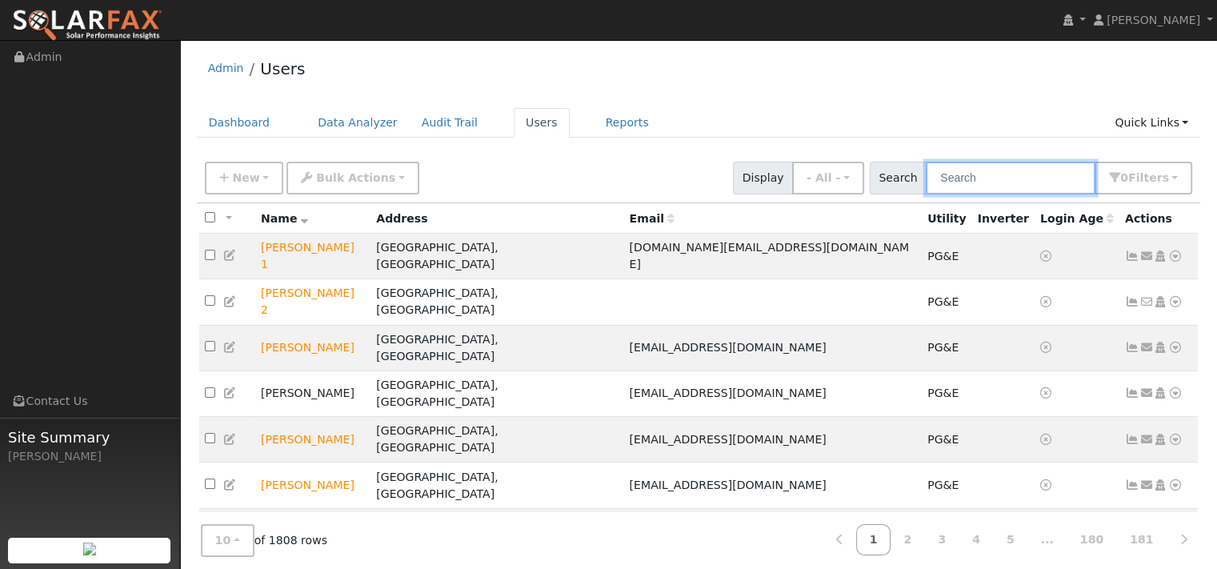
click at [954, 194] on input "text" at bounding box center [1011, 178] width 170 height 33
paste input "[PERSON_NAME]"
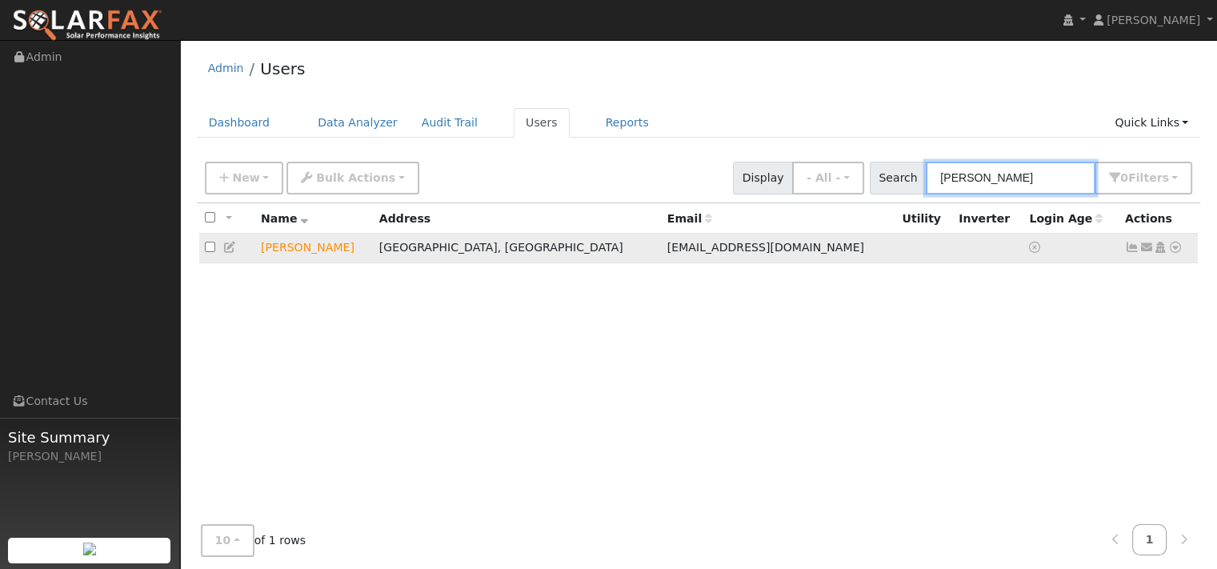
type input "[PERSON_NAME]"
click at [1168, 253] on icon at bounding box center [1175, 247] width 14 height 11
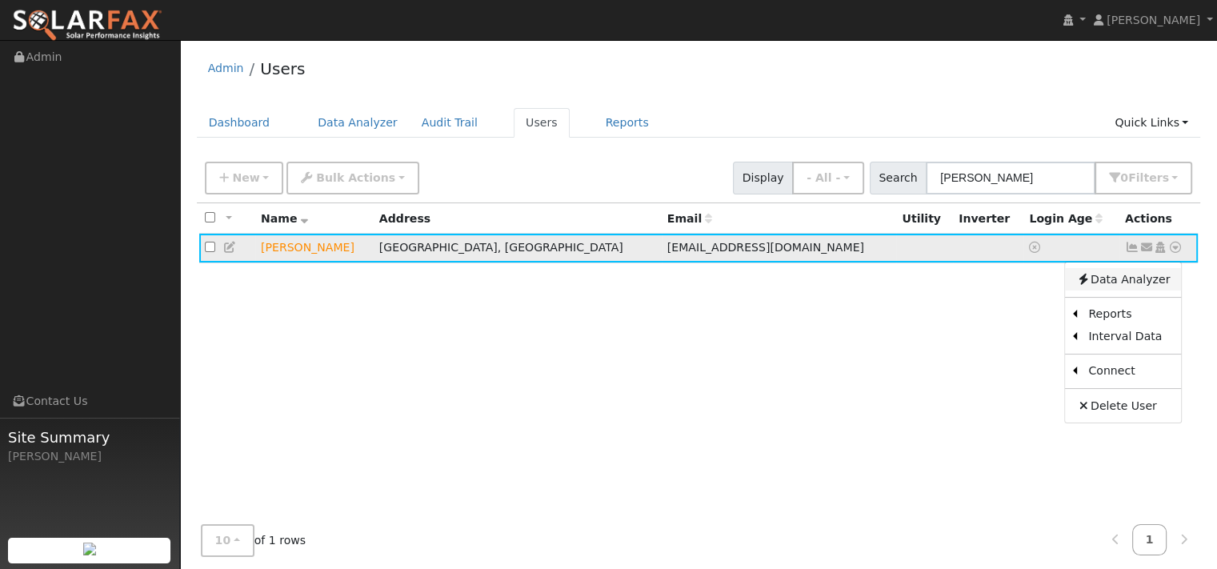
click at [1111, 290] on link "Data Analyzer" at bounding box center [1123, 279] width 116 height 22
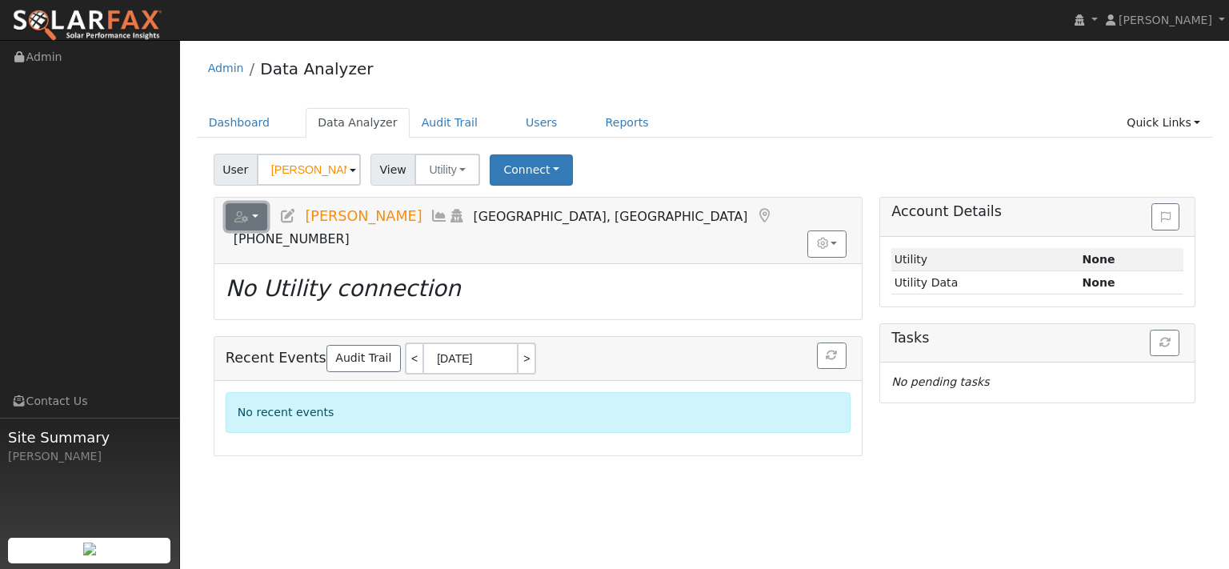
click at [249, 222] on icon "button" at bounding box center [241, 216] width 14 height 11
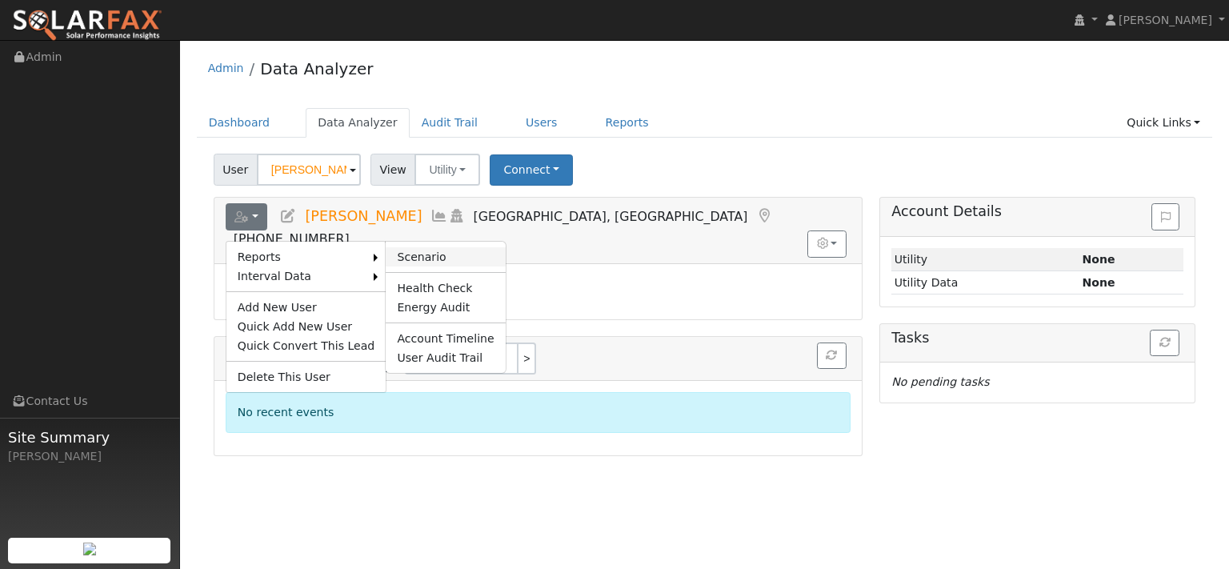
click at [430, 266] on link "Scenario" at bounding box center [445, 256] width 119 height 19
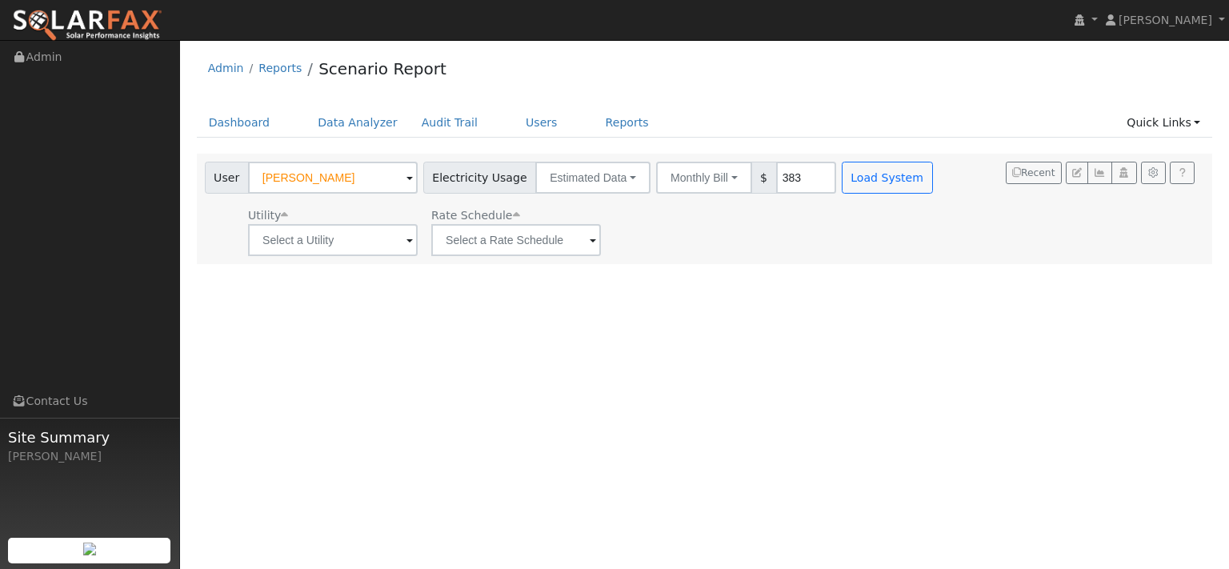
click at [797, 256] on div "User [PERSON_NAME] Account Default Account Default Account [STREET_ADDRESS] Pri…" at bounding box center [702, 206] width 1000 height 100
click at [386, 256] on input "text" at bounding box center [333, 240] width 170 height 32
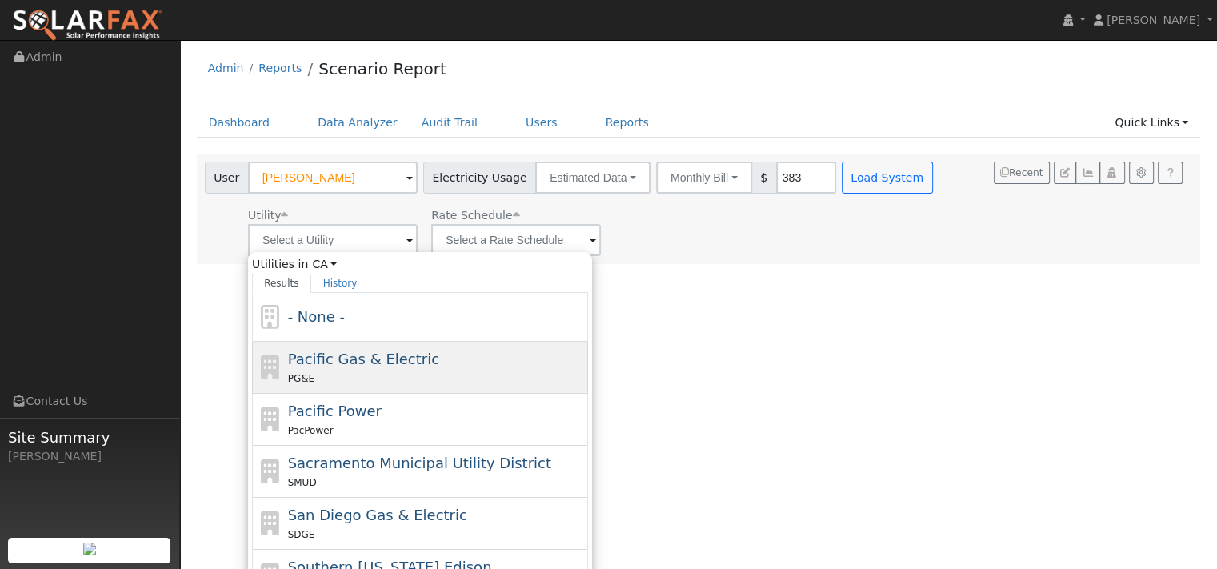
click at [370, 367] on span "Pacific Gas & Electric" at bounding box center [363, 358] width 151 height 17
type input "Pacific Gas & Electric"
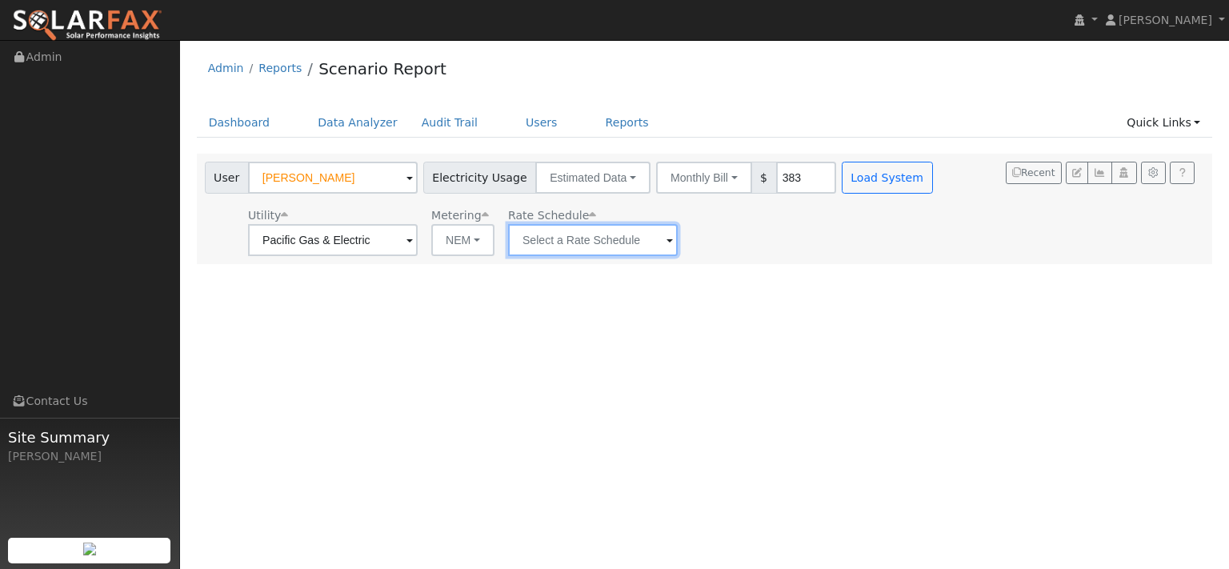
click at [653, 256] on input "text" at bounding box center [593, 240] width 170 height 32
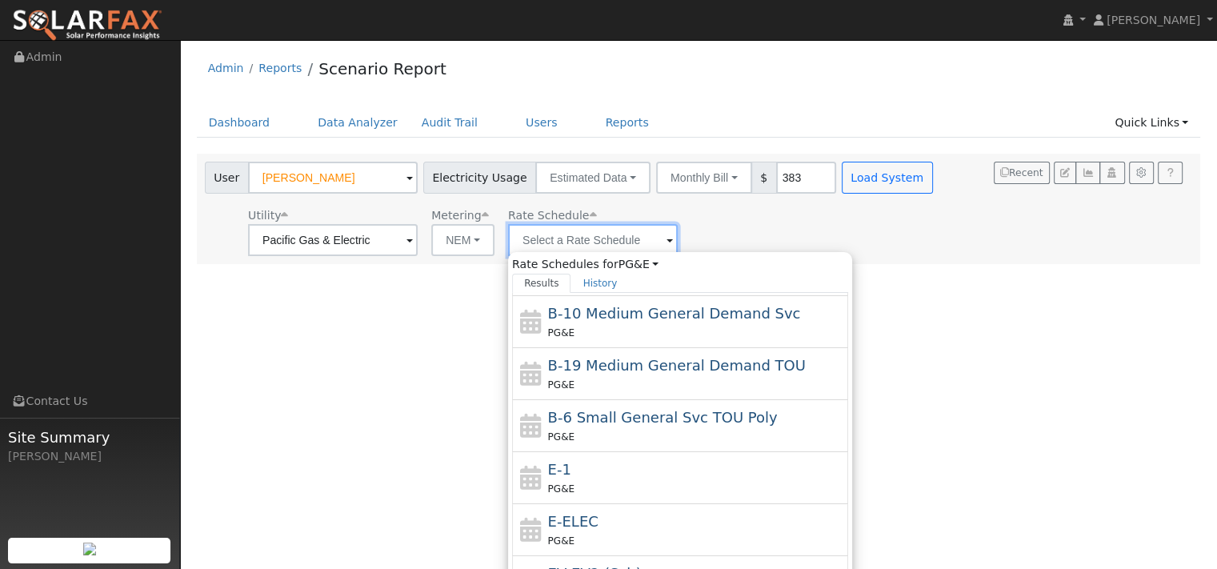
scroll to position [160, 0]
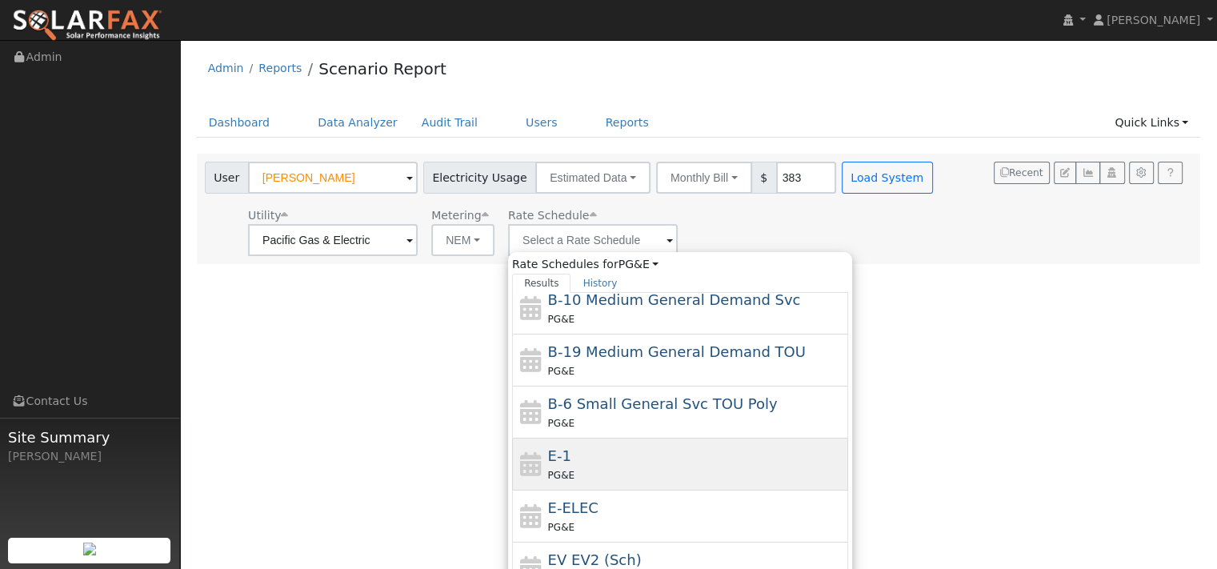
click at [632, 483] on div "E-1 PG&E" at bounding box center [696, 464] width 297 height 38
type input "E-1"
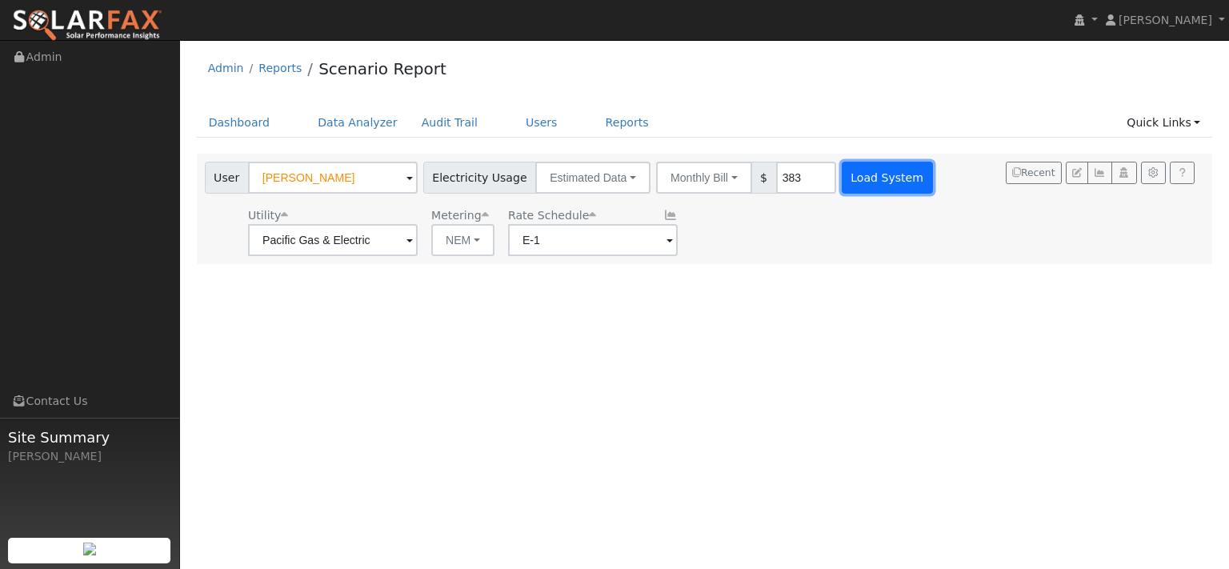
click at [933, 194] on button "Load System" at bounding box center [887, 178] width 91 height 32
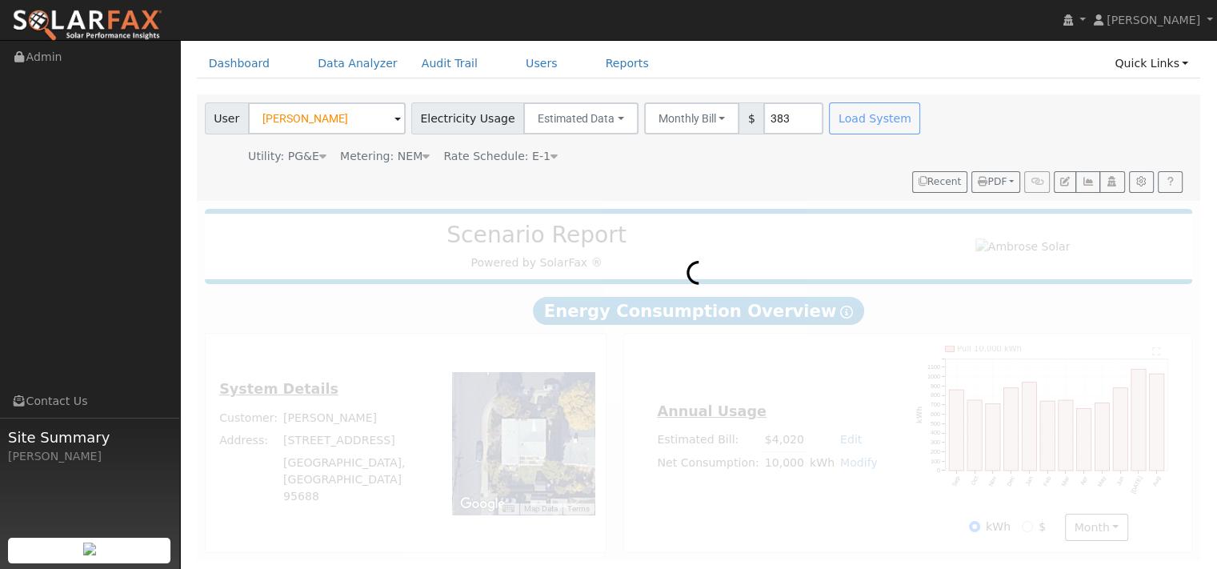
scroll to position [0, 0]
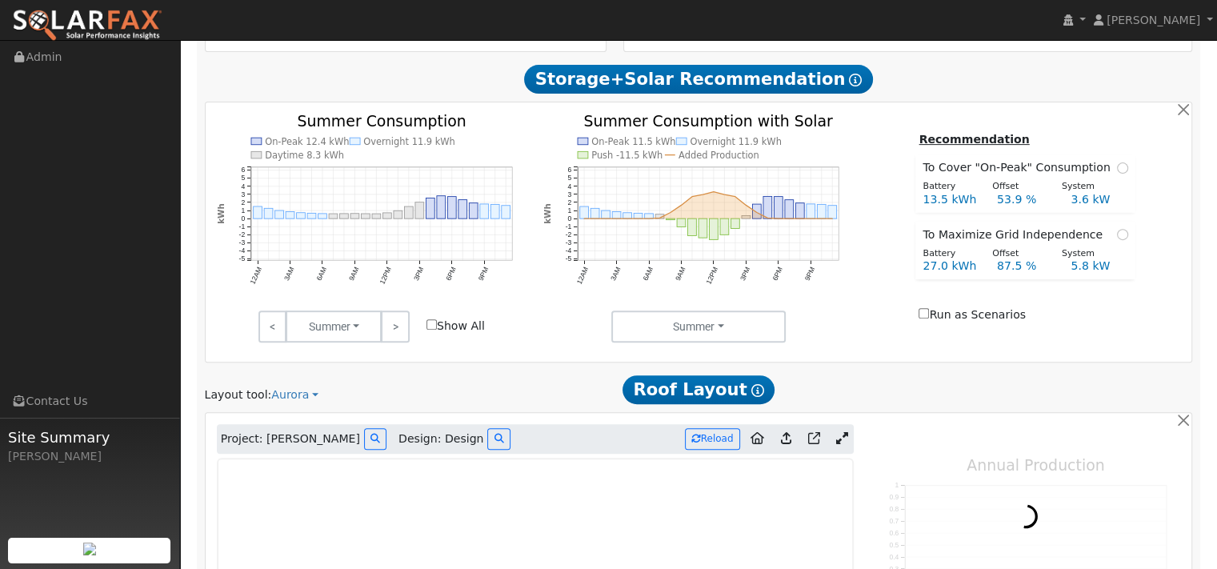
type input "0"
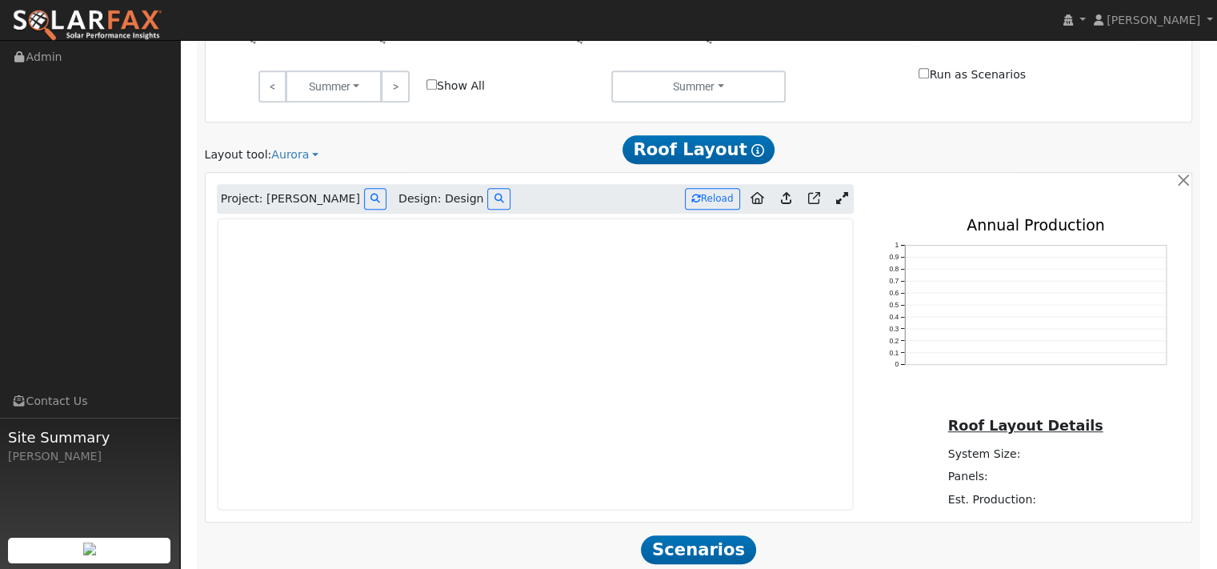
click at [836, 204] on icon at bounding box center [842, 198] width 12 height 12
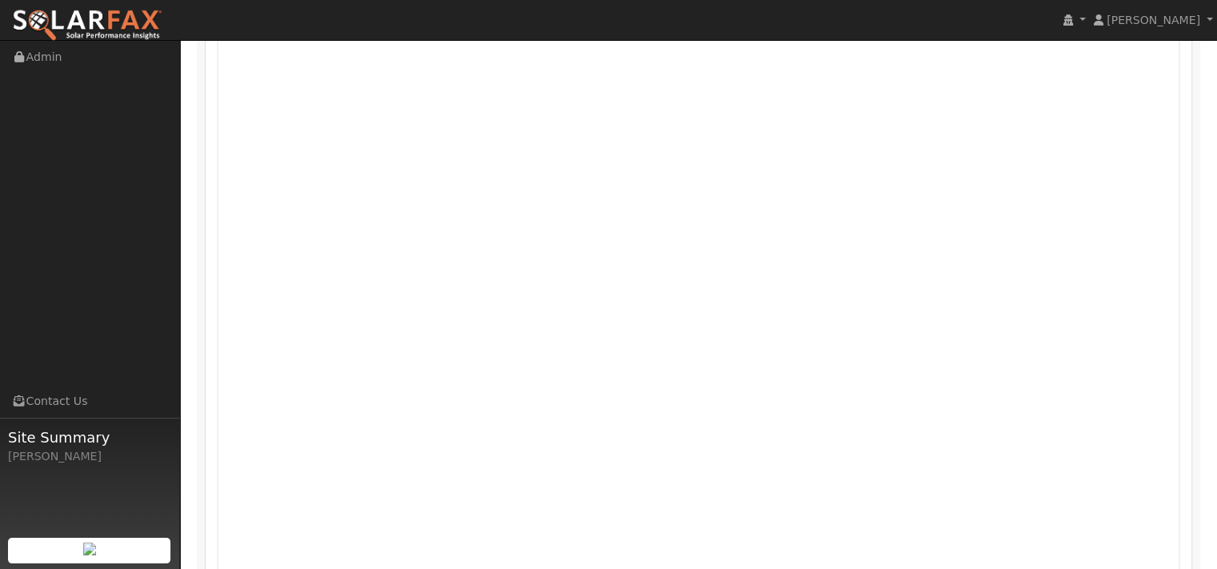
scroll to position [880, 0]
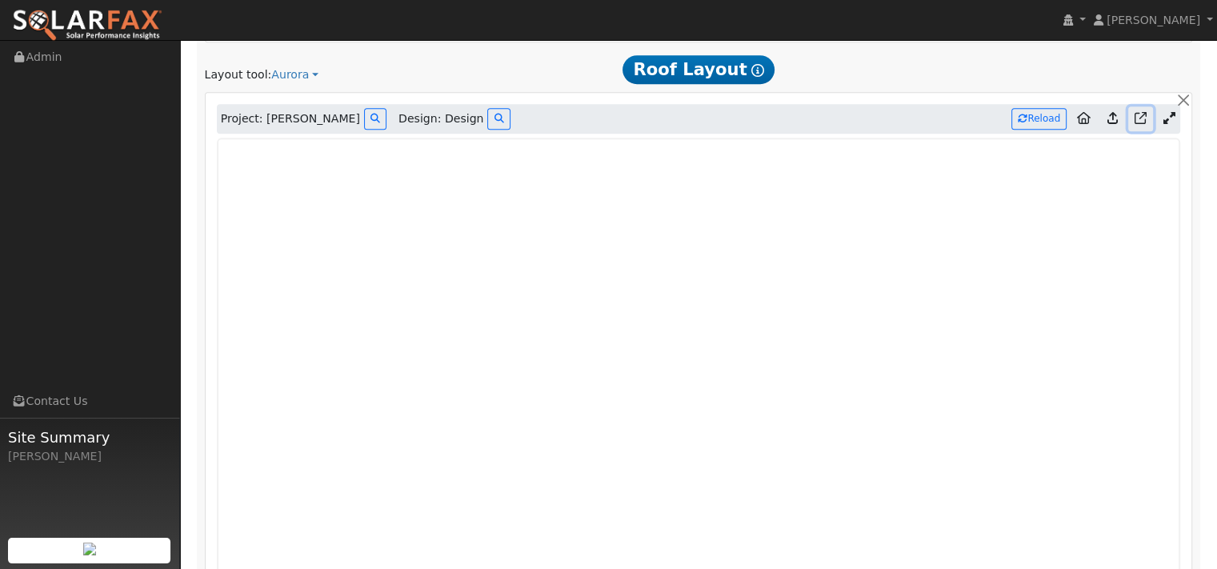
click at [1134, 124] on icon at bounding box center [1140, 118] width 12 height 12
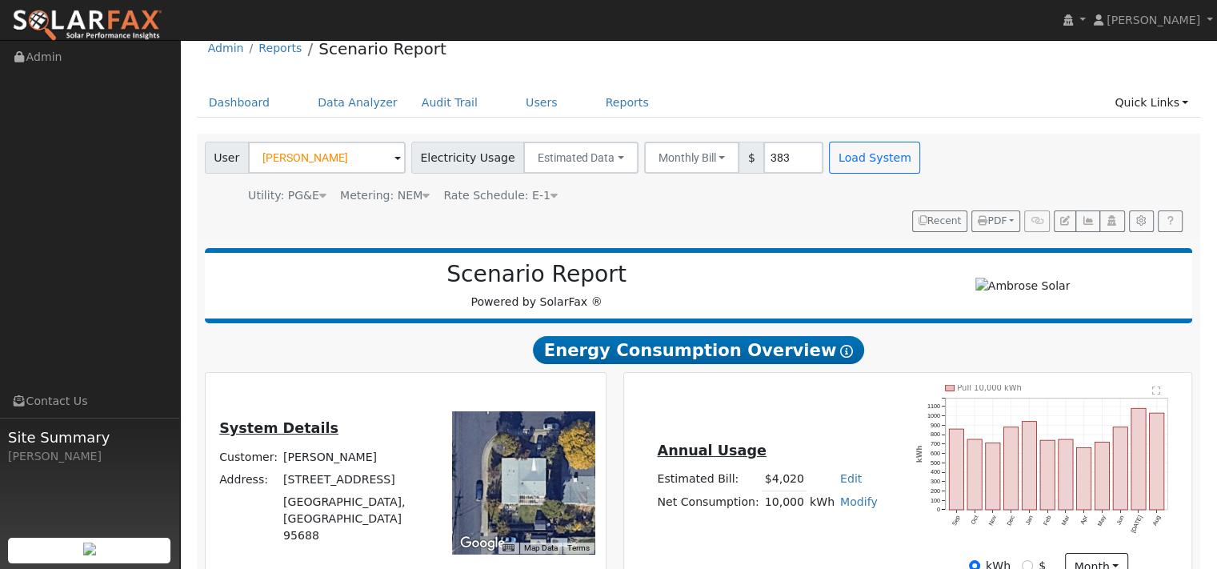
scroll to position [0, 0]
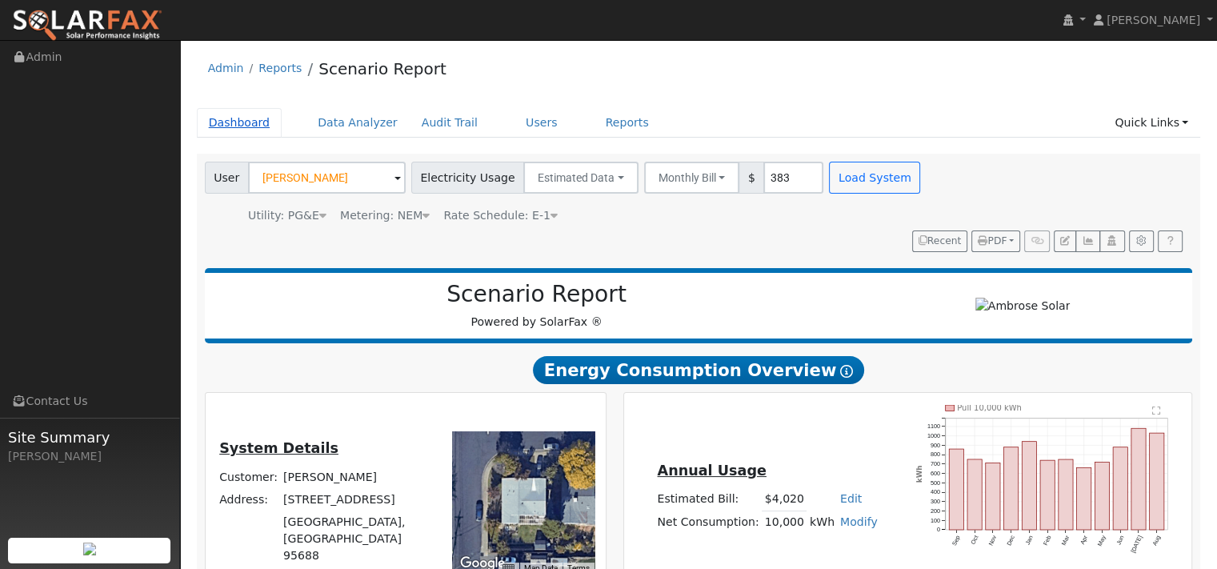
click at [267, 138] on link "Dashboard" at bounding box center [240, 123] width 86 height 30
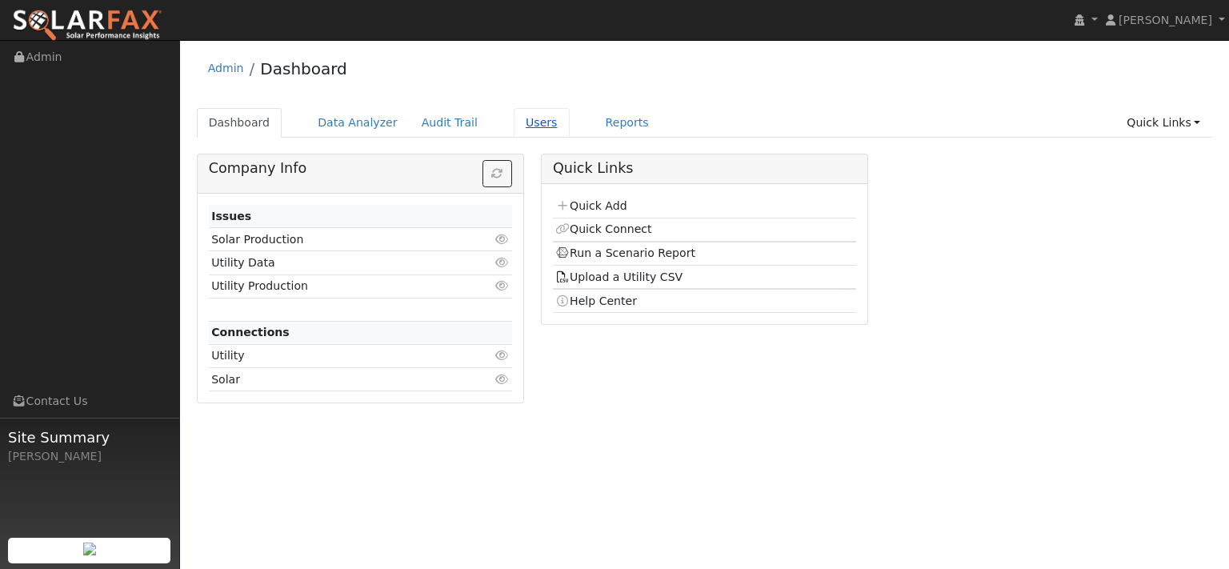
click at [570, 133] on link "Users" at bounding box center [542, 123] width 56 height 30
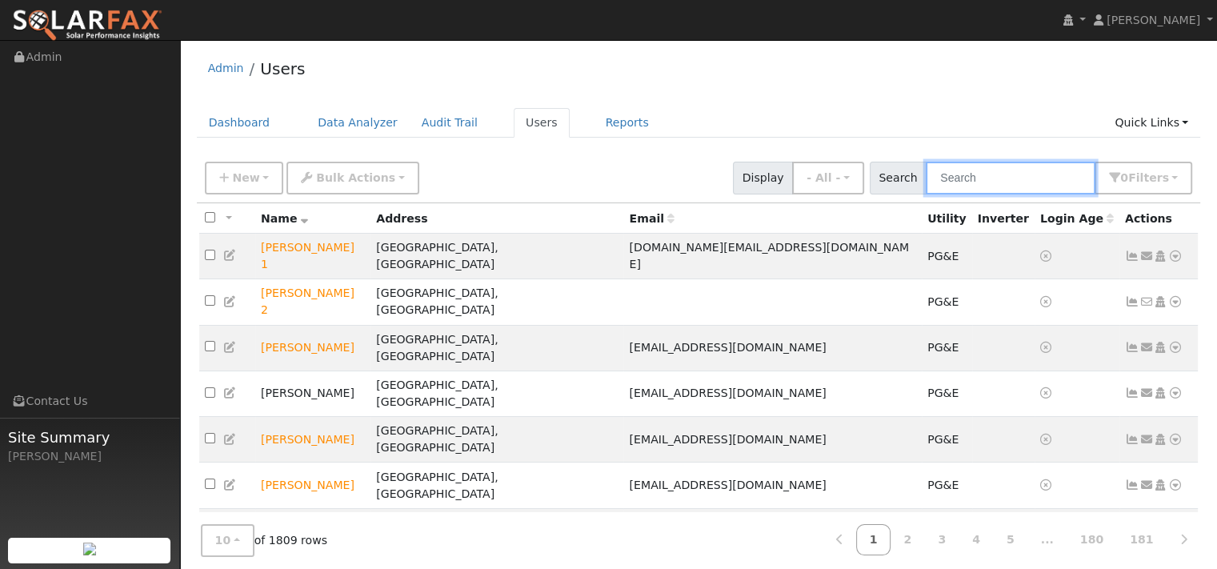
click at [931, 194] on input "text" at bounding box center [1011, 178] width 170 height 33
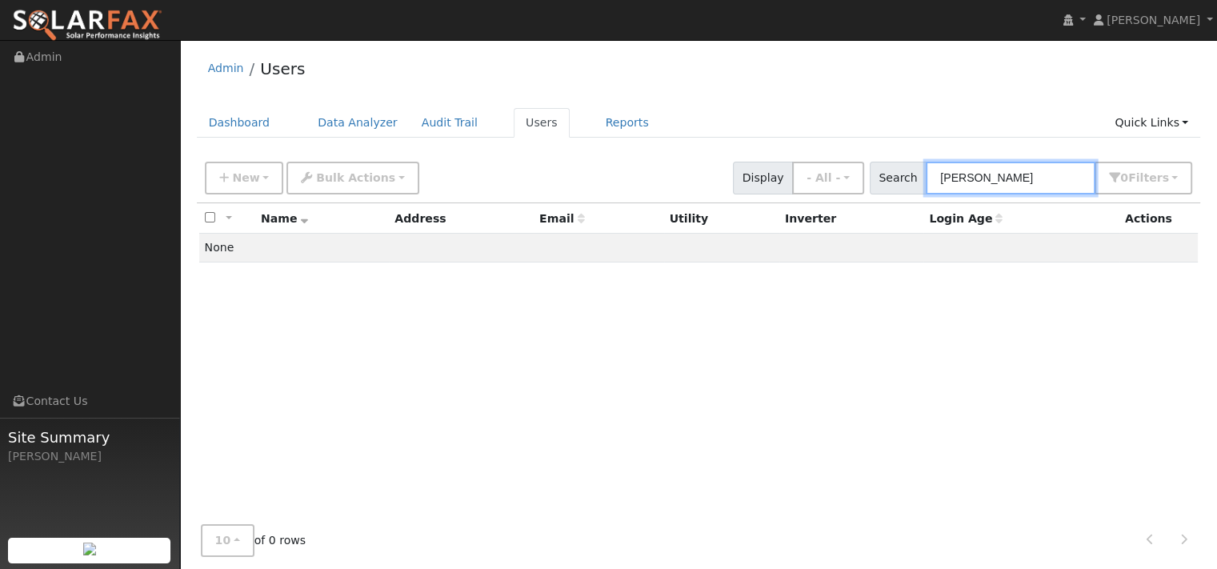
drag, startPoint x: 963, startPoint y: 188, endPoint x: 888, endPoint y: 190, distance: 75.2
click at [926, 190] on input "[PERSON_NAME]" at bounding box center [1011, 178] width 170 height 33
paste input "[PERSON_NAME]"
type input "[PERSON_NAME]"
click at [352, 134] on link "Data Analyzer" at bounding box center [358, 123] width 104 height 30
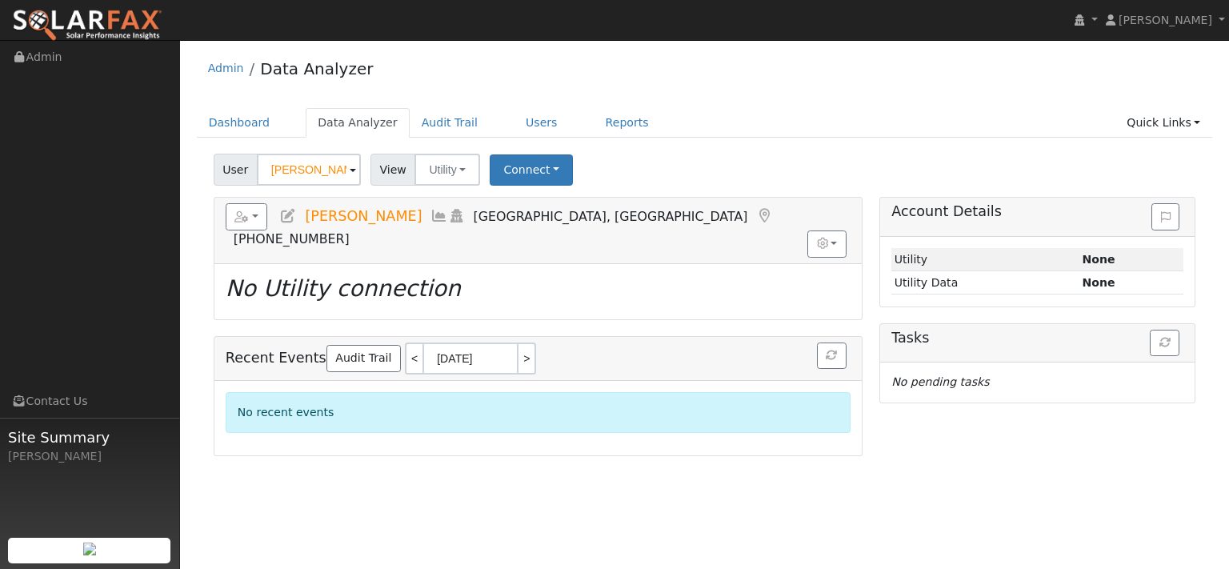
click at [356, 180] on span at bounding box center [353, 171] width 6 height 18
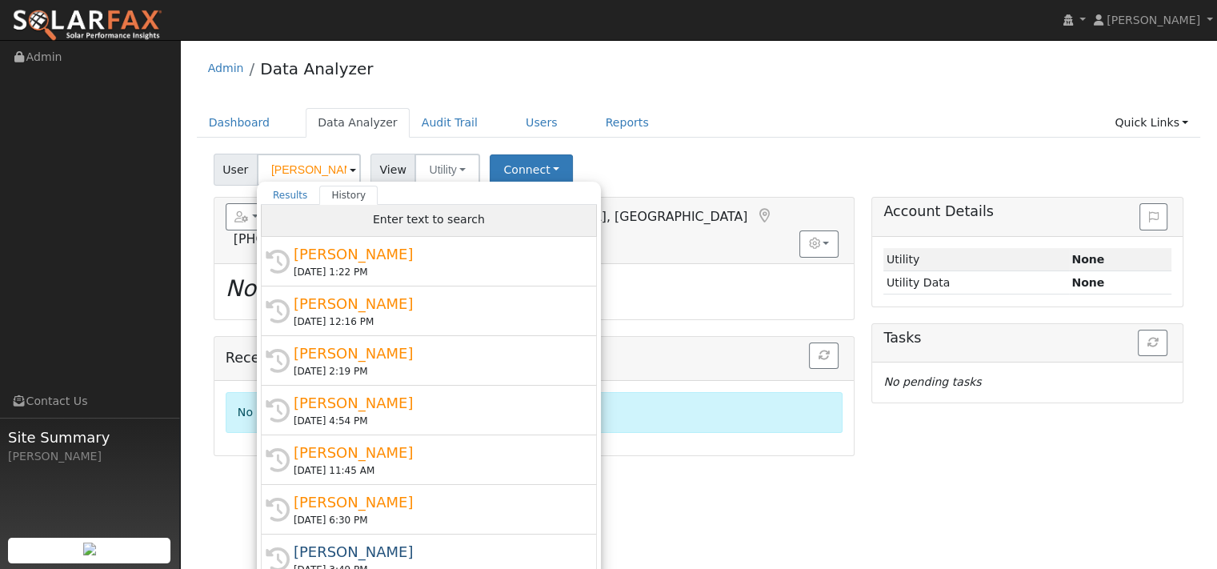
click at [347, 236] on div "Enter text to search" at bounding box center [429, 221] width 336 height 32
paste input "[PERSON_NAME]"
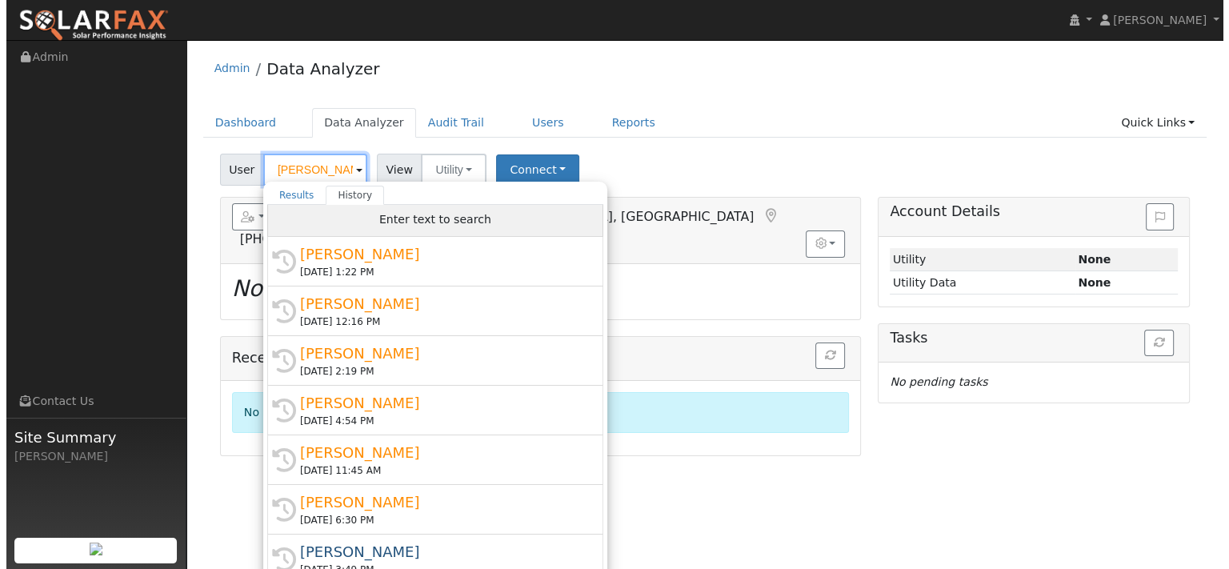
scroll to position [0, 16]
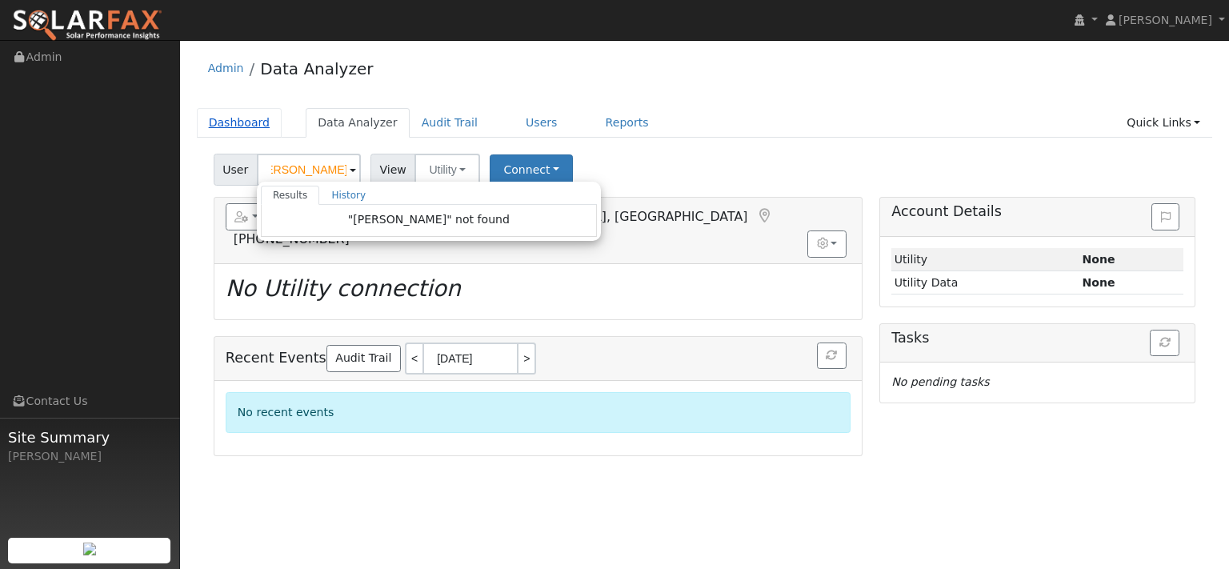
click at [262, 134] on link "Dashboard" at bounding box center [240, 123] width 86 height 30
type input "[PERSON_NAME]"
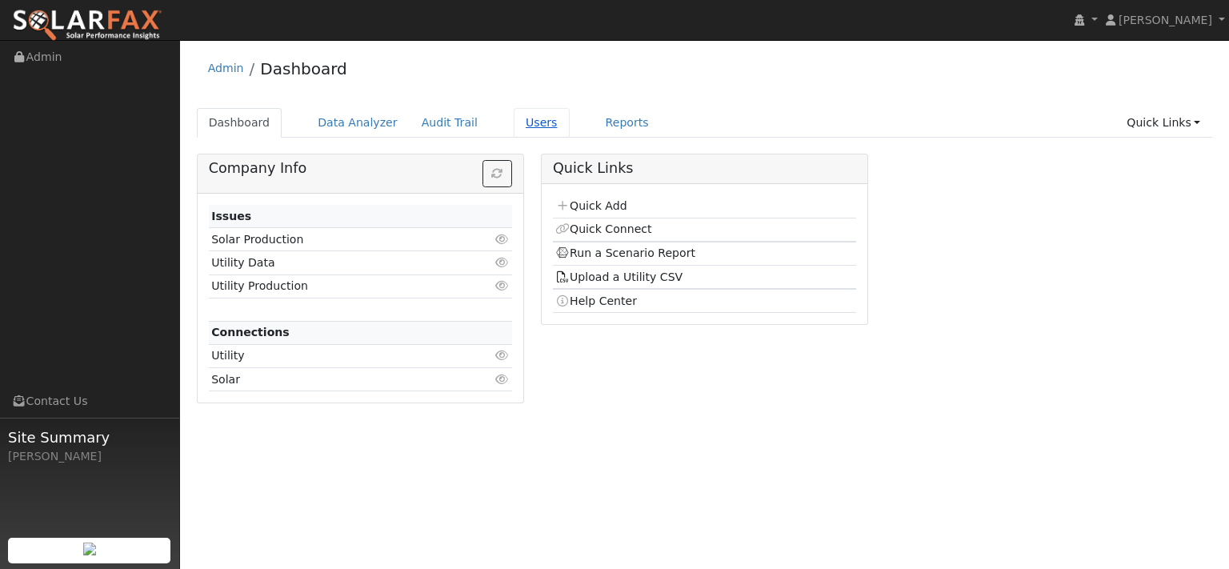
click at [570, 138] on link "Users" at bounding box center [542, 123] width 56 height 30
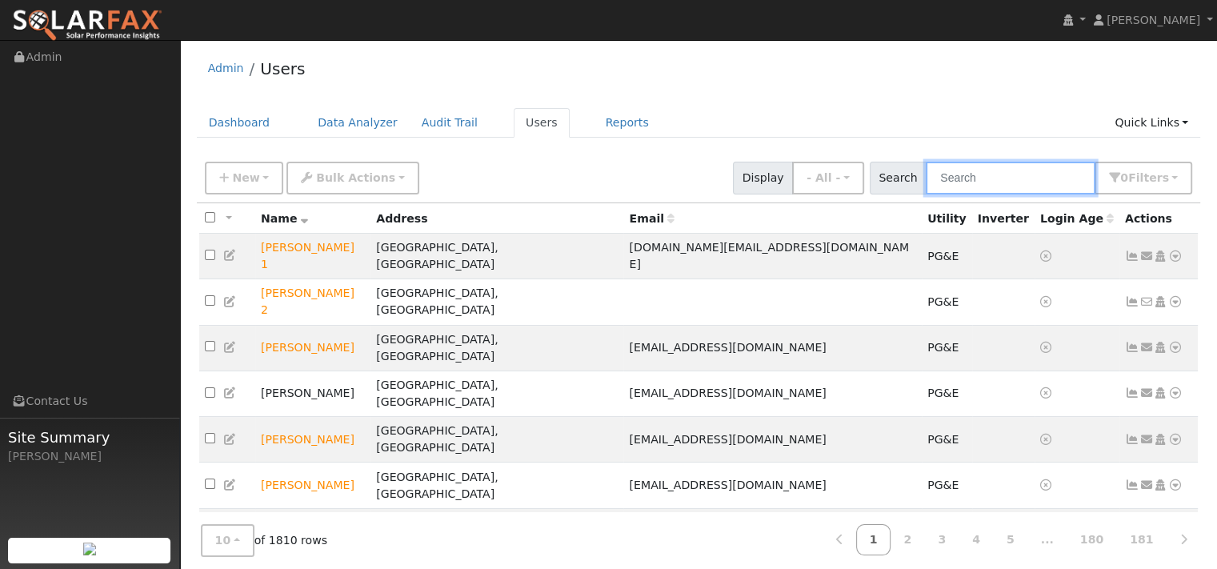
click at [934, 194] on input "text" at bounding box center [1011, 178] width 170 height 33
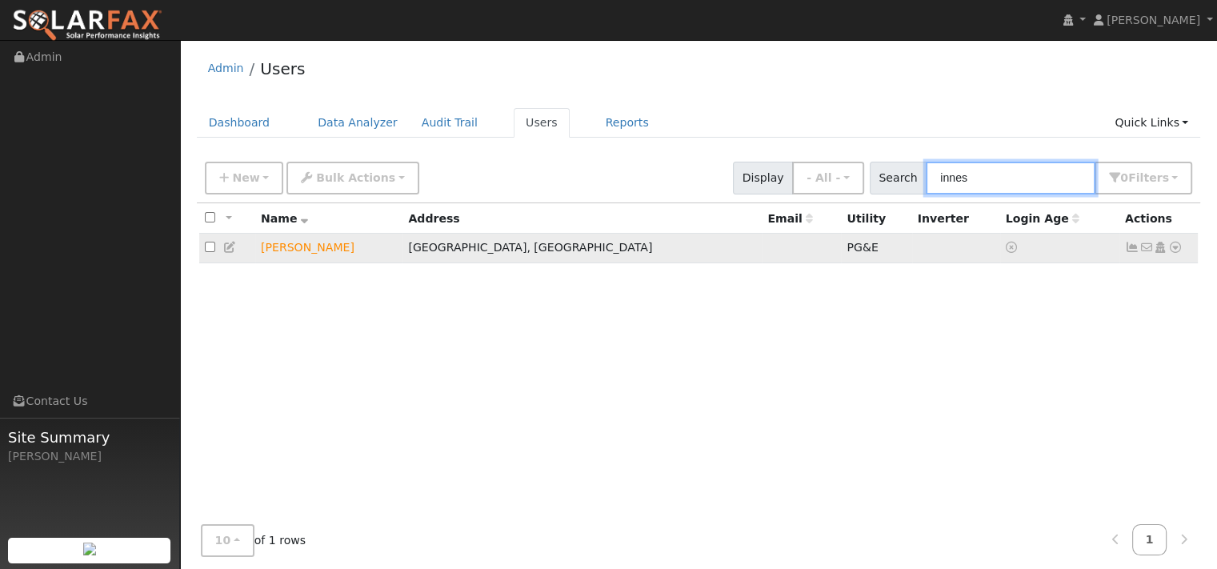
type input "innes"
click at [1168, 253] on icon at bounding box center [1175, 247] width 14 height 11
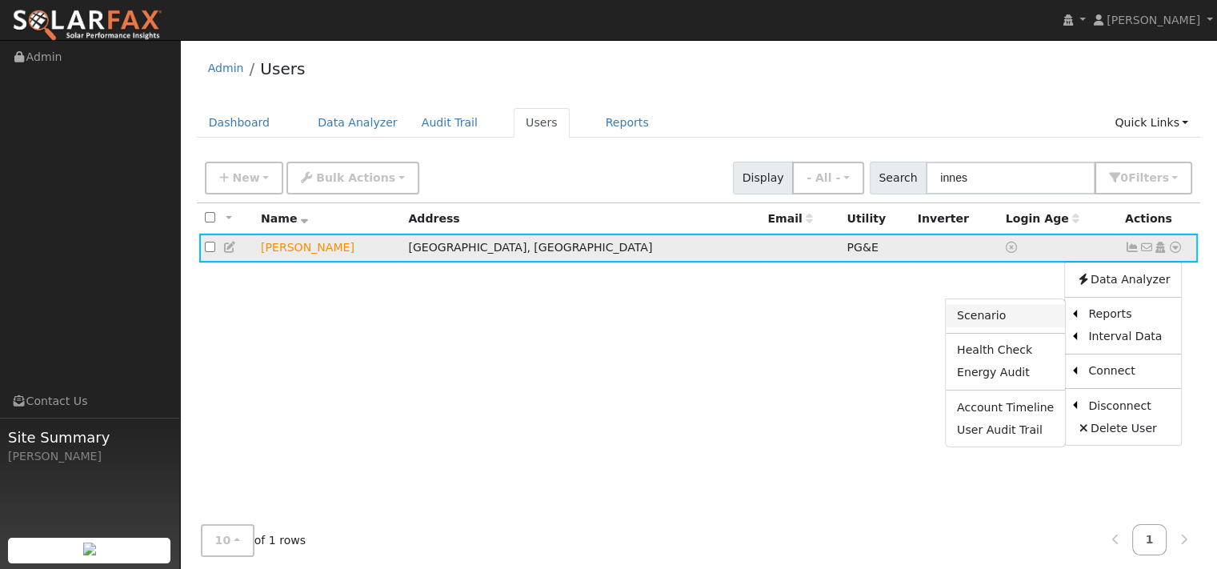
click at [946, 327] on link "Scenario" at bounding box center [1005, 316] width 119 height 22
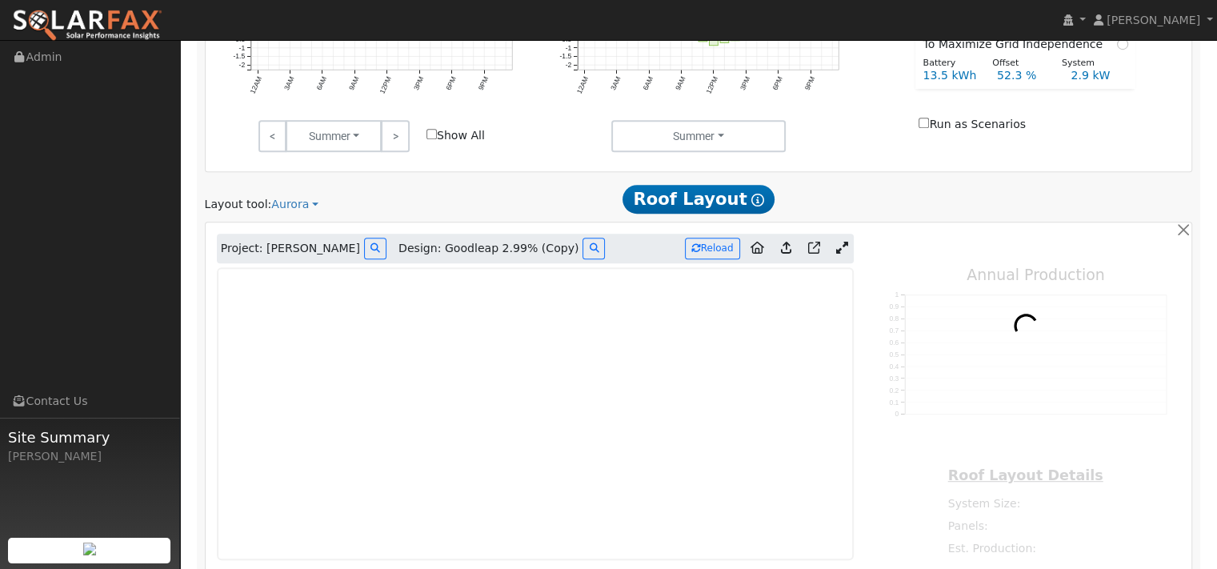
type input "11734"
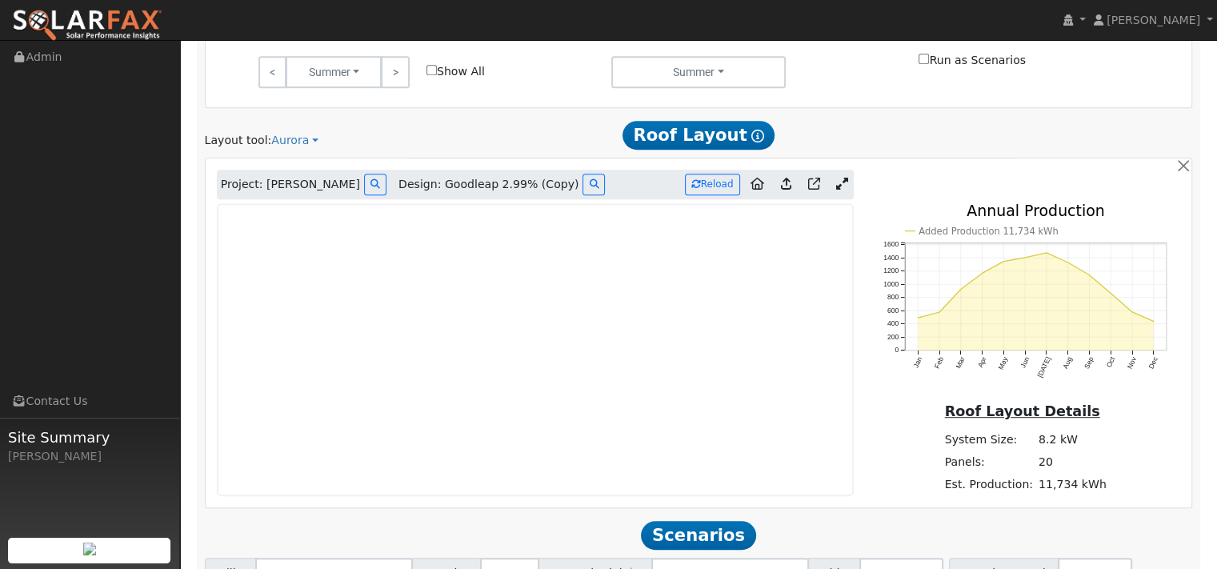
scroll to position [960, 0]
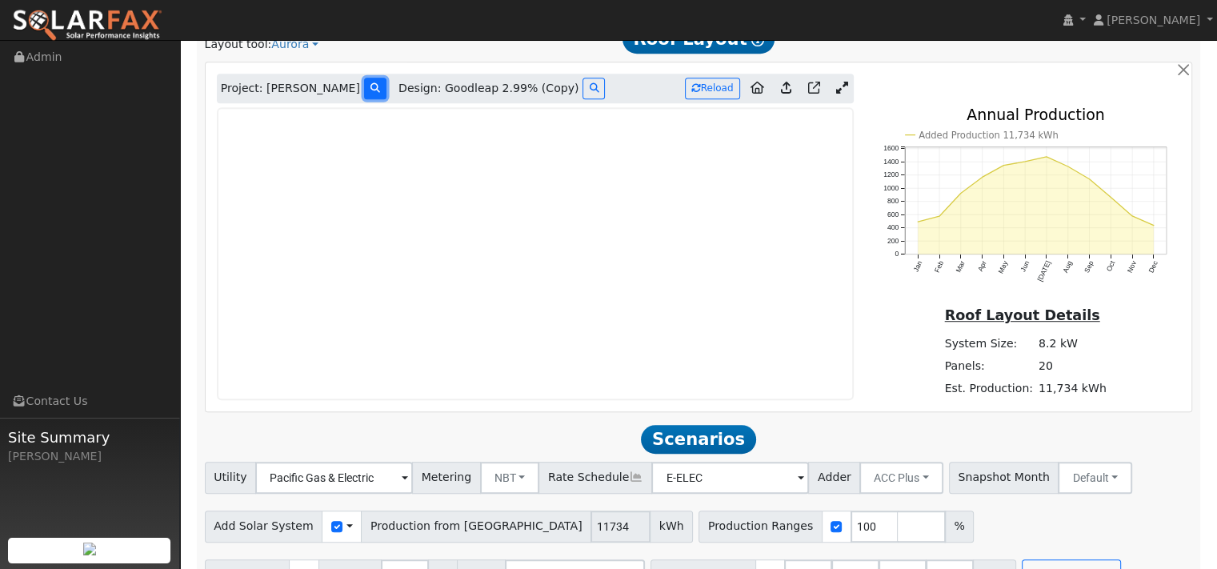
click at [370, 93] on icon at bounding box center [375, 88] width 10 height 10
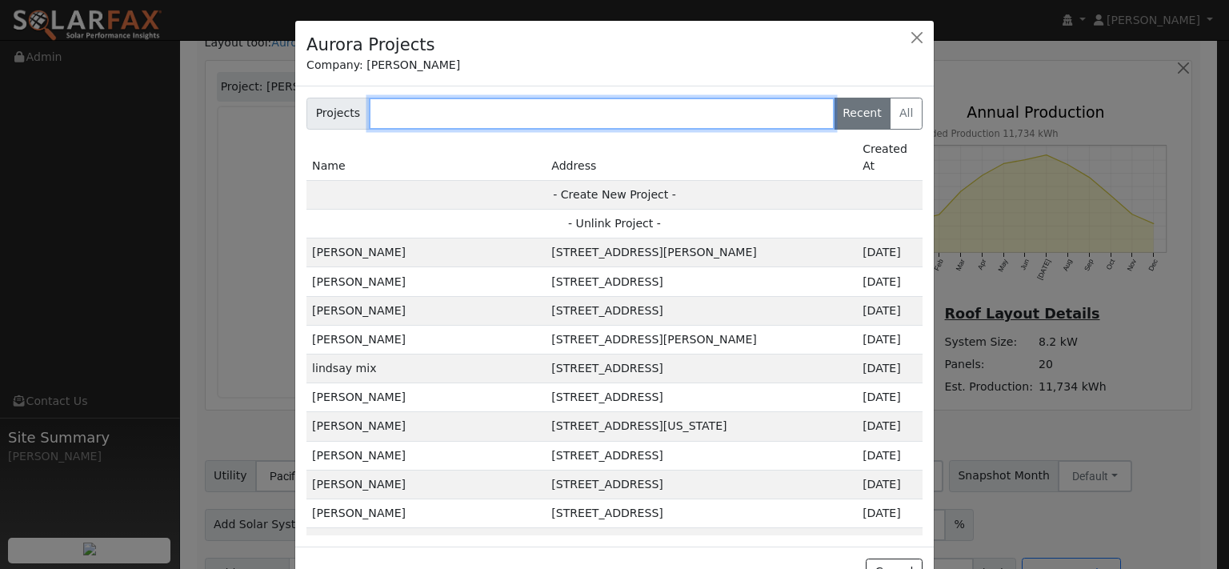
paste input "William Bryson"
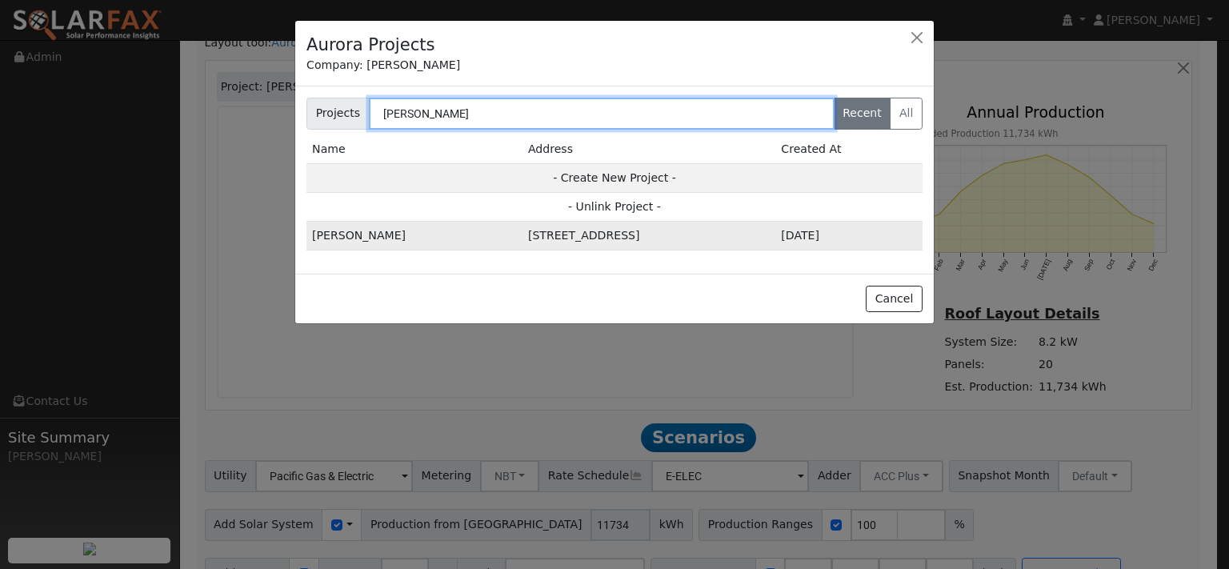
type input "William Bryson"
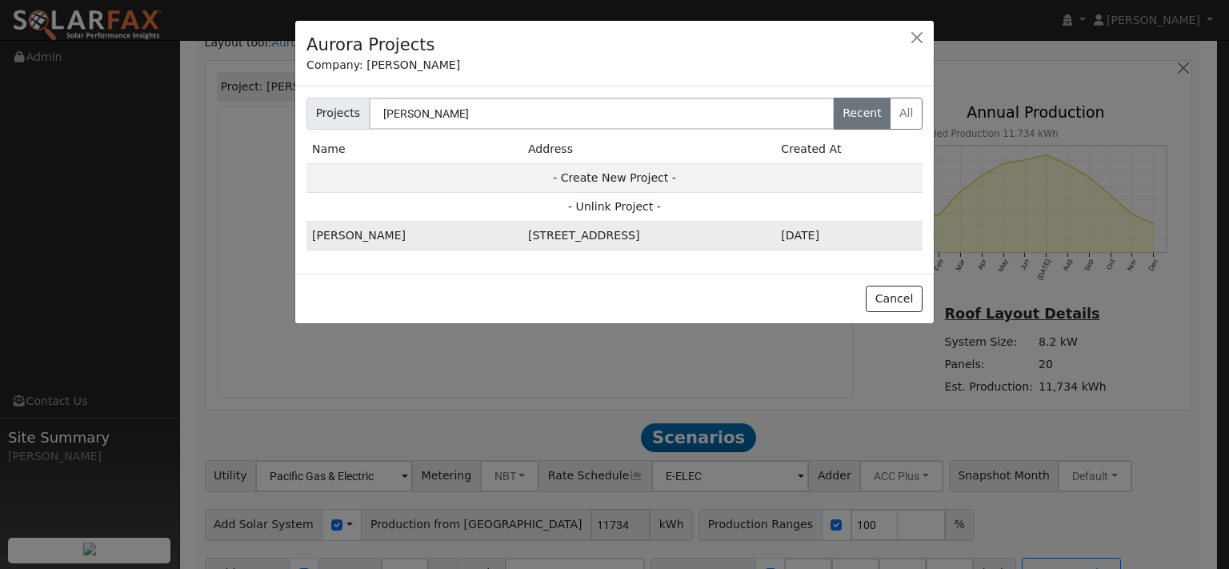
click at [522, 250] on td "1361 Sanderling Dr, Fairfield, CA 94533, USA" at bounding box center [648, 236] width 253 height 29
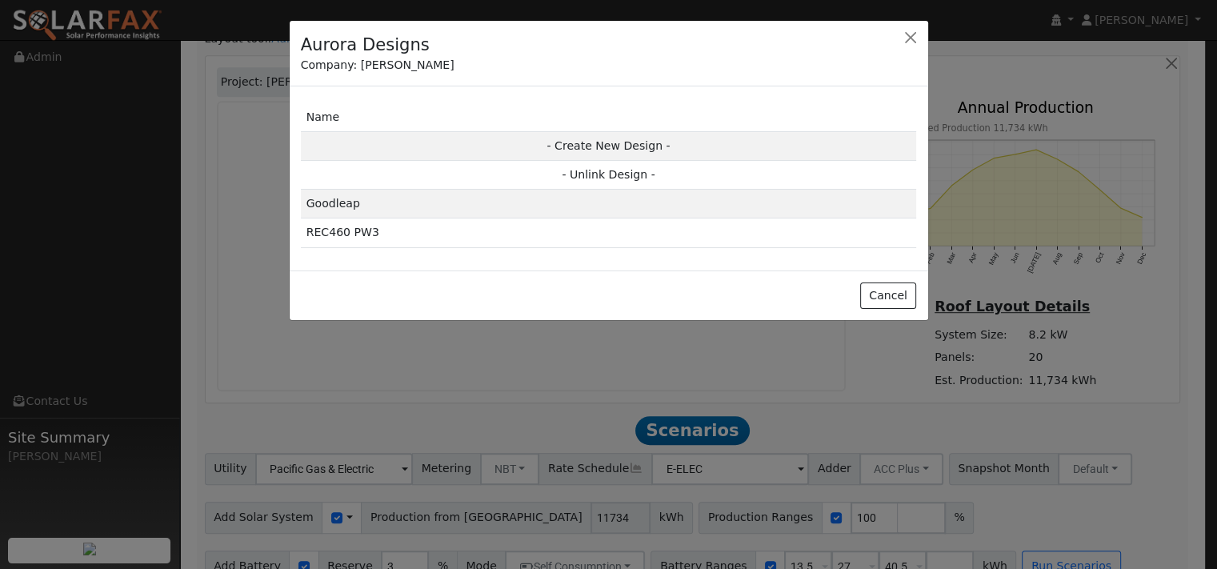
scroll to position [963, 0]
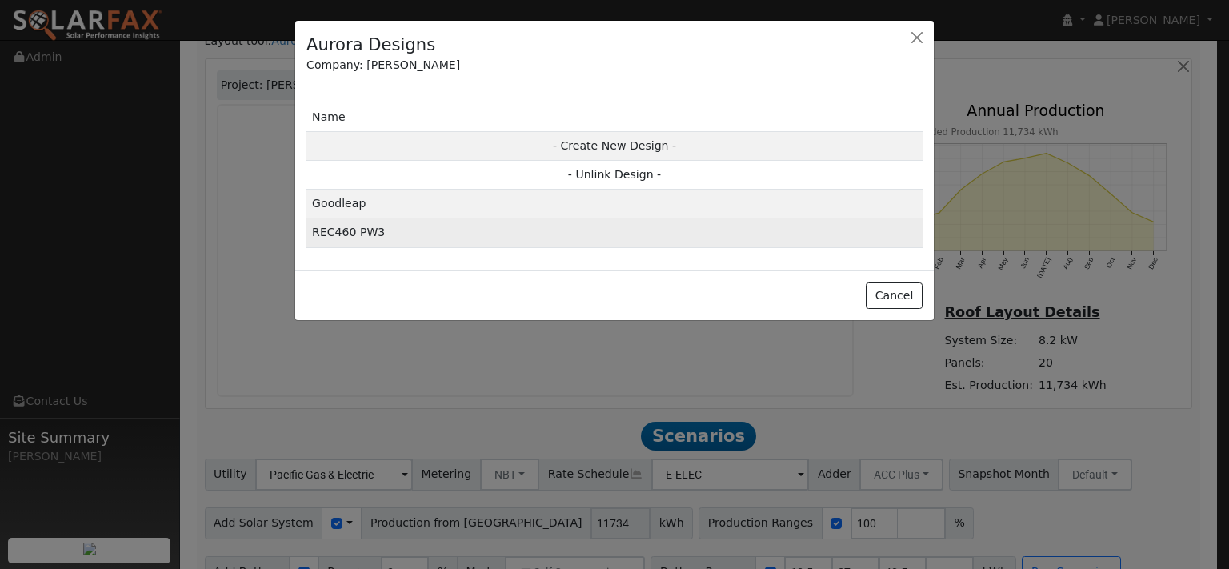
click at [360, 247] on td "REC460 PW3" at bounding box center [614, 232] width 616 height 29
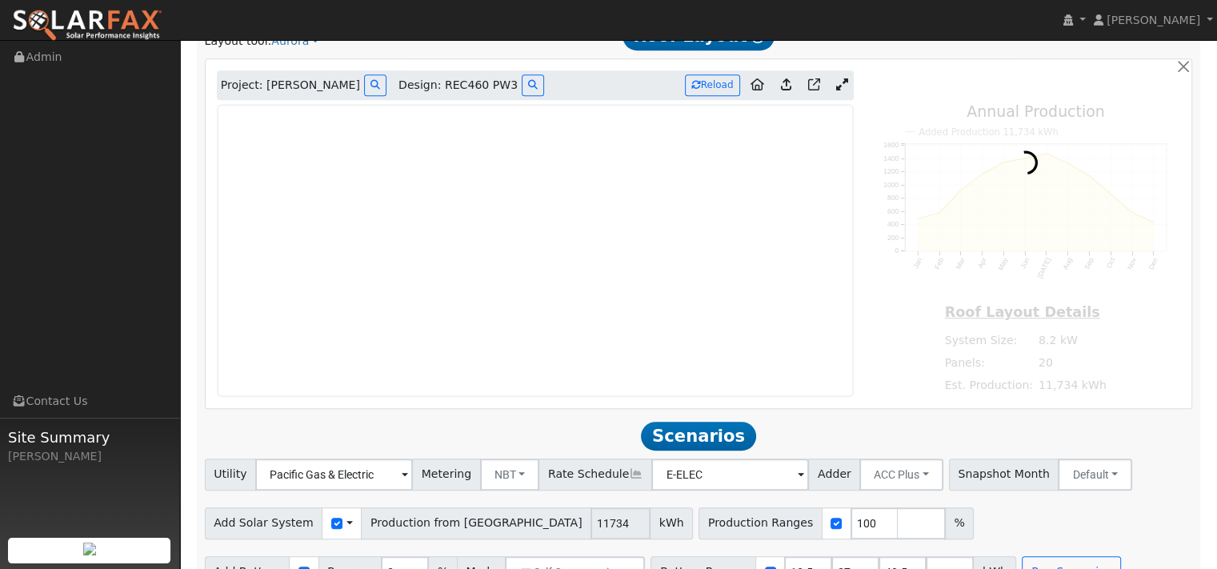
type input "11341"
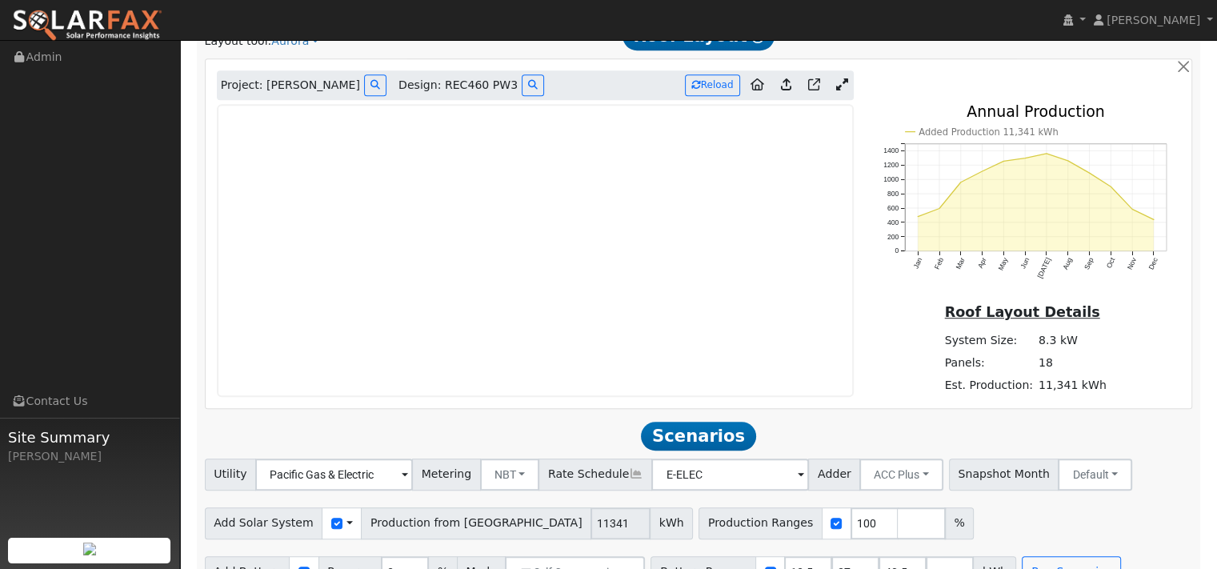
click at [836, 90] on icon at bounding box center [842, 84] width 12 height 12
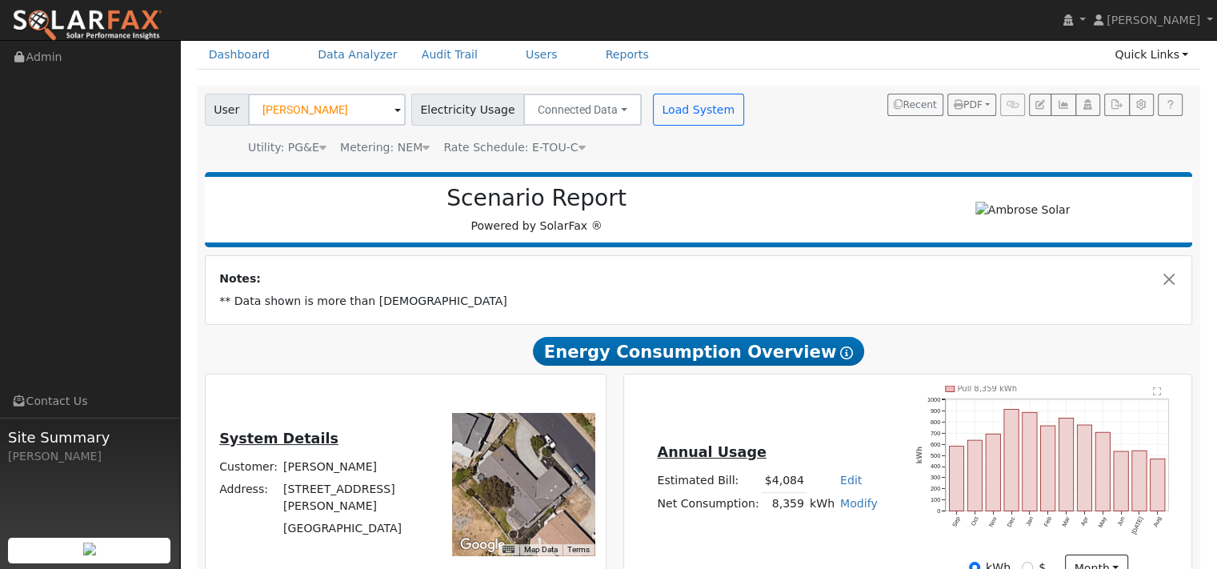
scroll to position [0, 0]
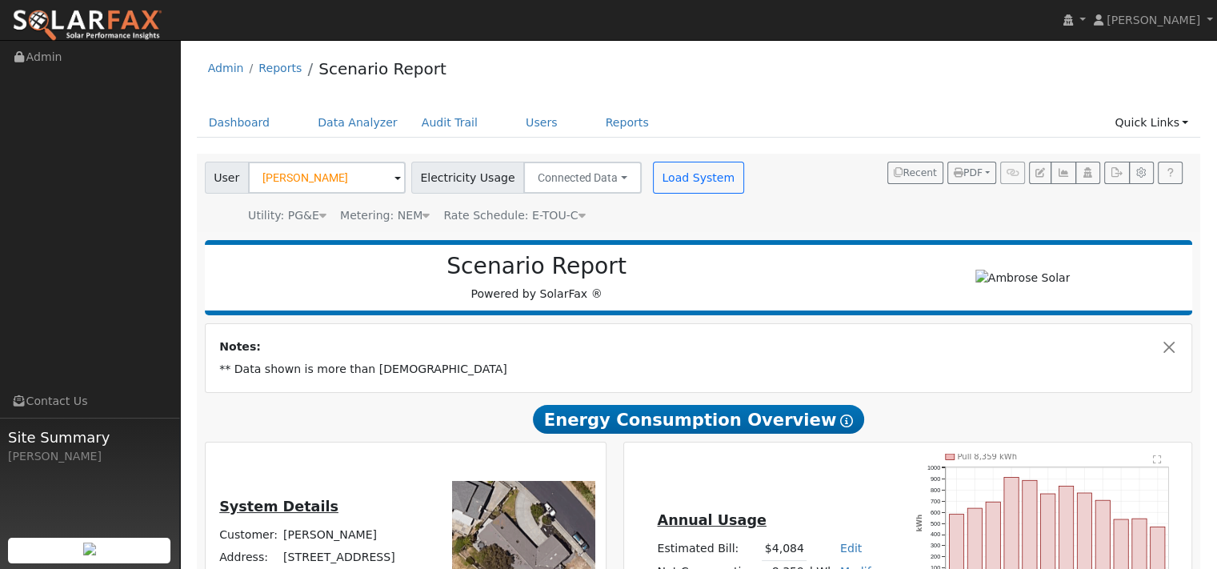
click at [401, 188] on span at bounding box center [397, 179] width 6 height 18
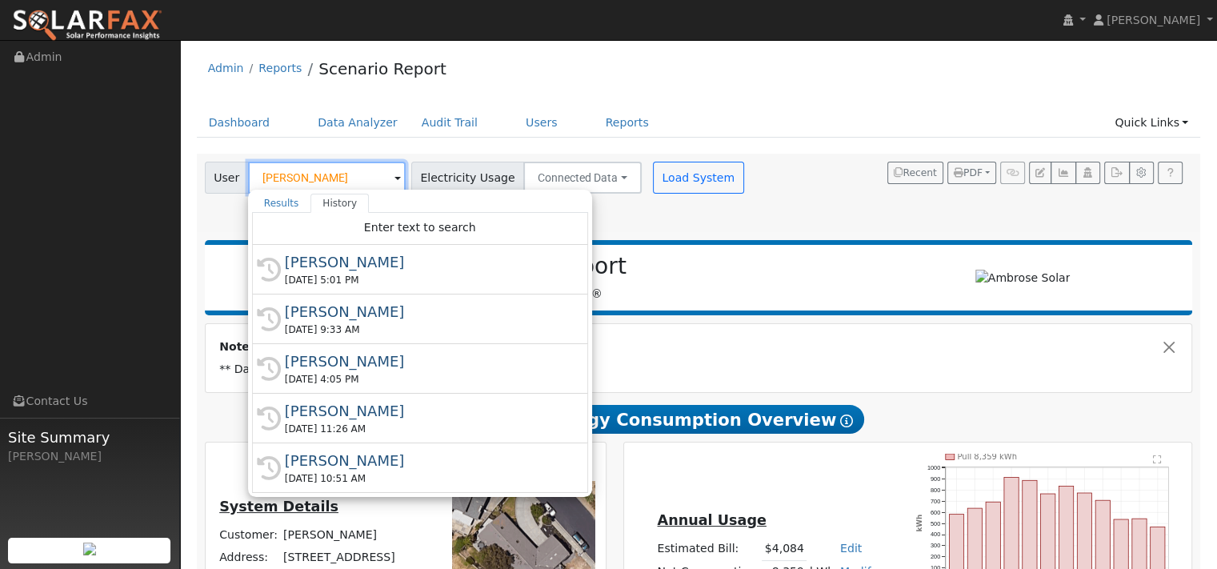
paste input "William Bryson"
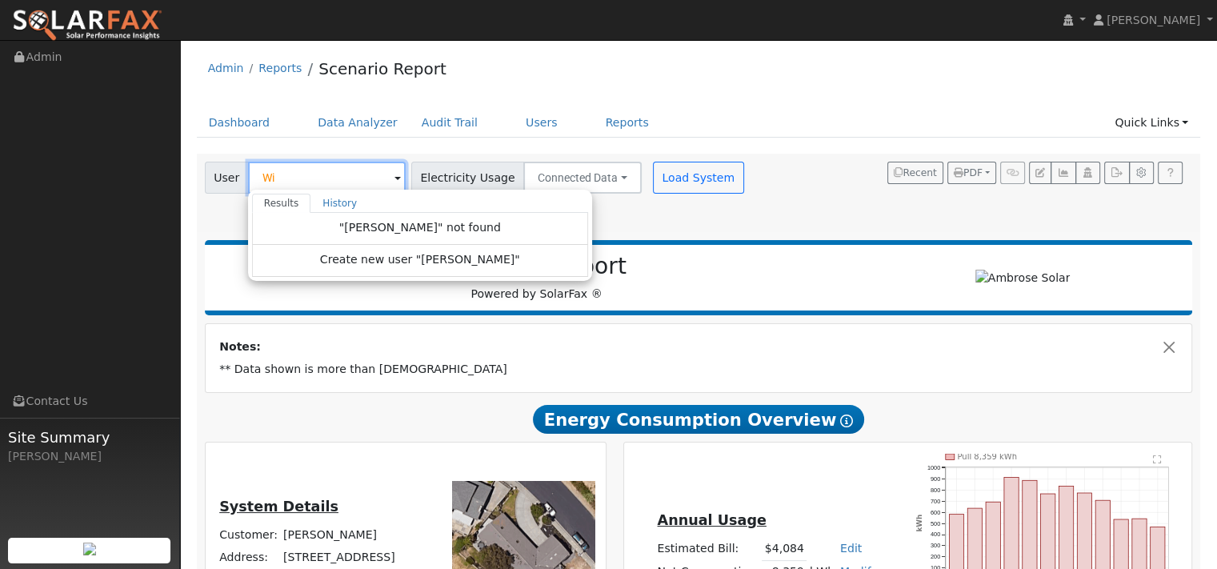
type input "W"
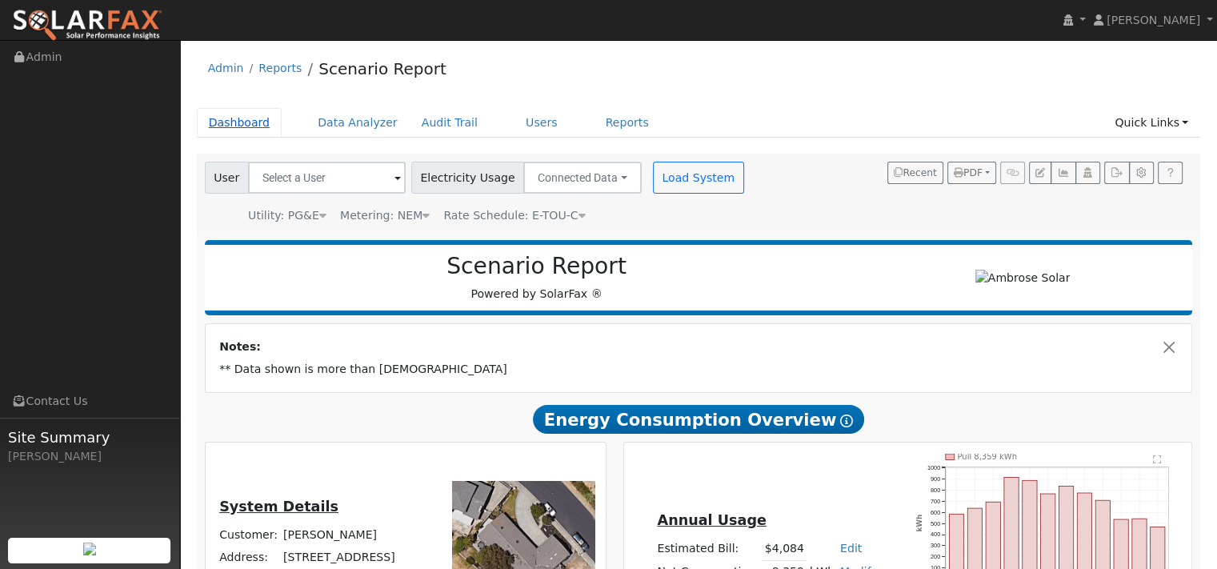
click at [272, 138] on link "Dashboard" at bounding box center [240, 123] width 86 height 30
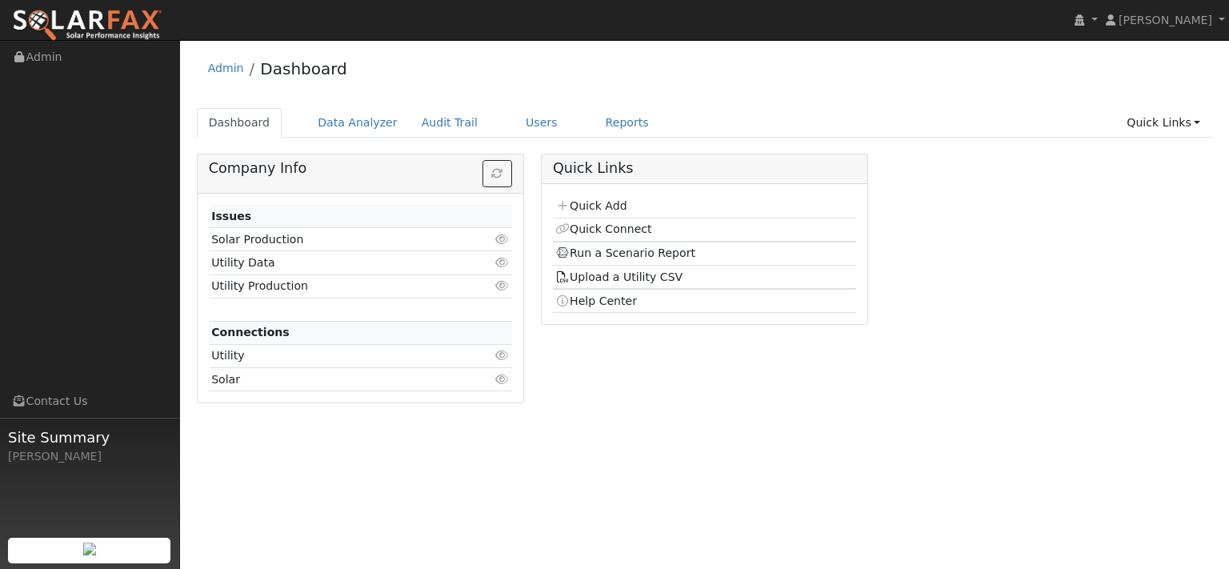
click at [495, 83] on div "Admin Dashboard" at bounding box center [705, 72] width 1016 height 49
